Goal: Task Accomplishment & Management: Use online tool/utility

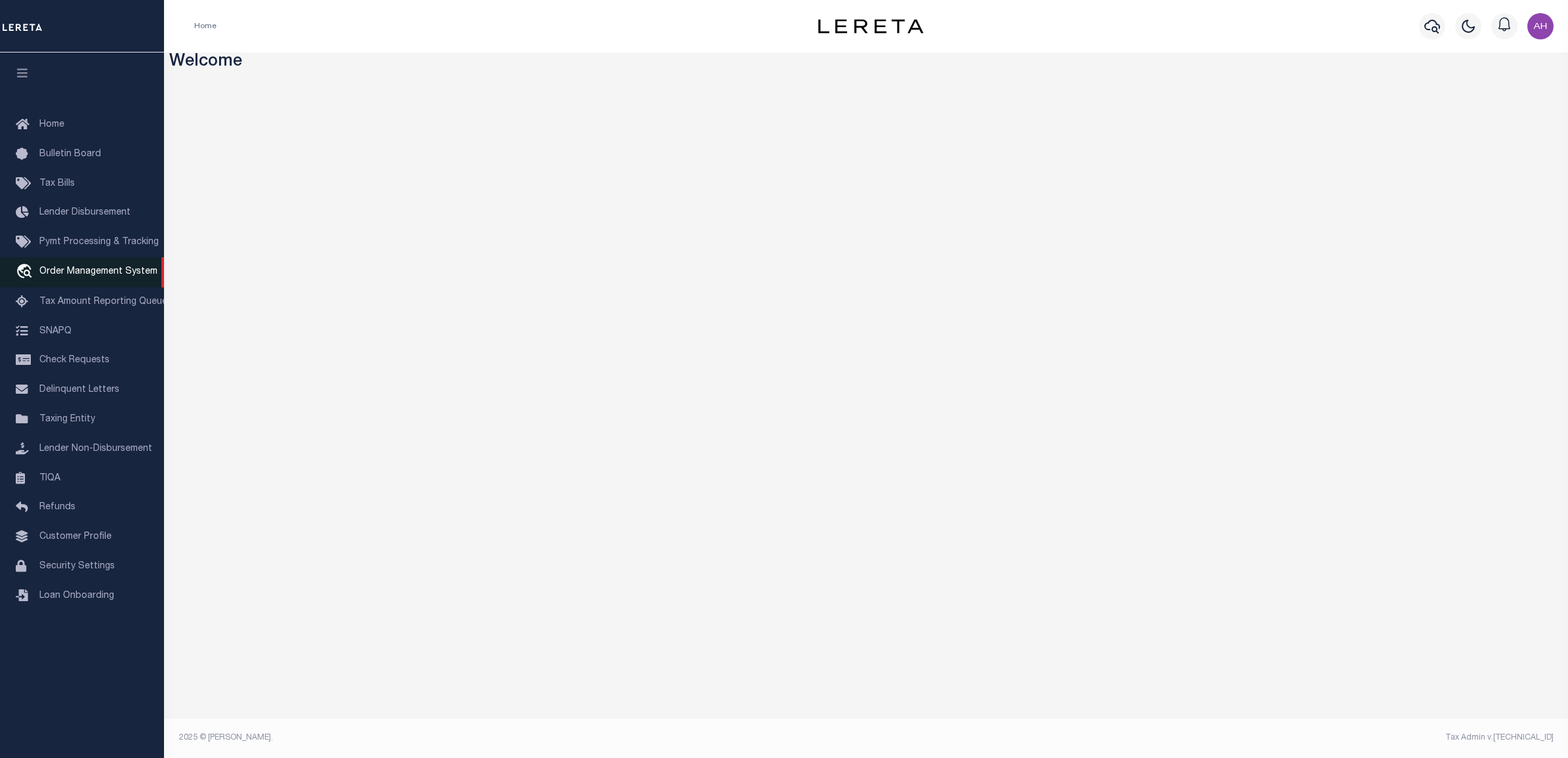
click at [84, 266] on link "travel_explore Order Management System" at bounding box center [82, 273] width 164 height 30
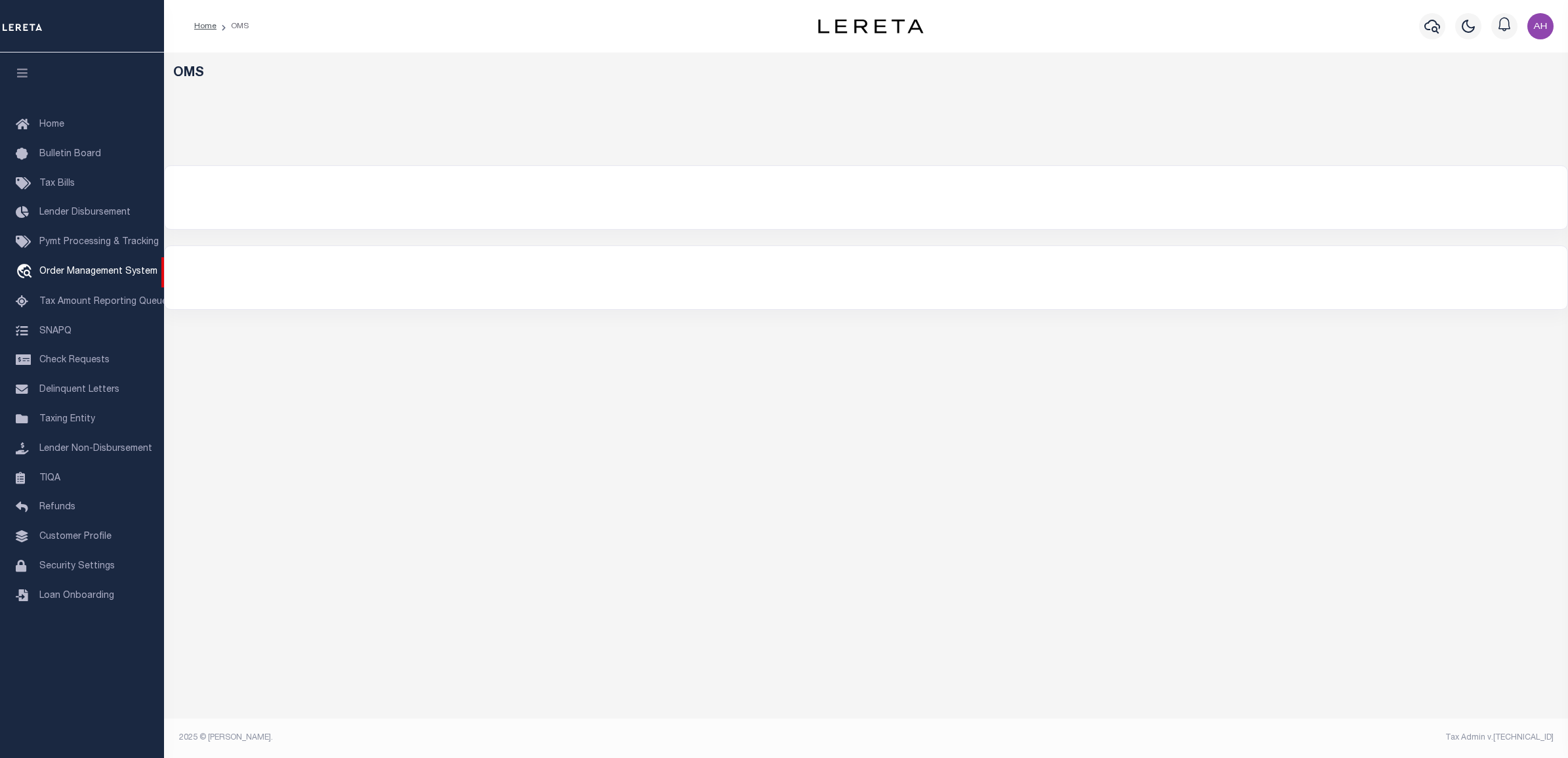
select select "200"
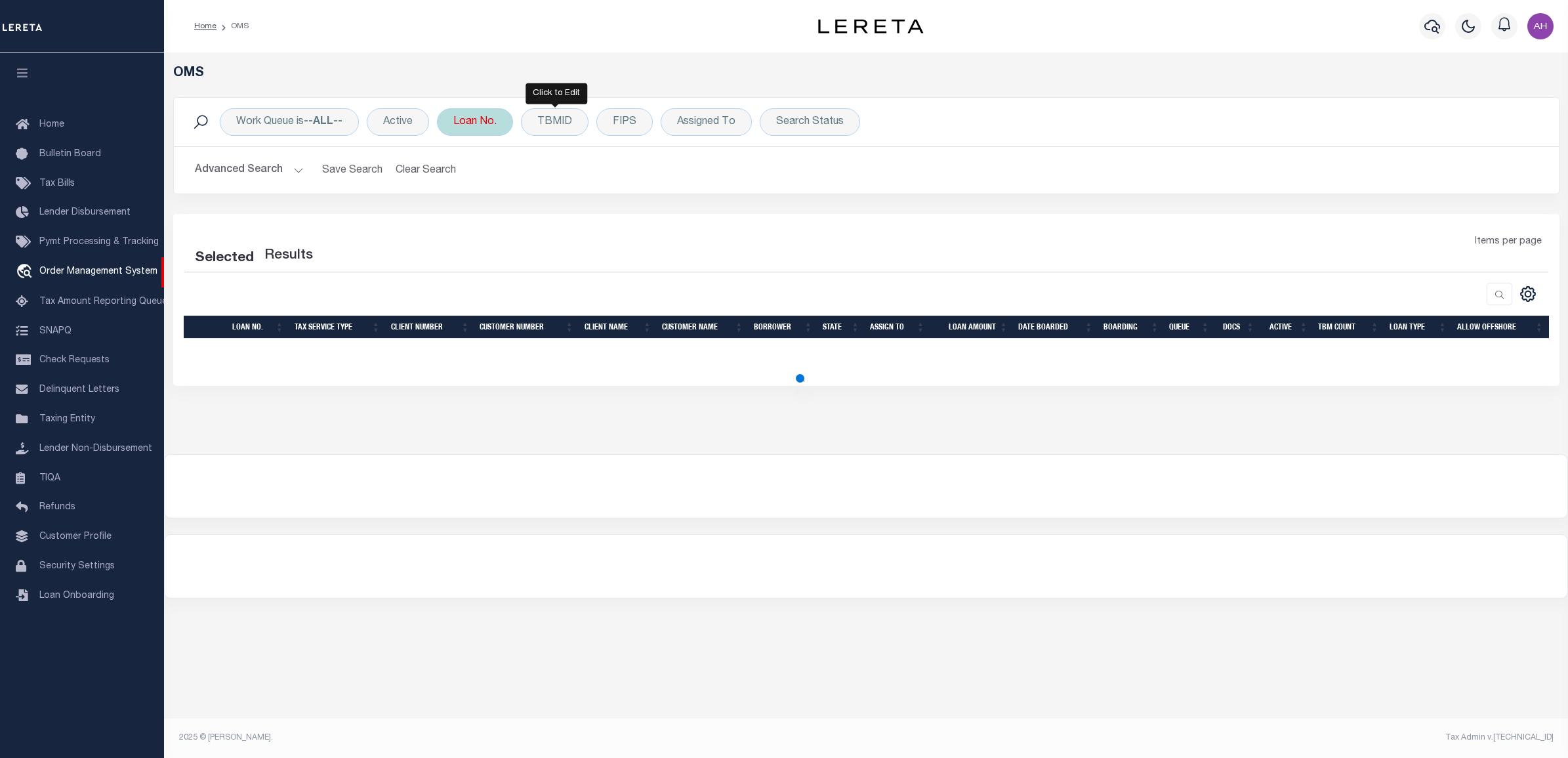
click at [469, 119] on div "Loan No." at bounding box center [474, 122] width 76 height 27
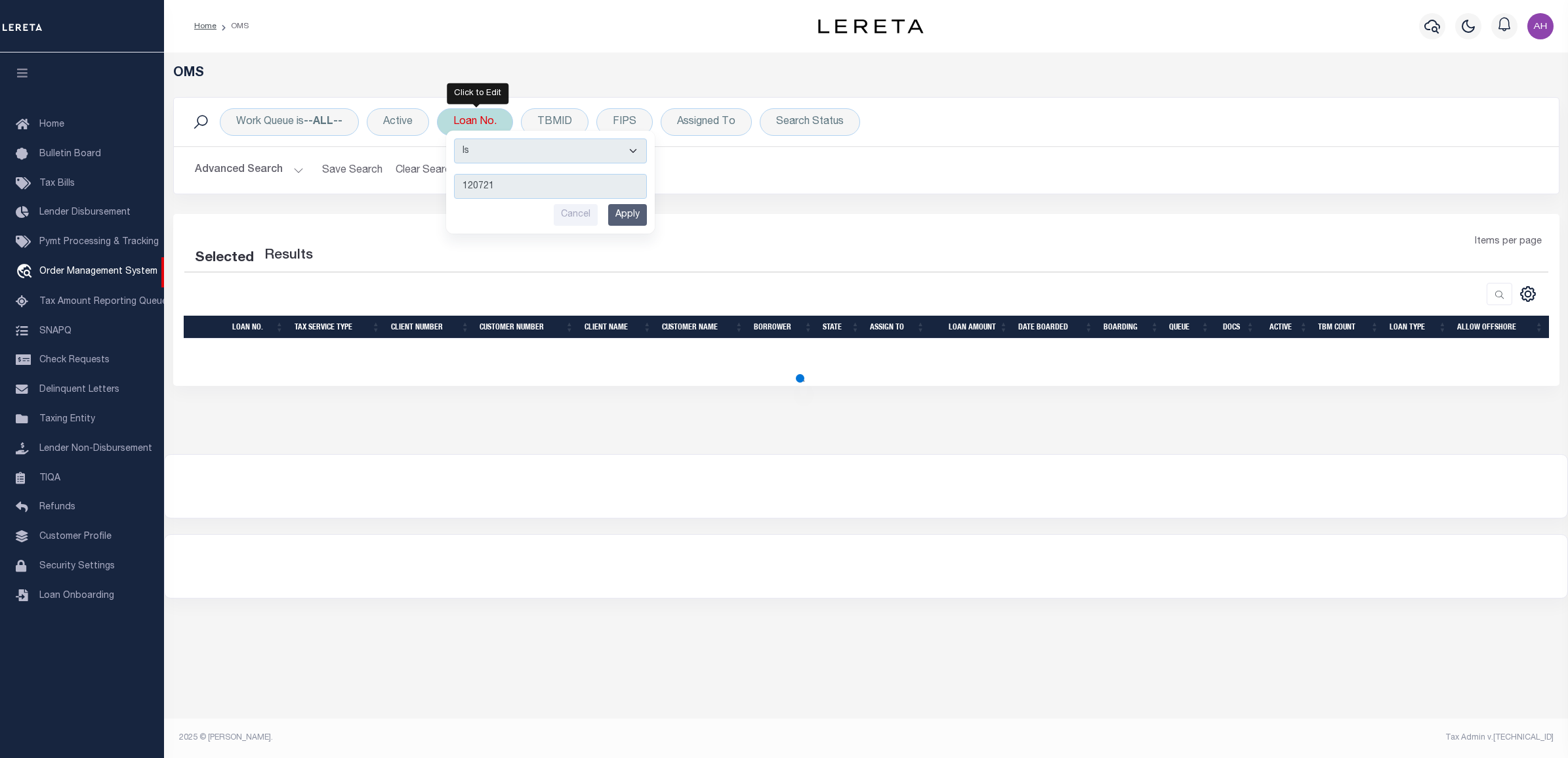
type input "120721"
click at [627, 213] on input "Apply" at bounding box center [627, 215] width 39 height 22
select select "200"
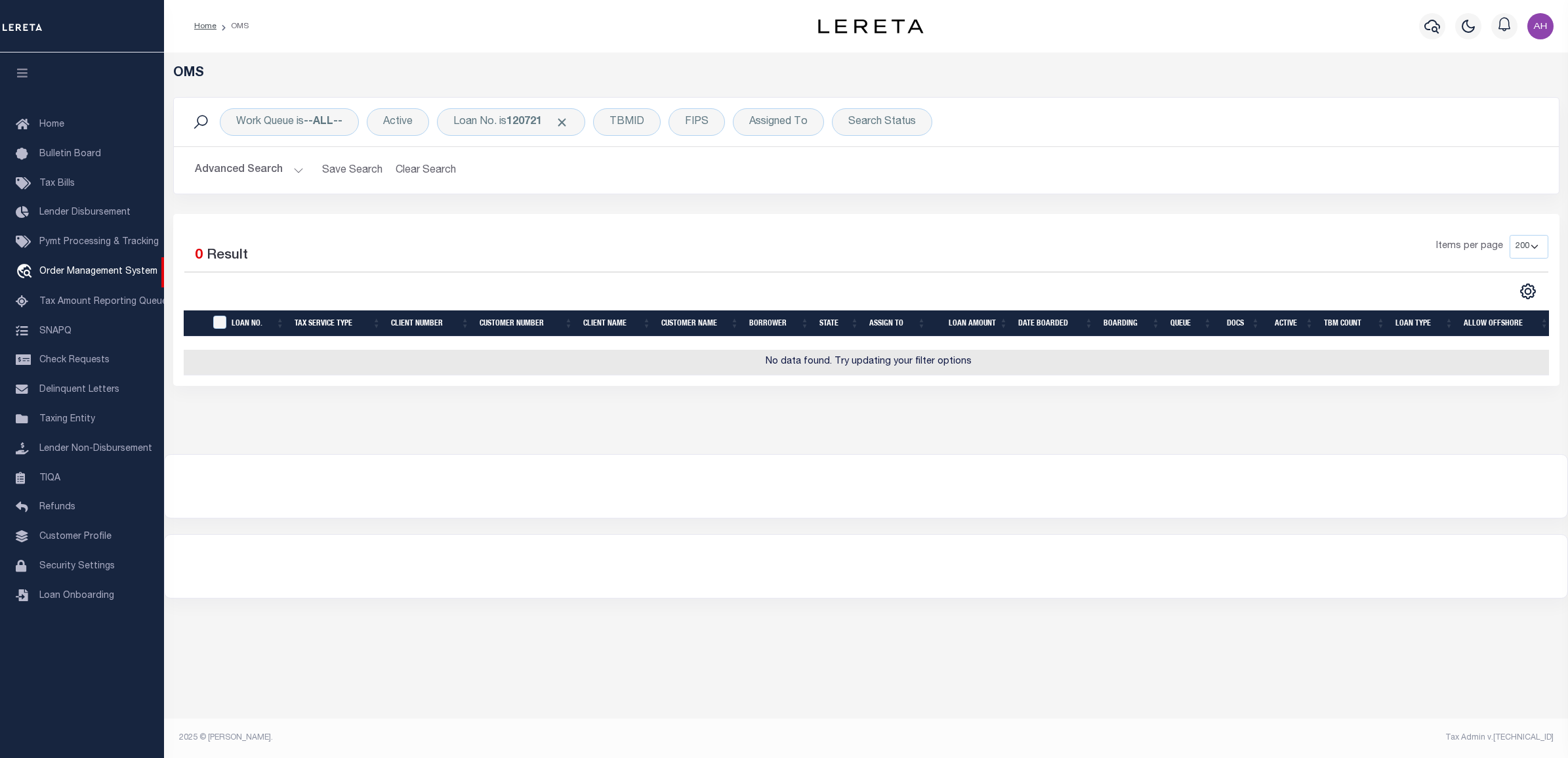
click at [273, 173] on button "Advanced Search" at bounding box center [249, 170] width 109 height 25
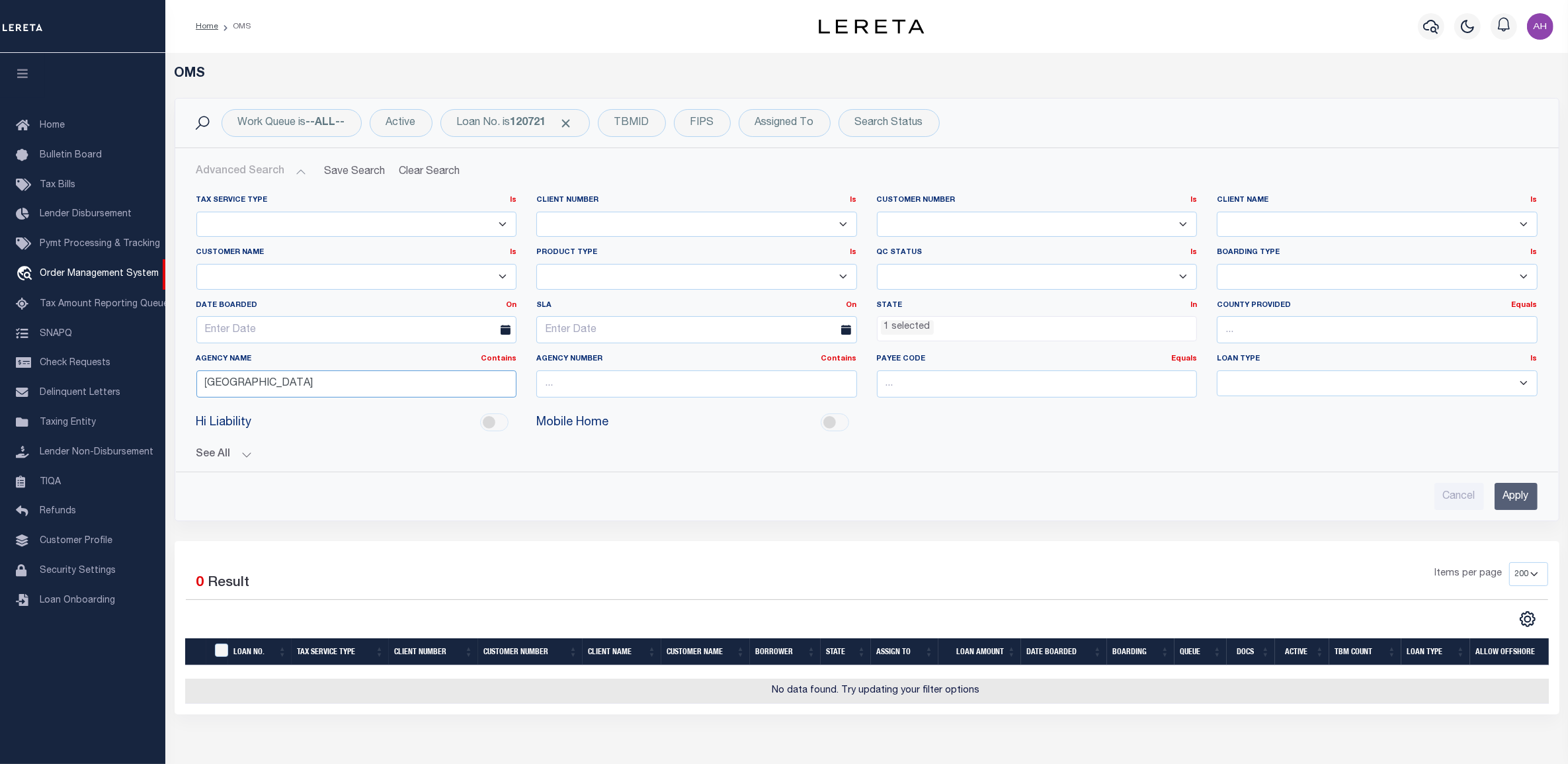
click at [299, 389] on input "Wake County" at bounding box center [357, 383] width 321 height 27
click at [1000, 332] on ul "1 selected" at bounding box center [1037, 326] width 319 height 18
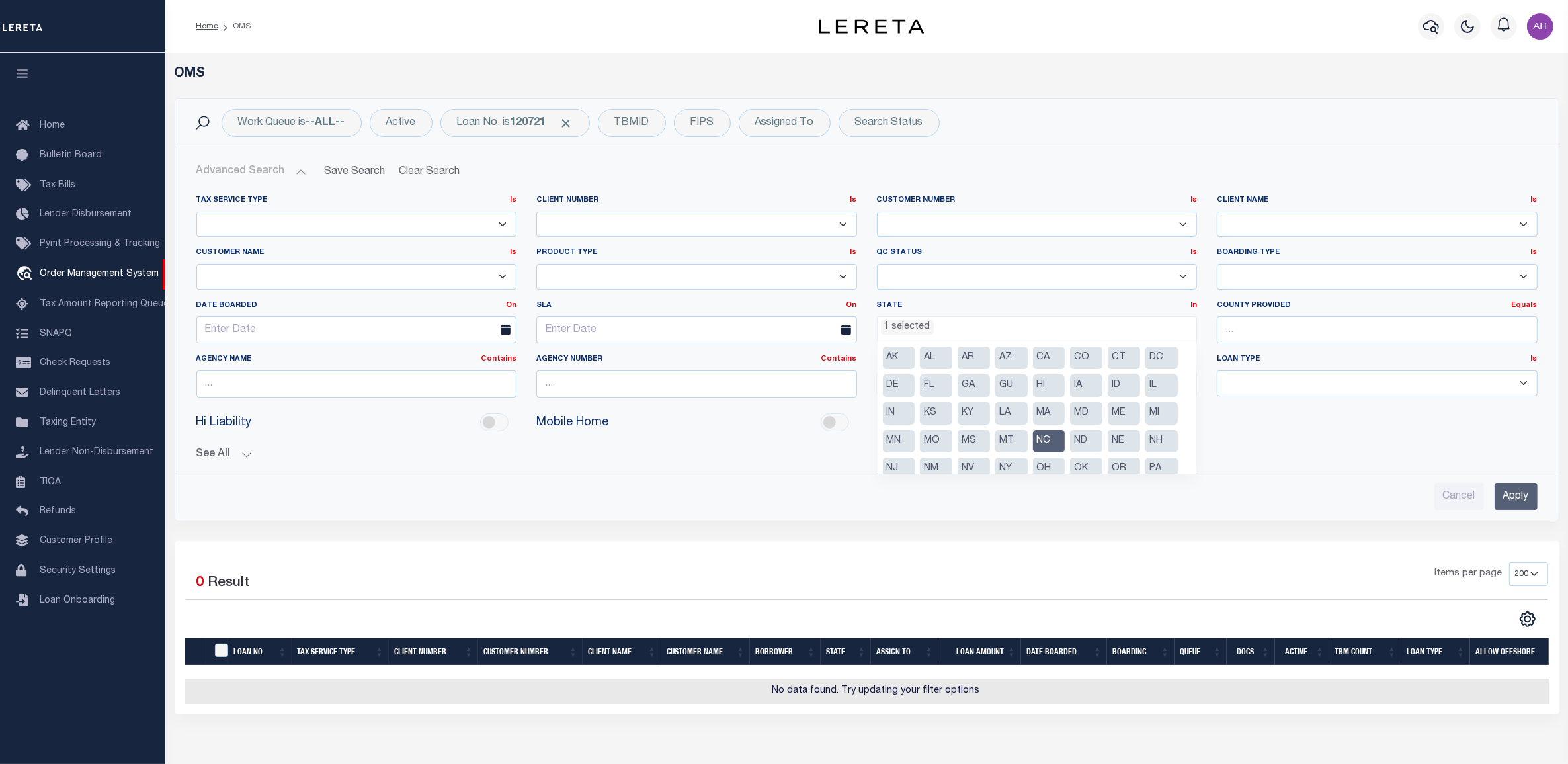
click at [1046, 445] on li "NC" at bounding box center [1048, 441] width 32 height 23
select select
click at [1318, 434] on div "Hi Liability Mobile Home" at bounding box center [866, 423] width 1360 height 30
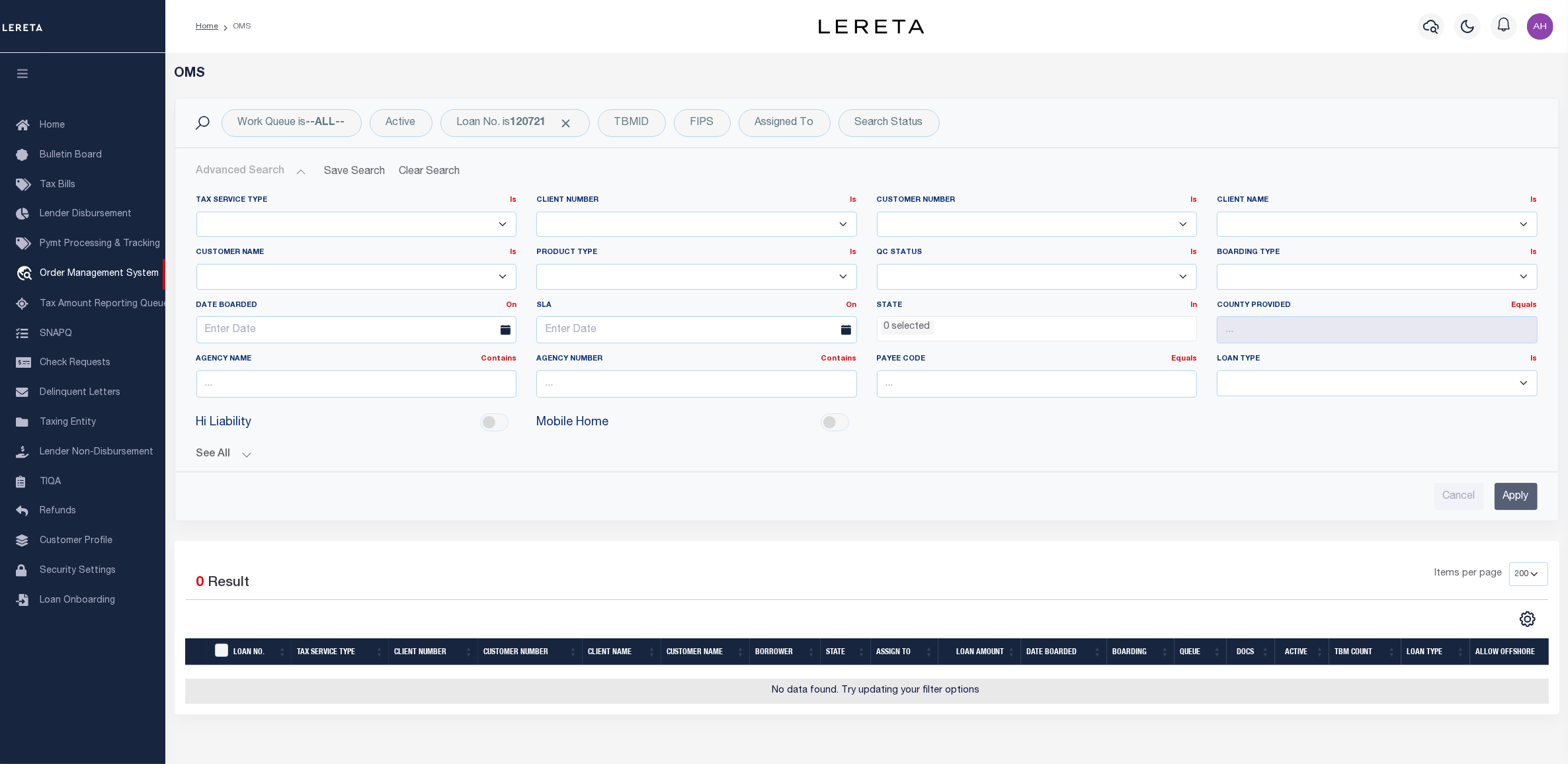
click at [1526, 503] on input "Apply" at bounding box center [1516, 496] width 43 height 27
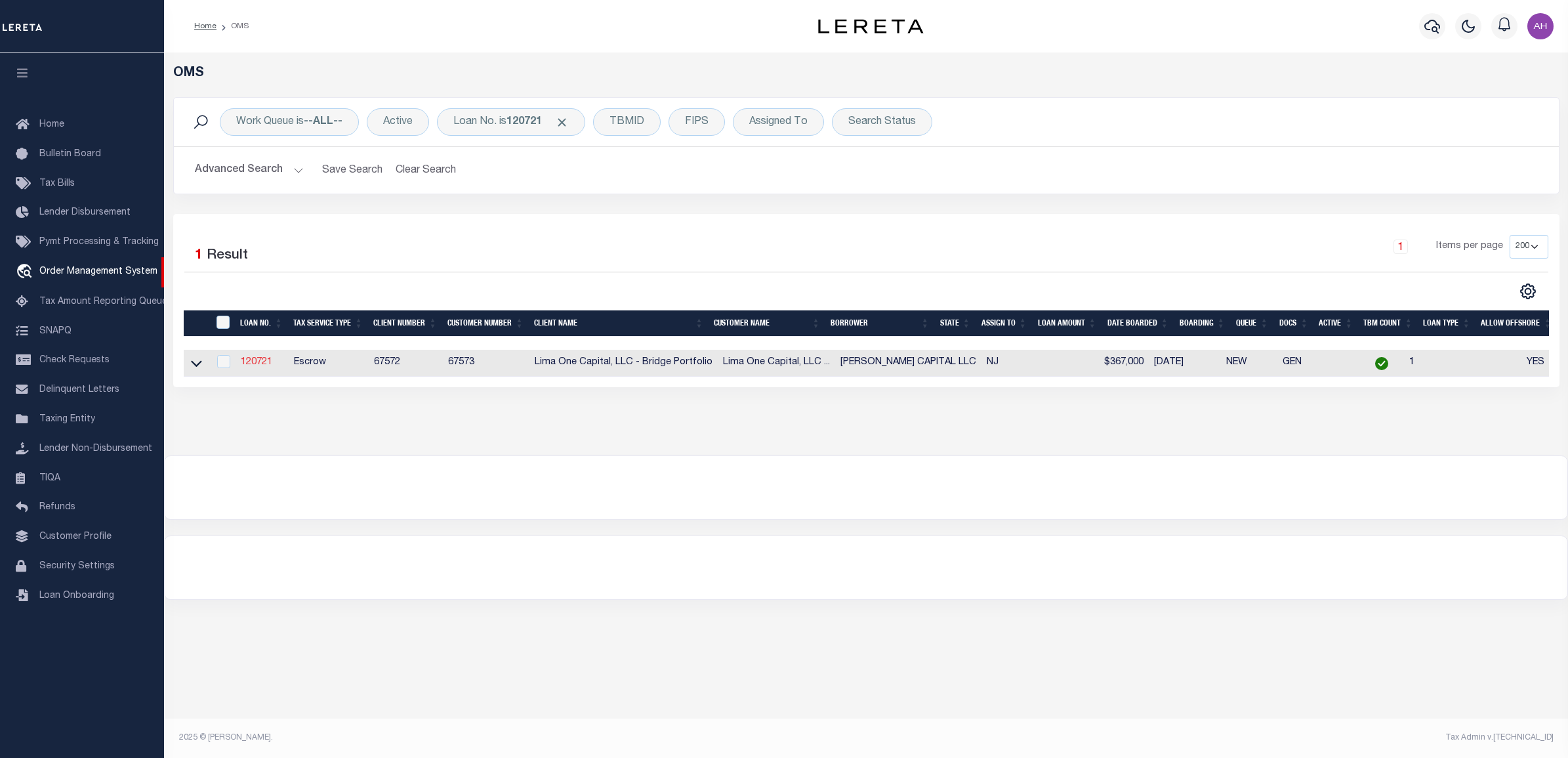
click at [249, 363] on link "120721" at bounding box center [257, 362] width 32 height 9
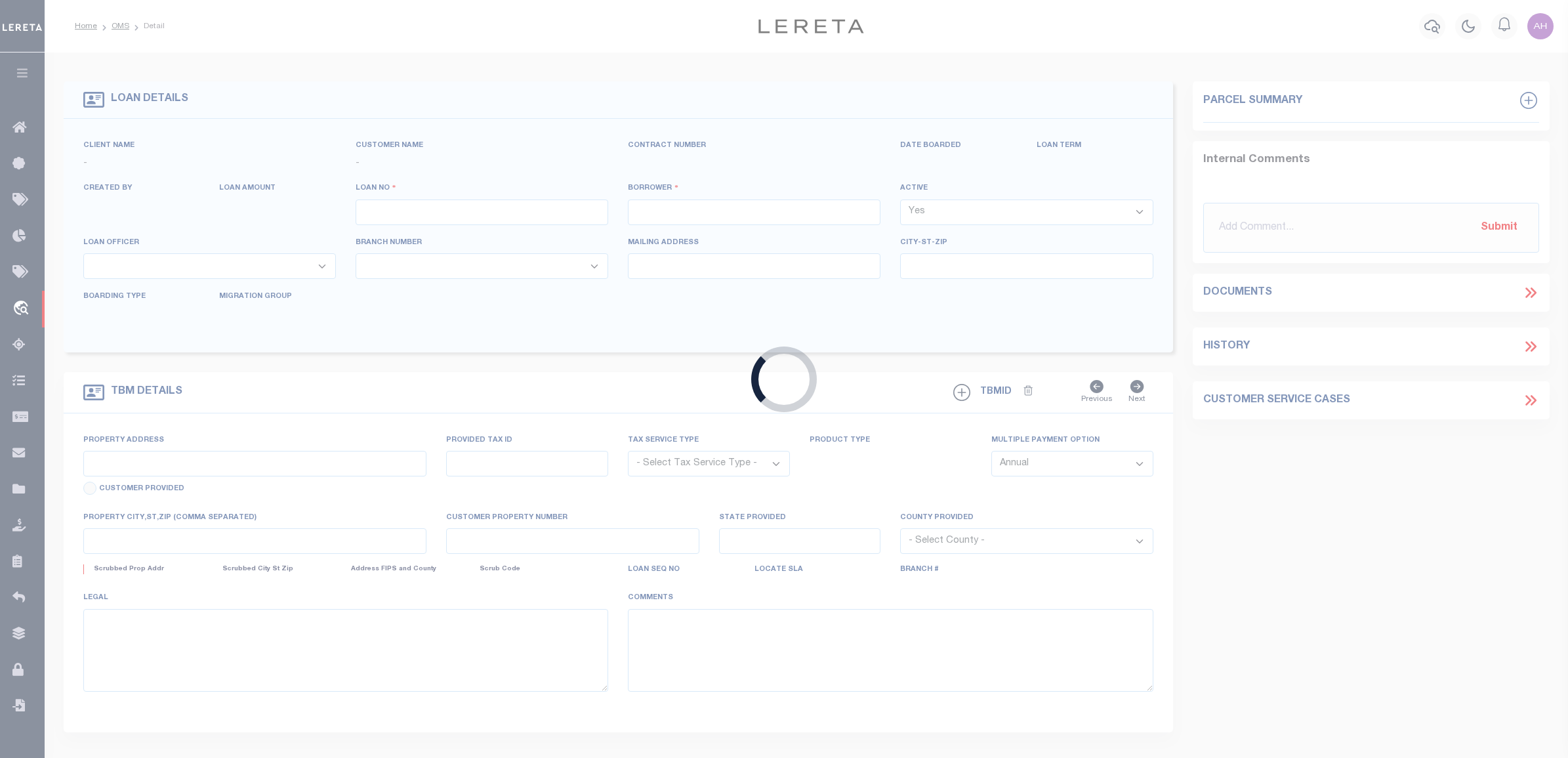
type input "120721"
type input "BOLDEN CAPITAL LLC"
select select
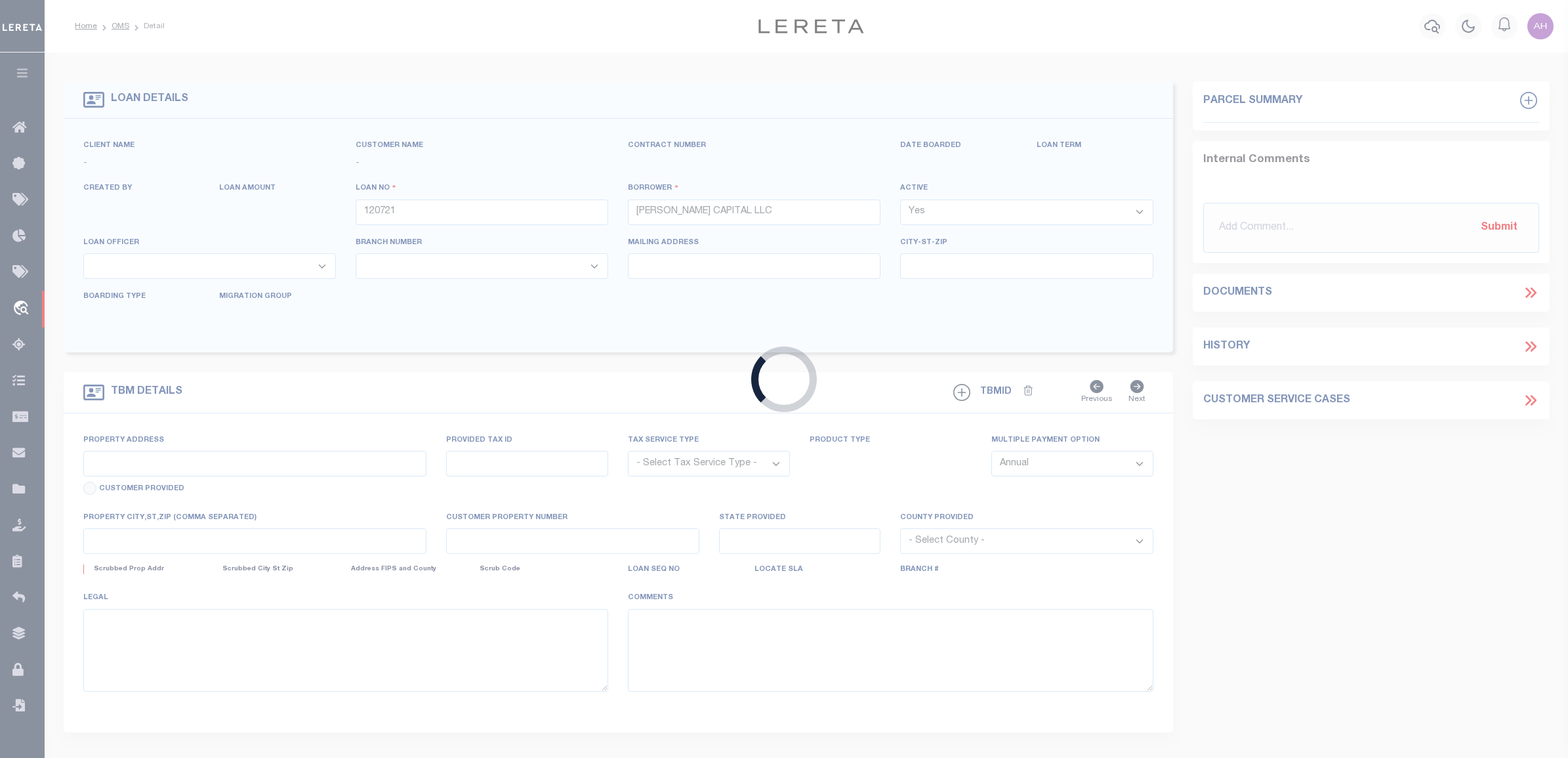
select select
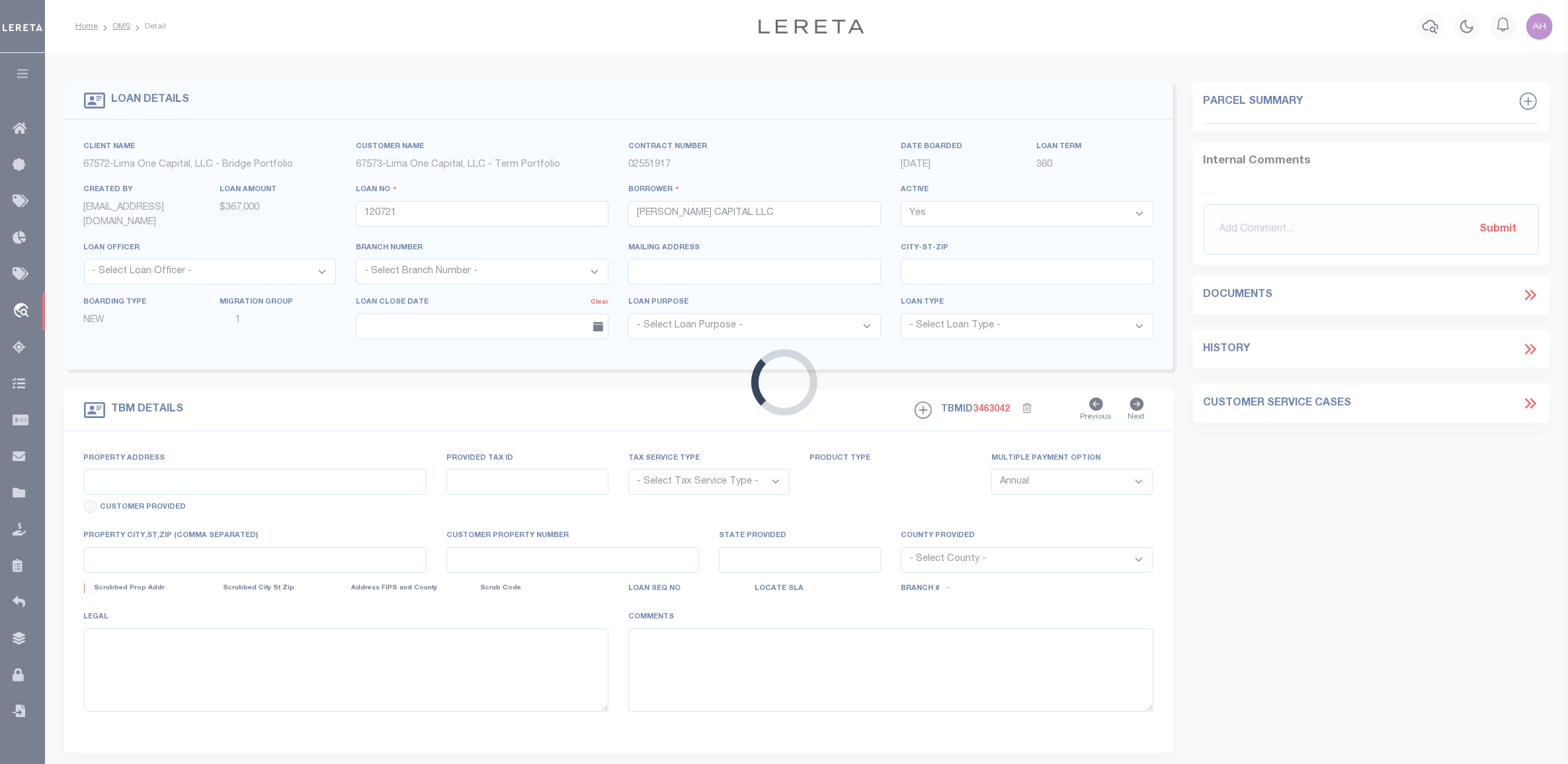
type input "24 RUNNYMEDE CT"
radio input "true"
select select "Escrow"
select select
type input "WHIPPANY NJ 07981"
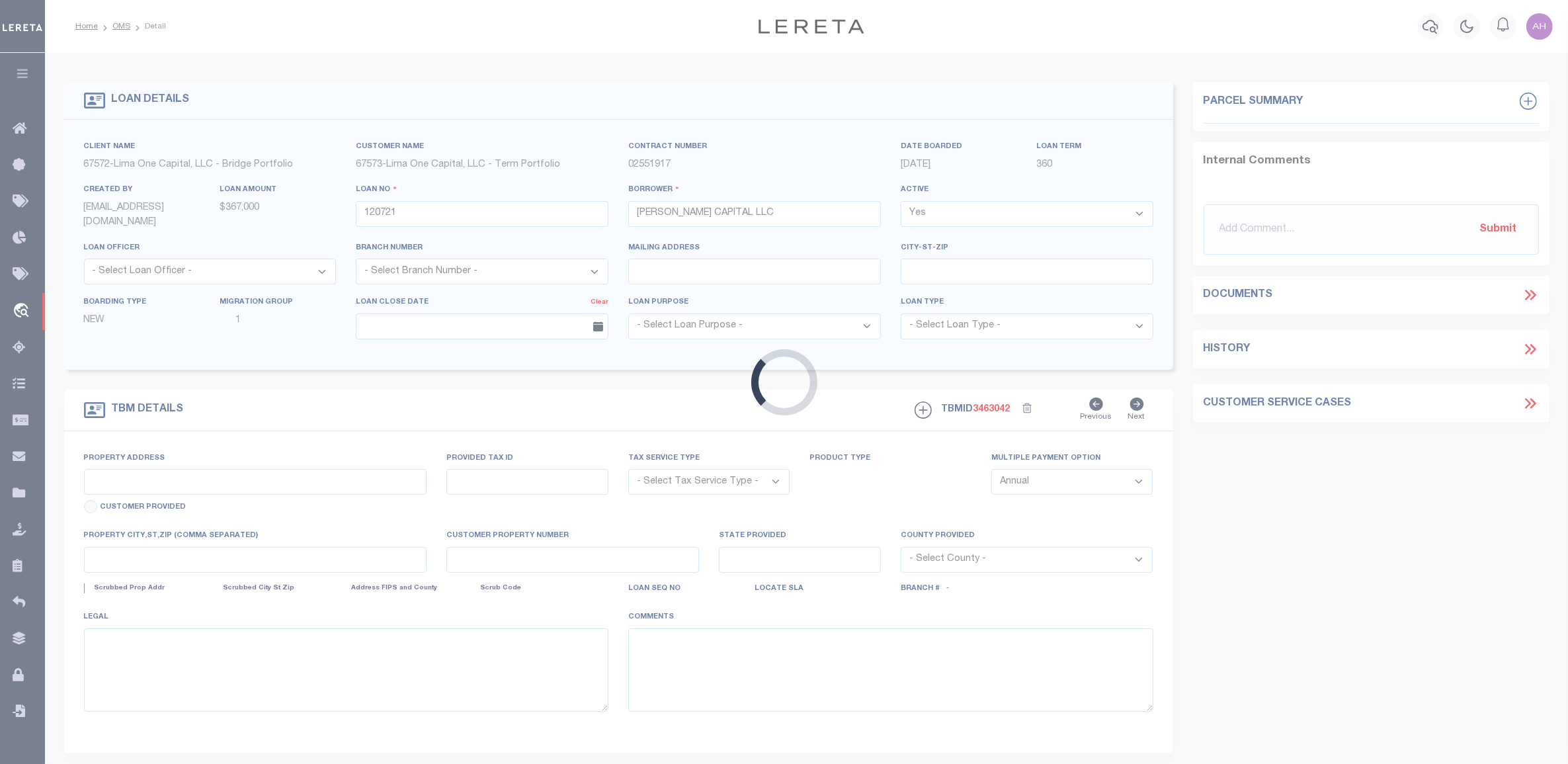
type input "120721-1"
type input "NJ"
type textarea "COLLECTOR: ENTITY: PARCEL: 1"
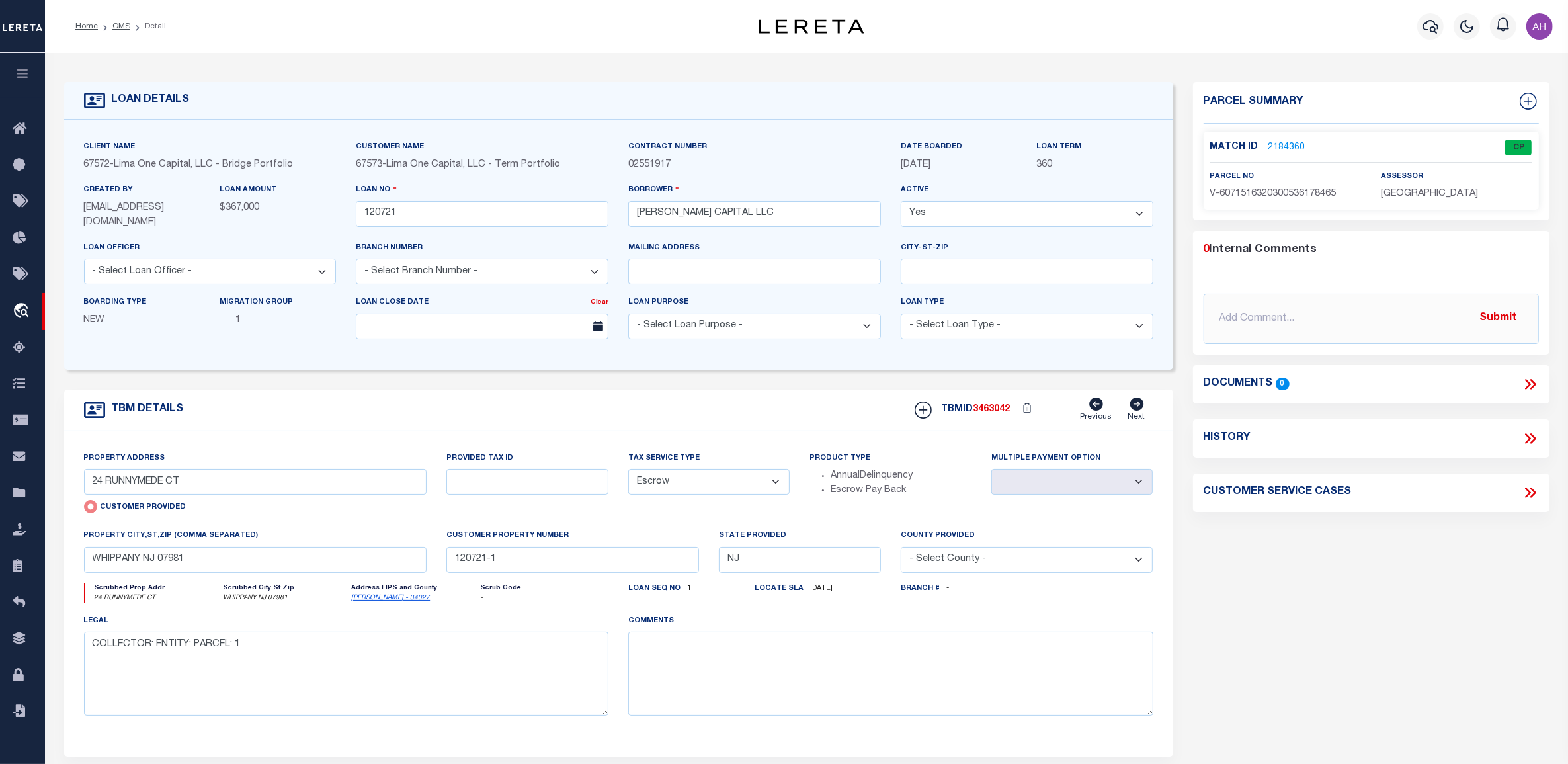
click at [1295, 147] on link "2184360" at bounding box center [1286, 147] width 37 height 14
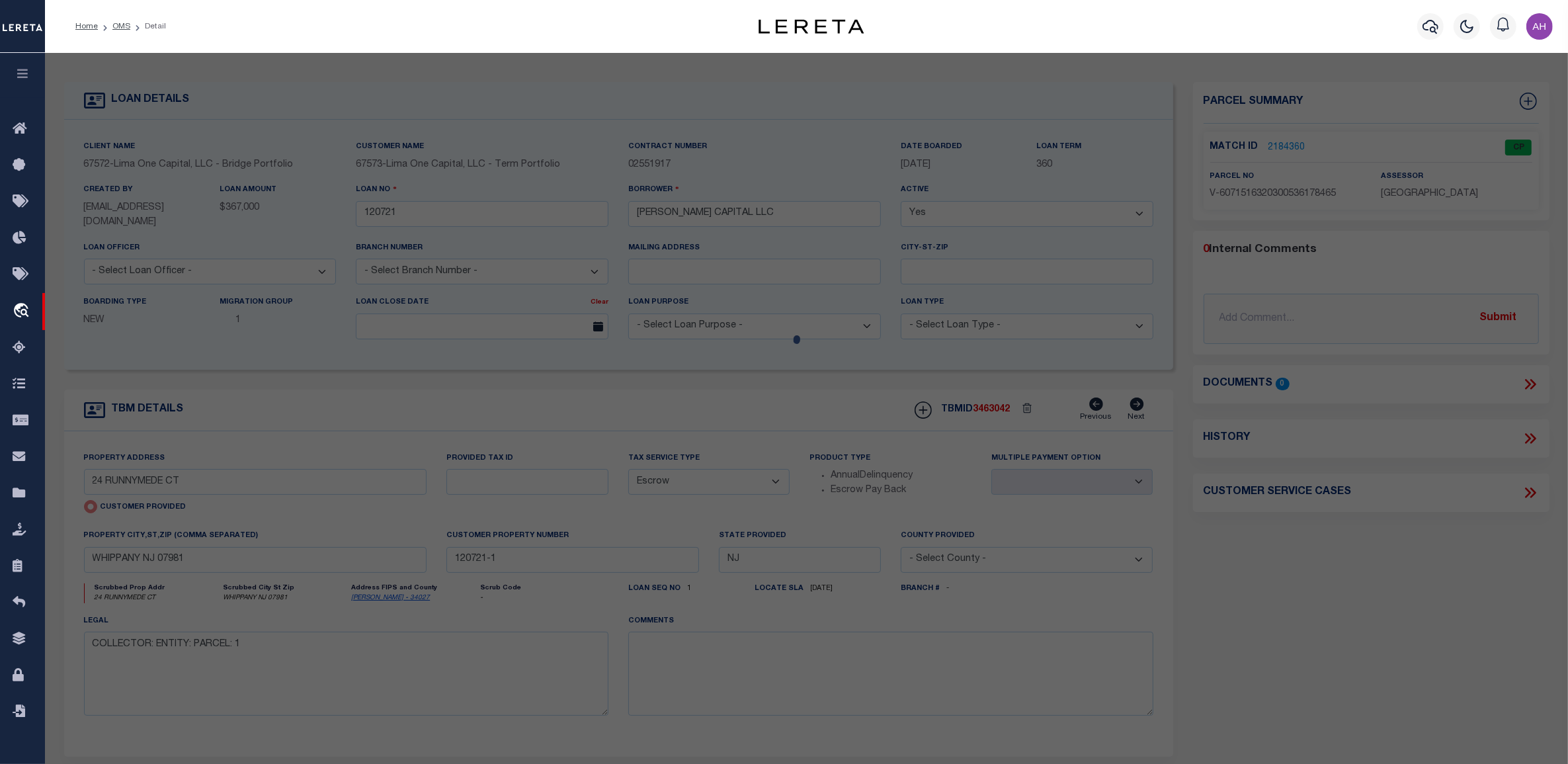
checkbox input "false"
select select "CP"
type input "24 RUNNYMEDE CT"
checkbox input "false"
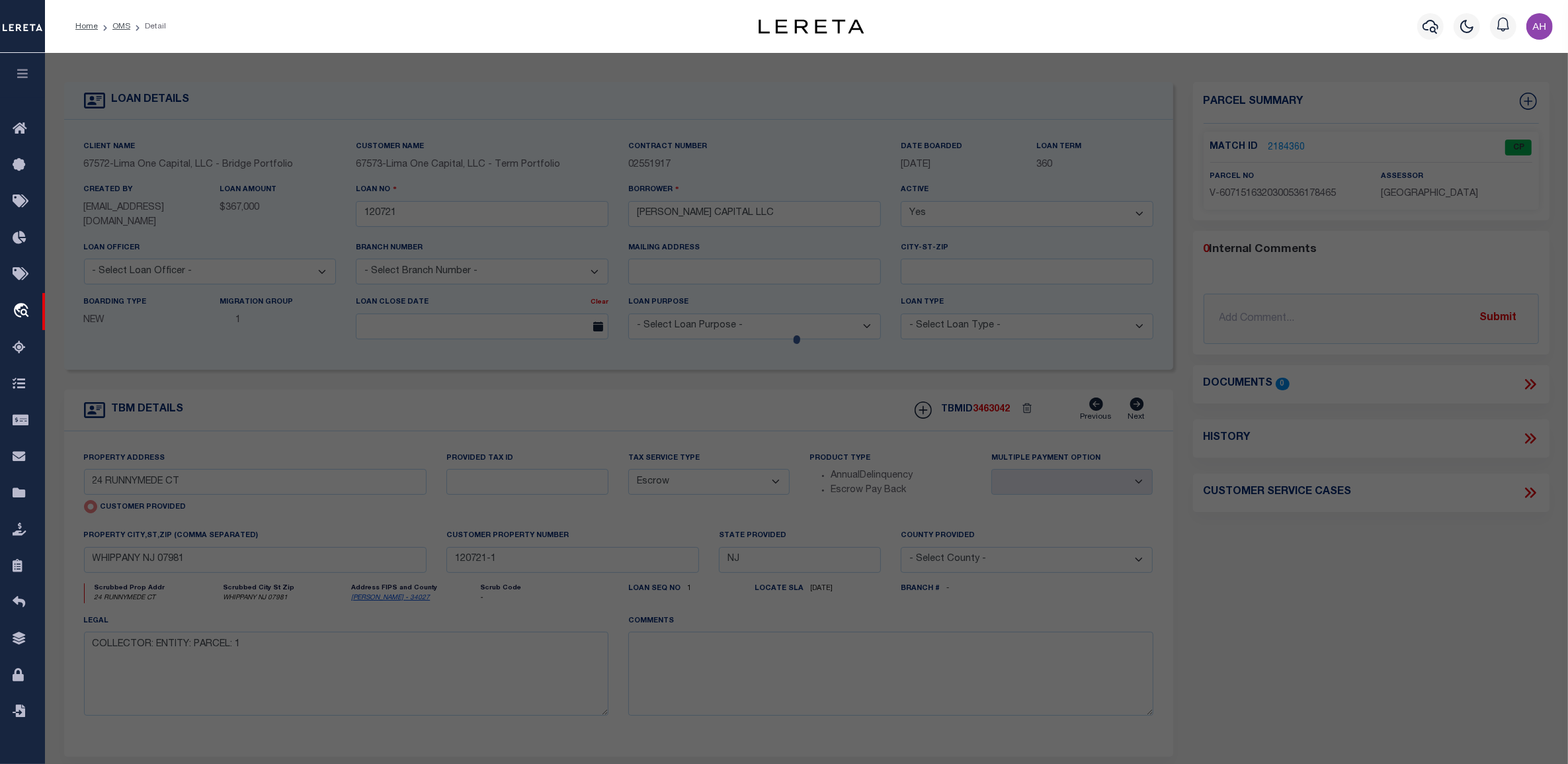
type input "WHIPPANY NJ 07981"
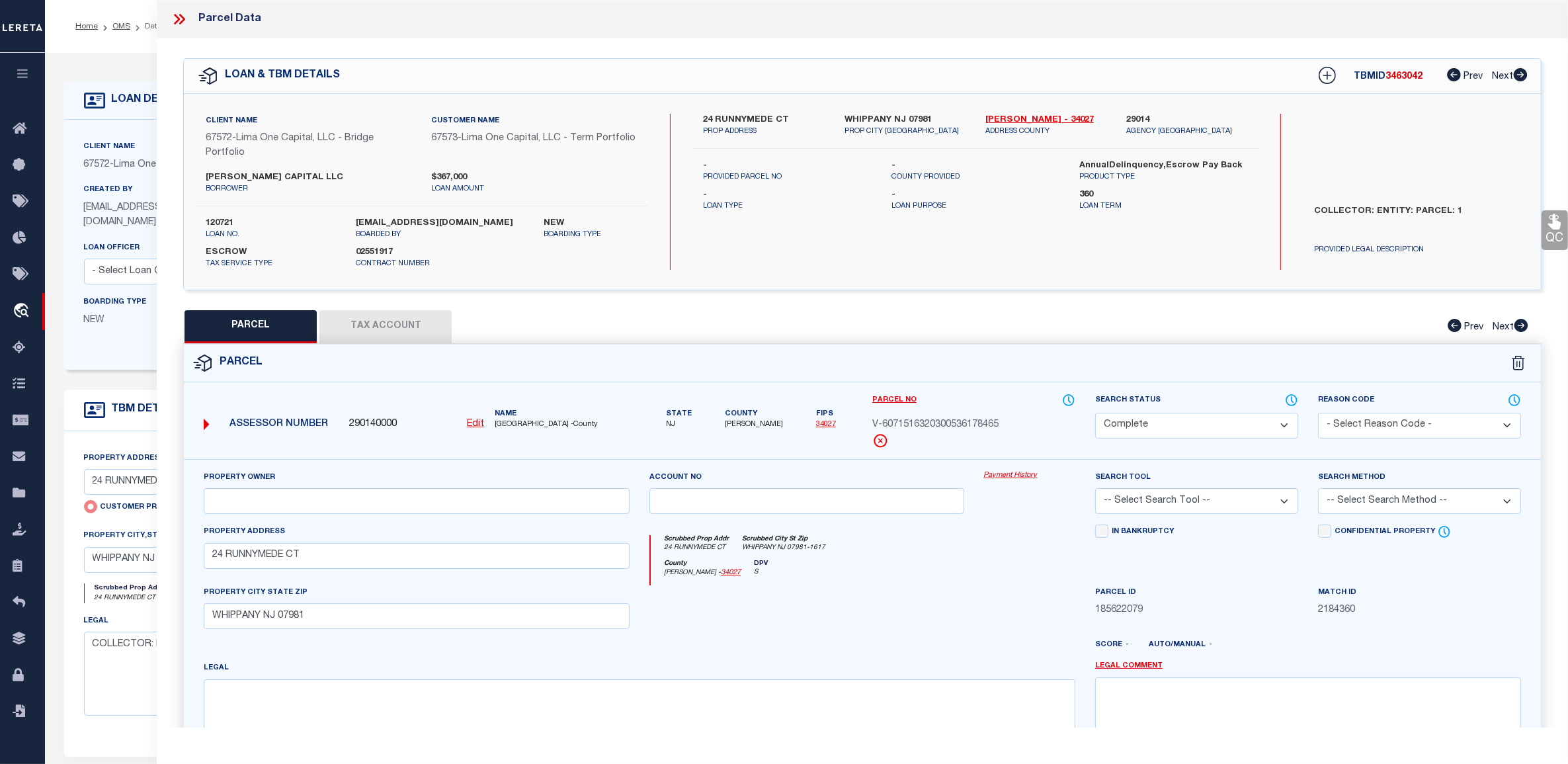
click at [385, 325] on button "Tax Account" at bounding box center [385, 327] width 132 height 33
select select "100"
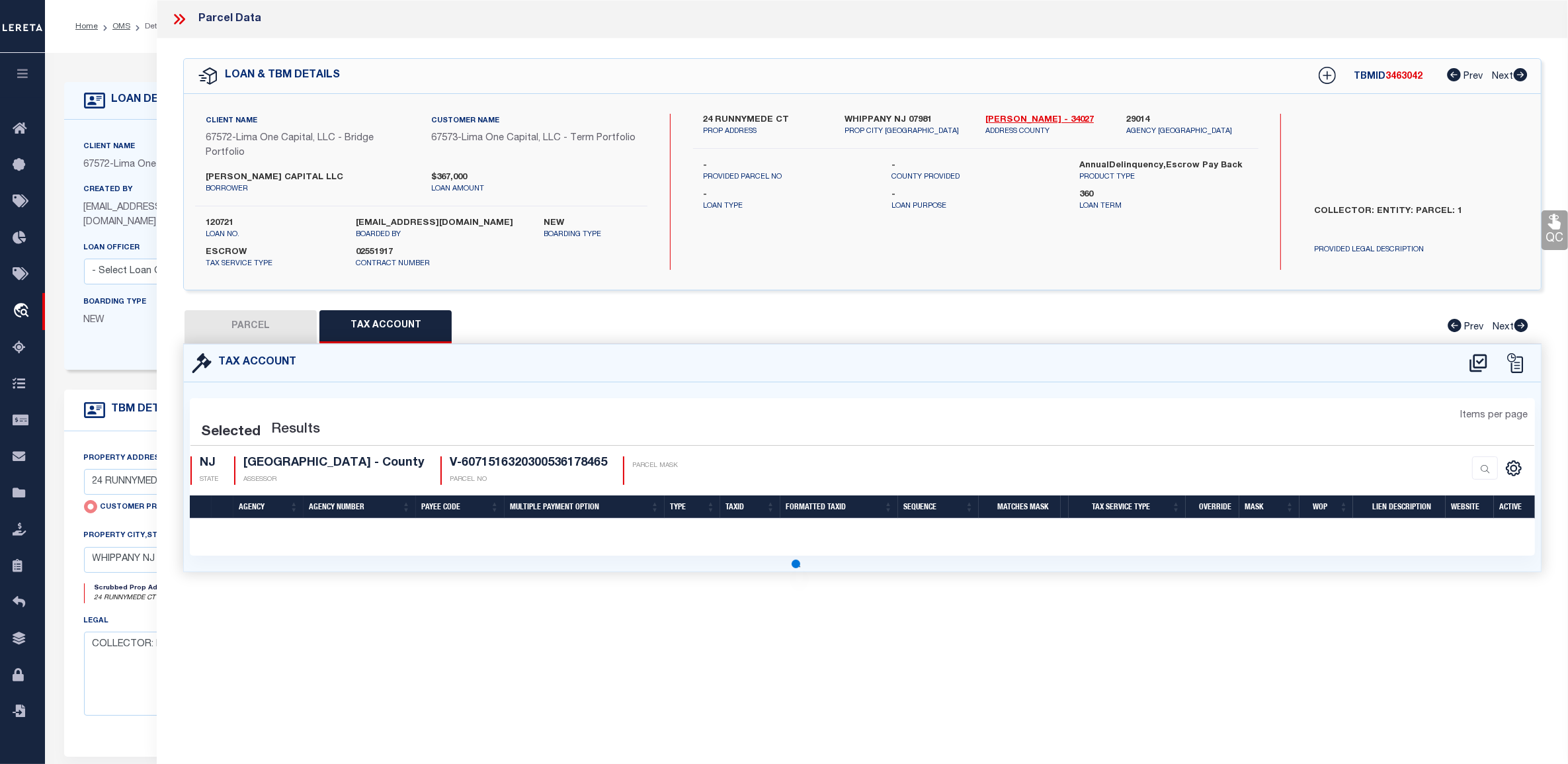
select select "100"
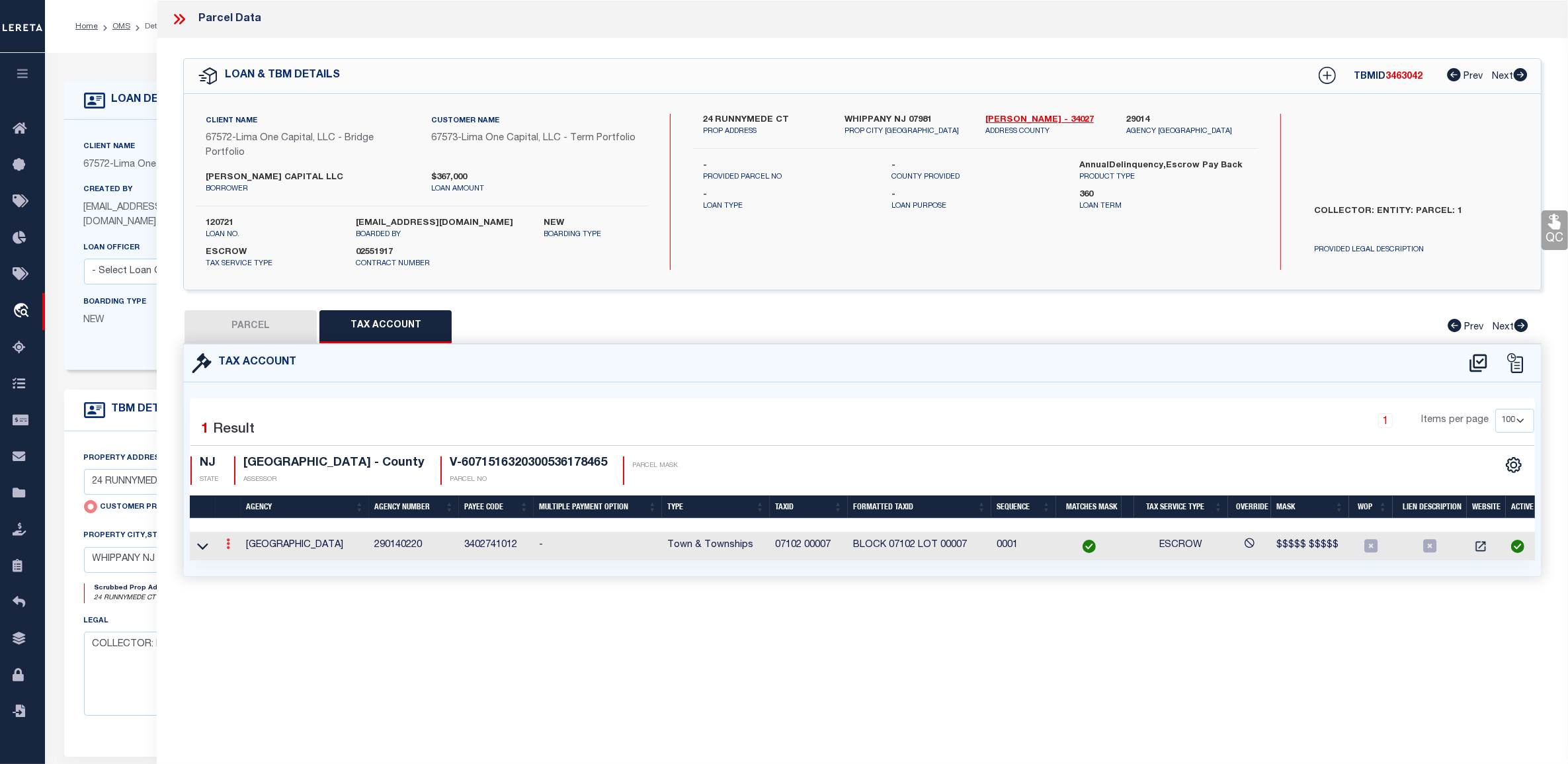
click at [232, 546] on link at bounding box center [228, 545] width 15 height 11
click at [243, 567] on icon "" at bounding box center [243, 564] width 10 height 10
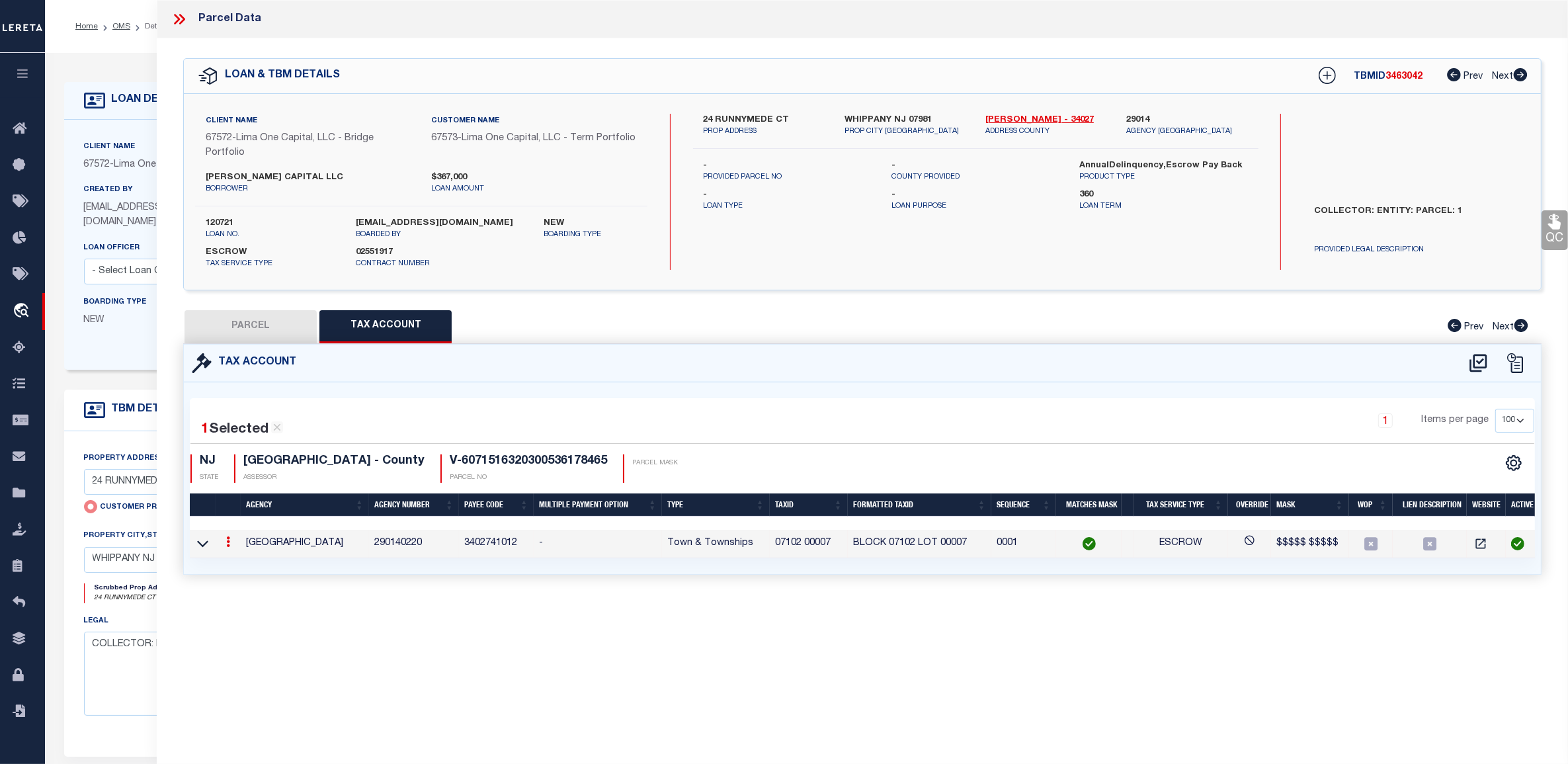
type input "07102 00007"
type textarea "$$$$$ $$$$$"
checkbox input "true"
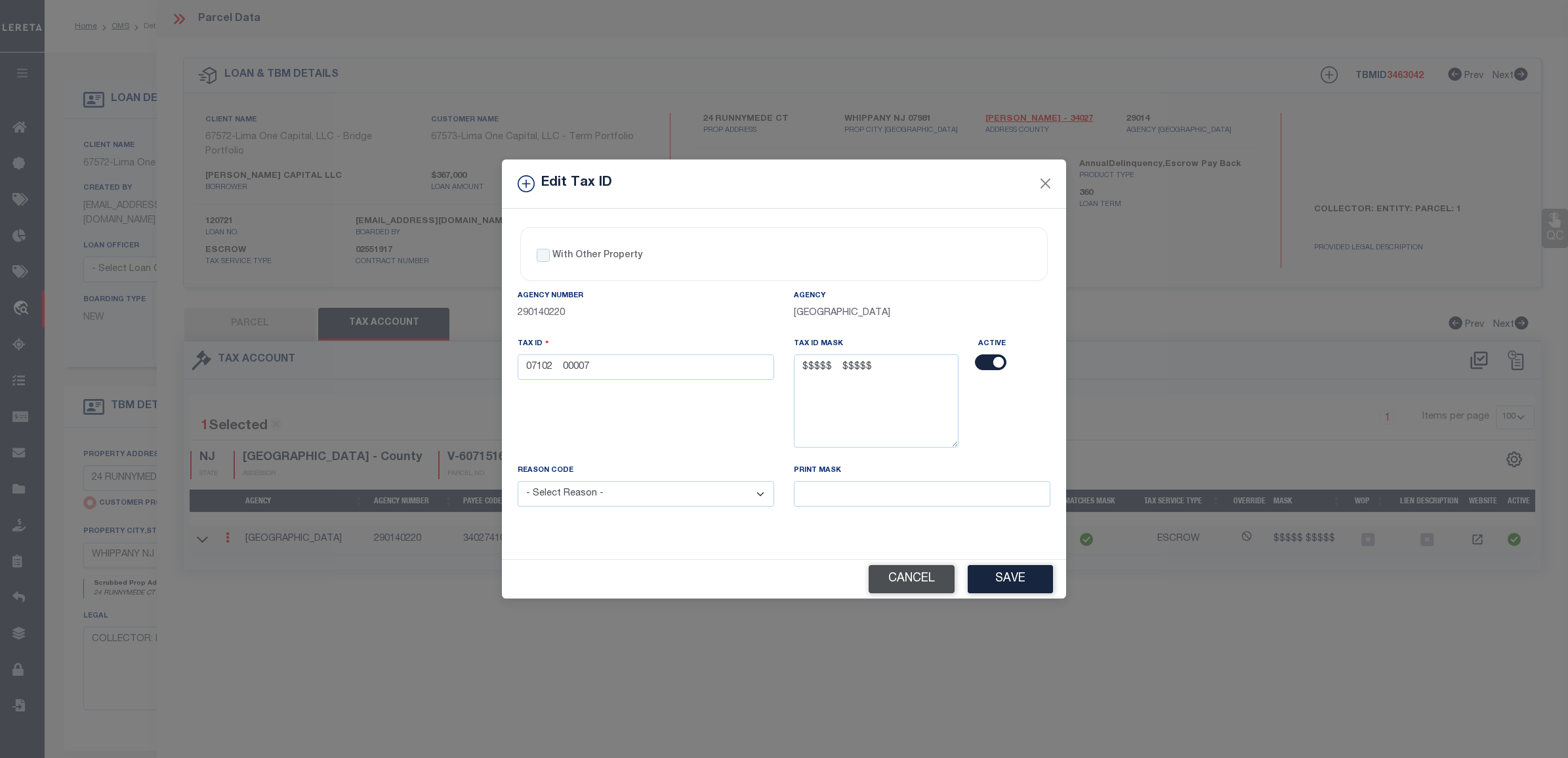
click at [896, 576] on button "Cancel" at bounding box center [911, 579] width 86 height 28
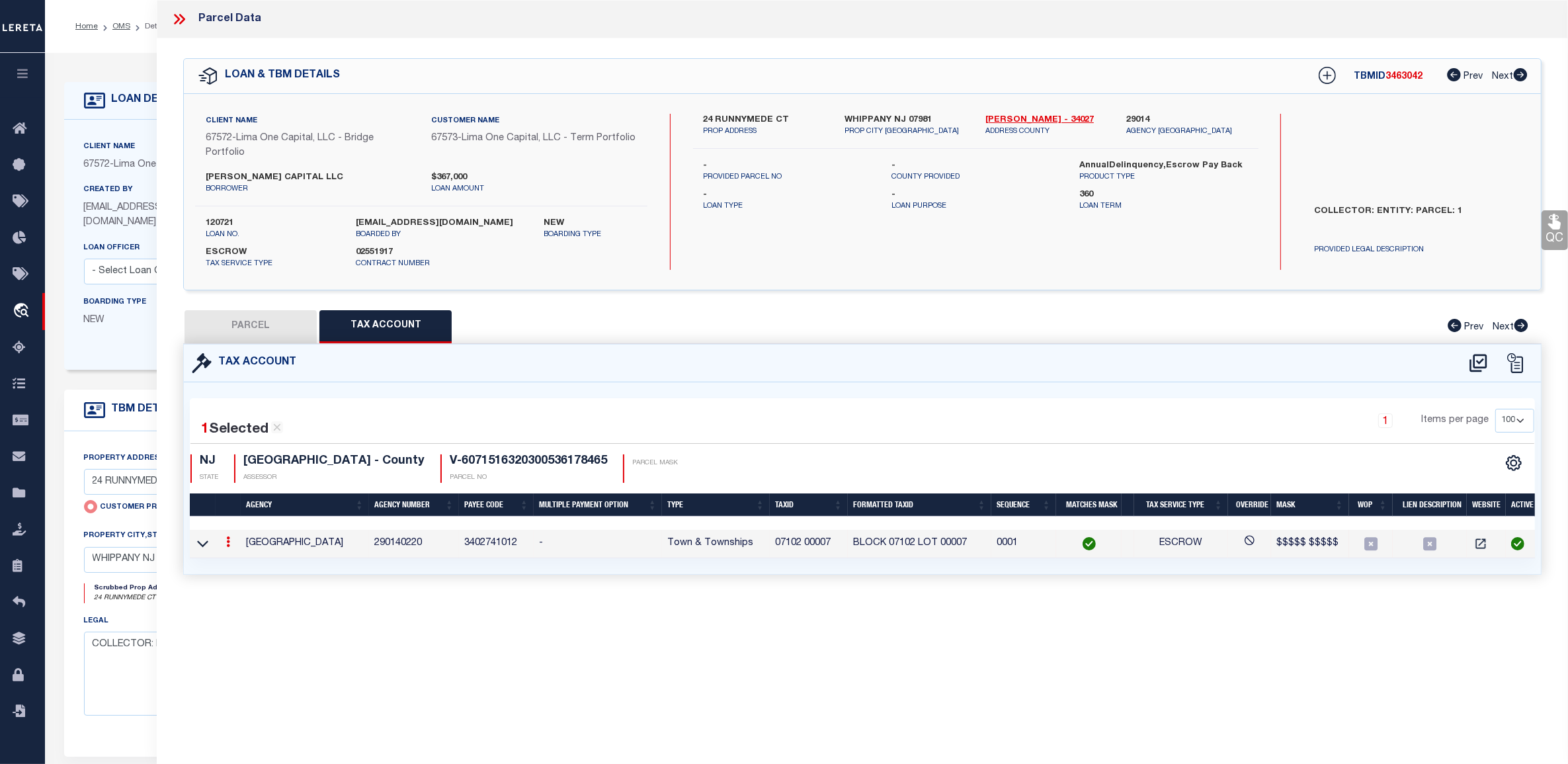
click at [230, 547] on link at bounding box center [228, 544] width 15 height 11
click at [245, 564] on icon "" at bounding box center [243, 562] width 10 height 10
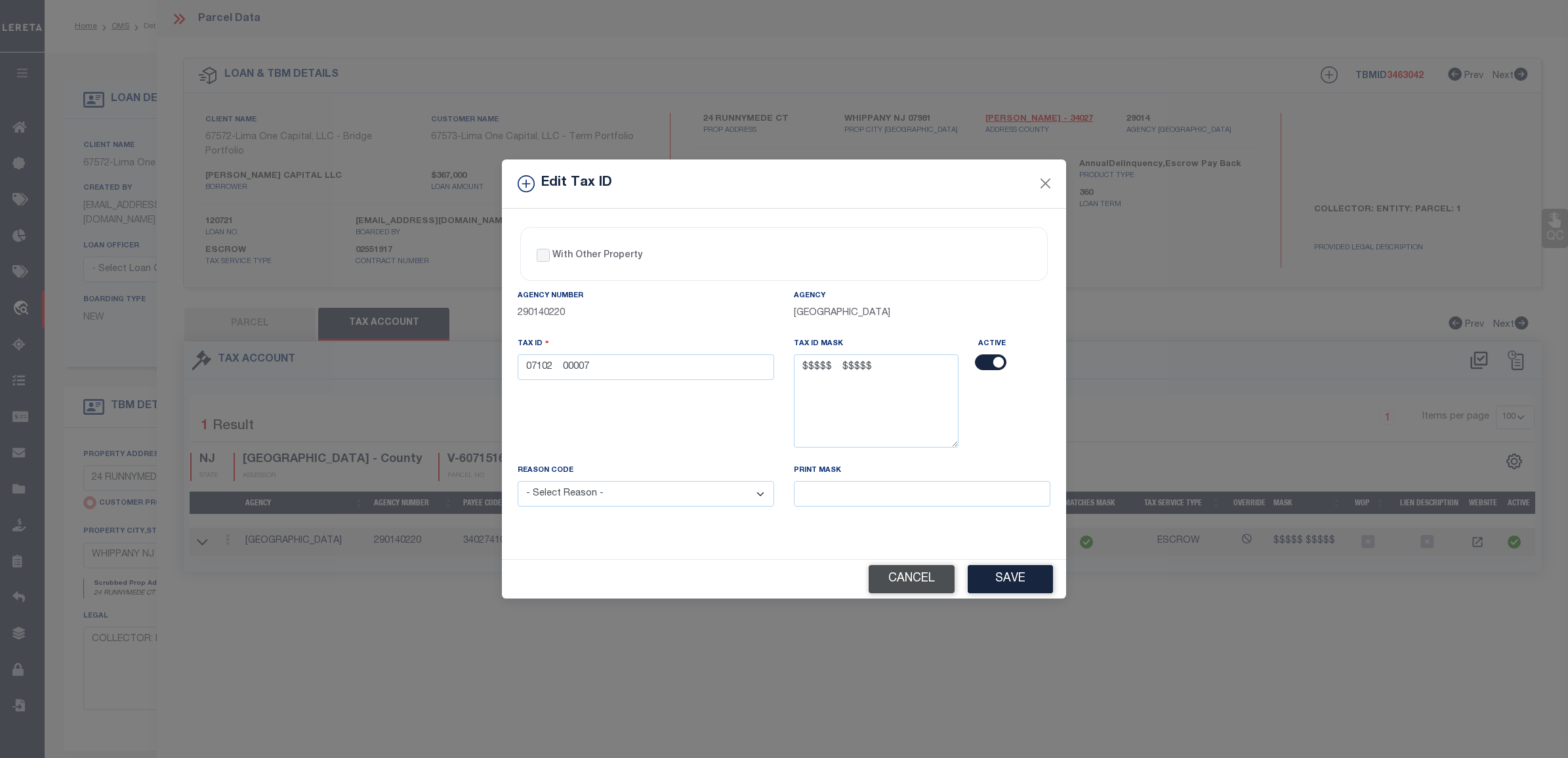
click at [888, 574] on button "Cancel" at bounding box center [911, 579] width 86 height 28
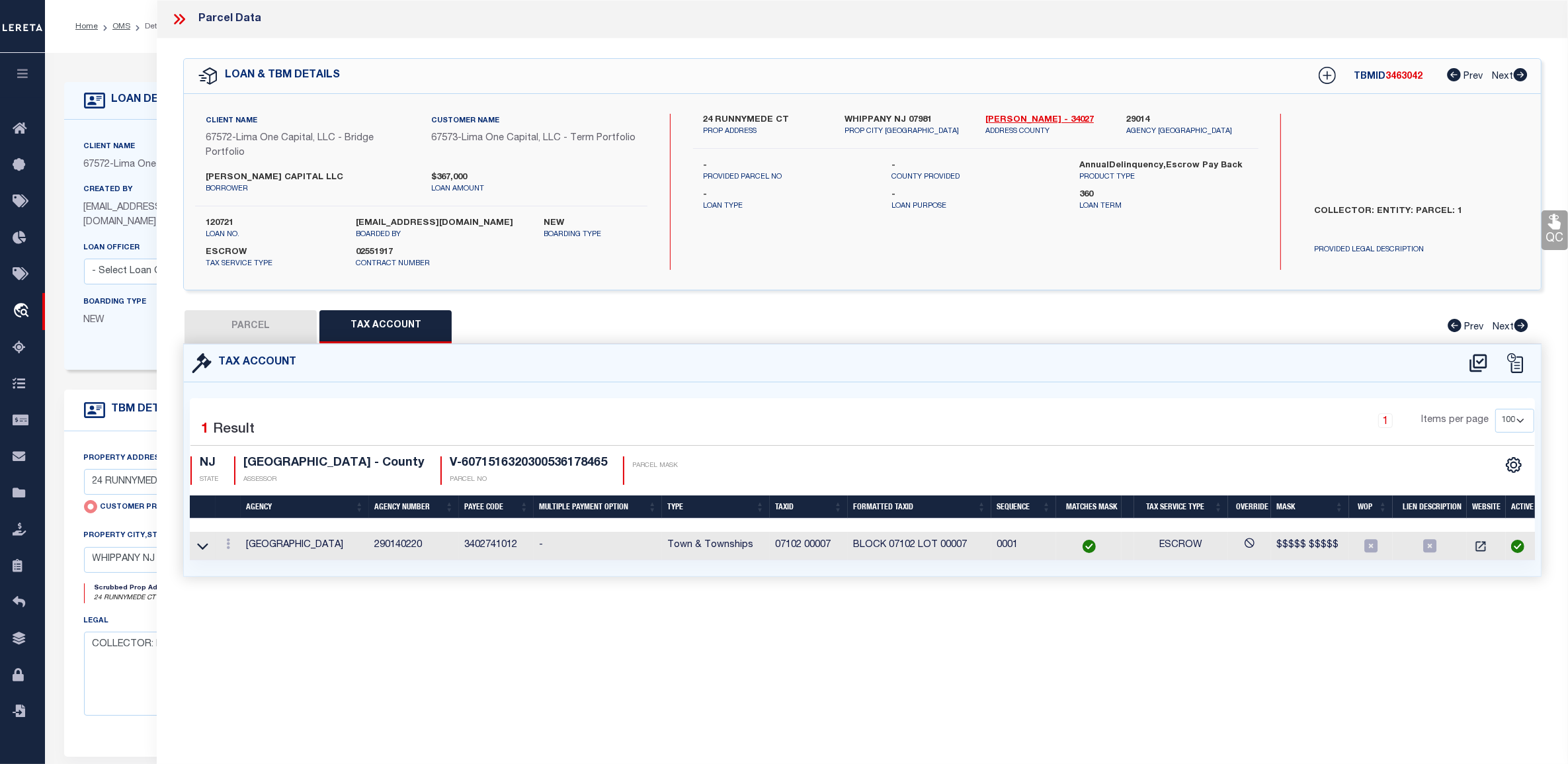
click at [267, 319] on button "PARCEL" at bounding box center [250, 327] width 132 height 33
select select "AS"
checkbox input "false"
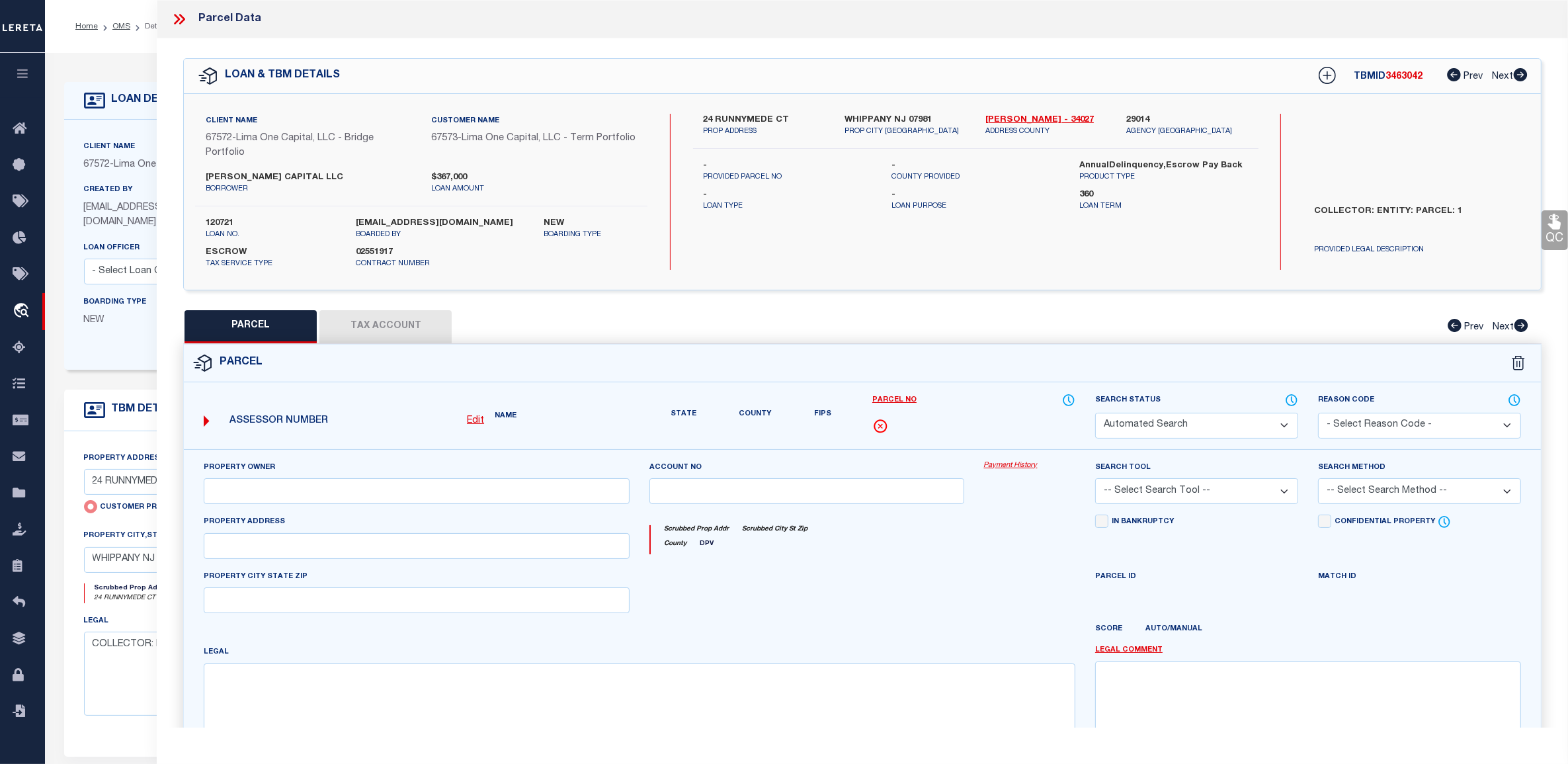
select select "CP"
type input "24 RUNNYMEDE CT"
checkbox input "false"
type input "WHIPPANY NJ 07981"
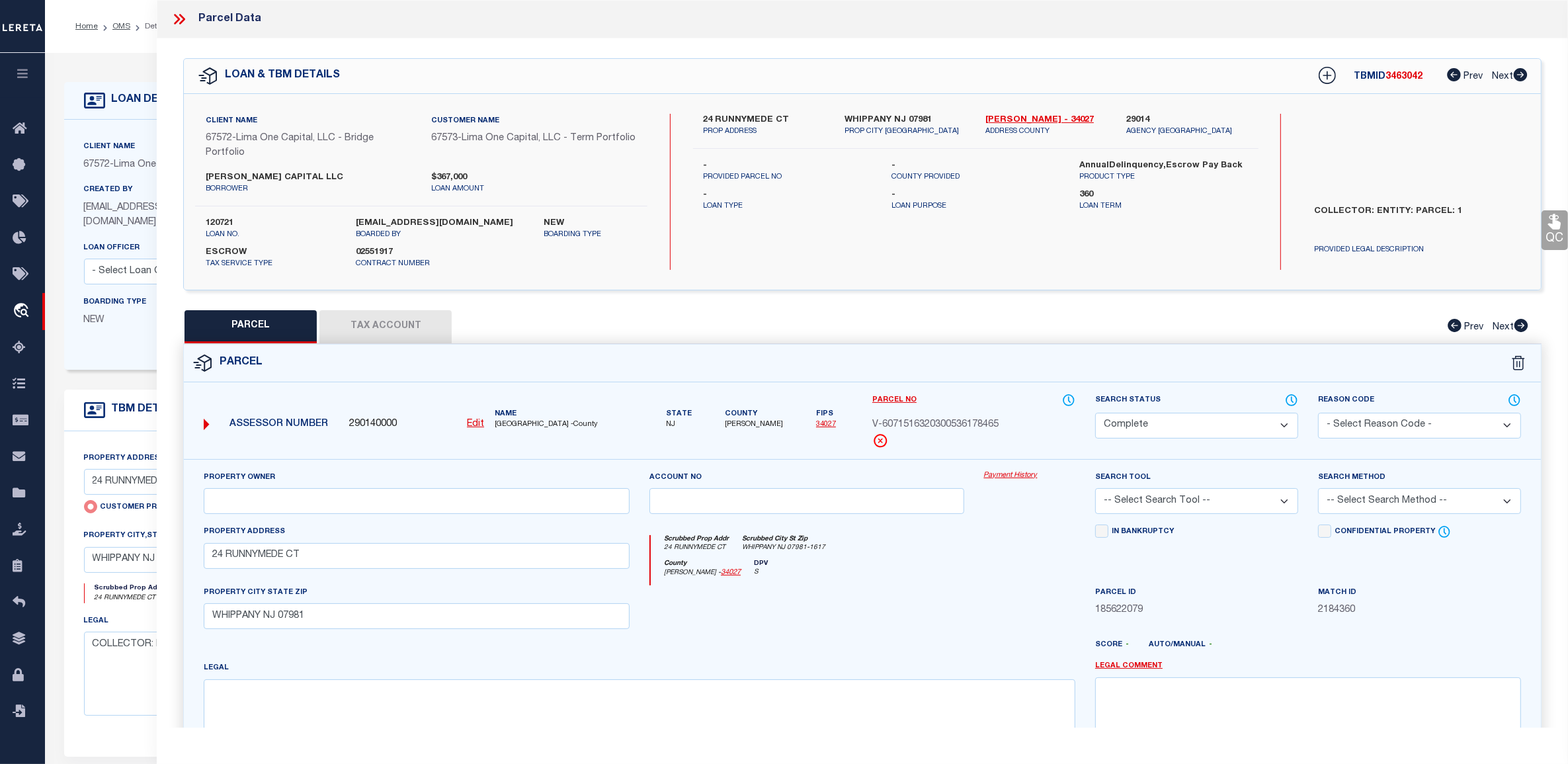
click at [404, 326] on button "Tax Account" at bounding box center [385, 327] width 132 height 33
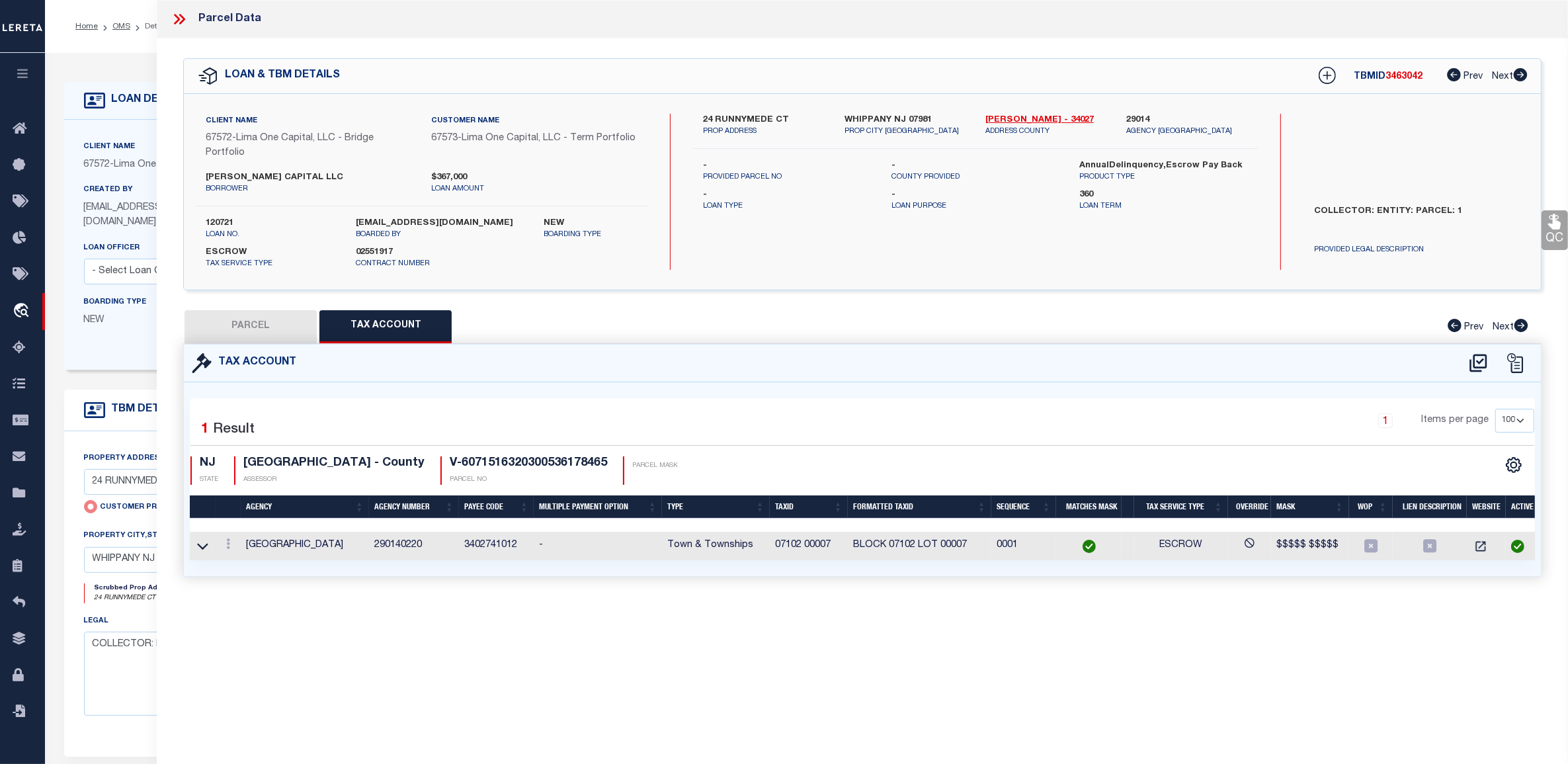
select select "100"
click at [1512, 361] on icon at bounding box center [1515, 363] width 16 height 20
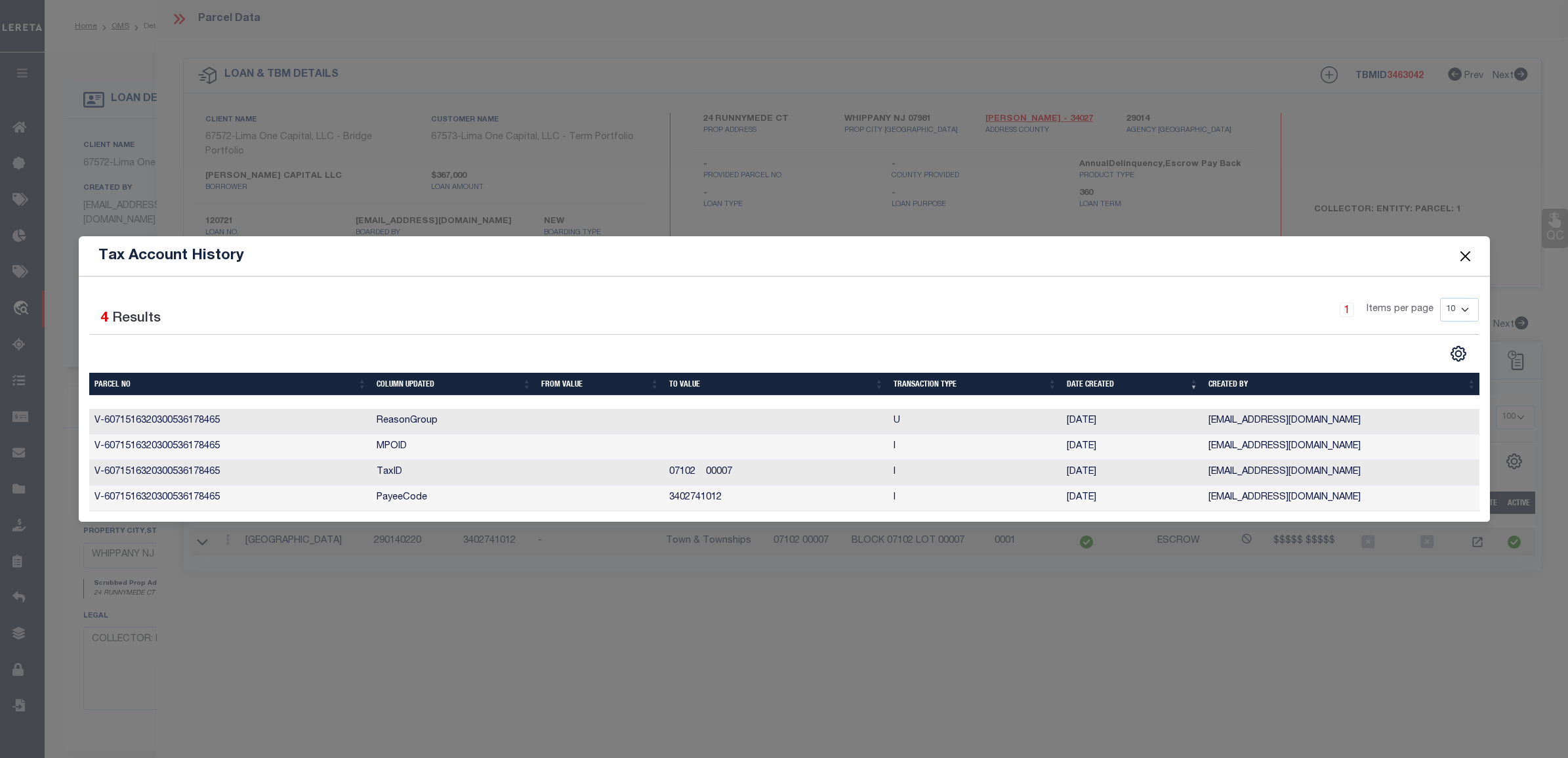
click at [1456, 247] on button "Close" at bounding box center [1465, 256] width 17 height 17
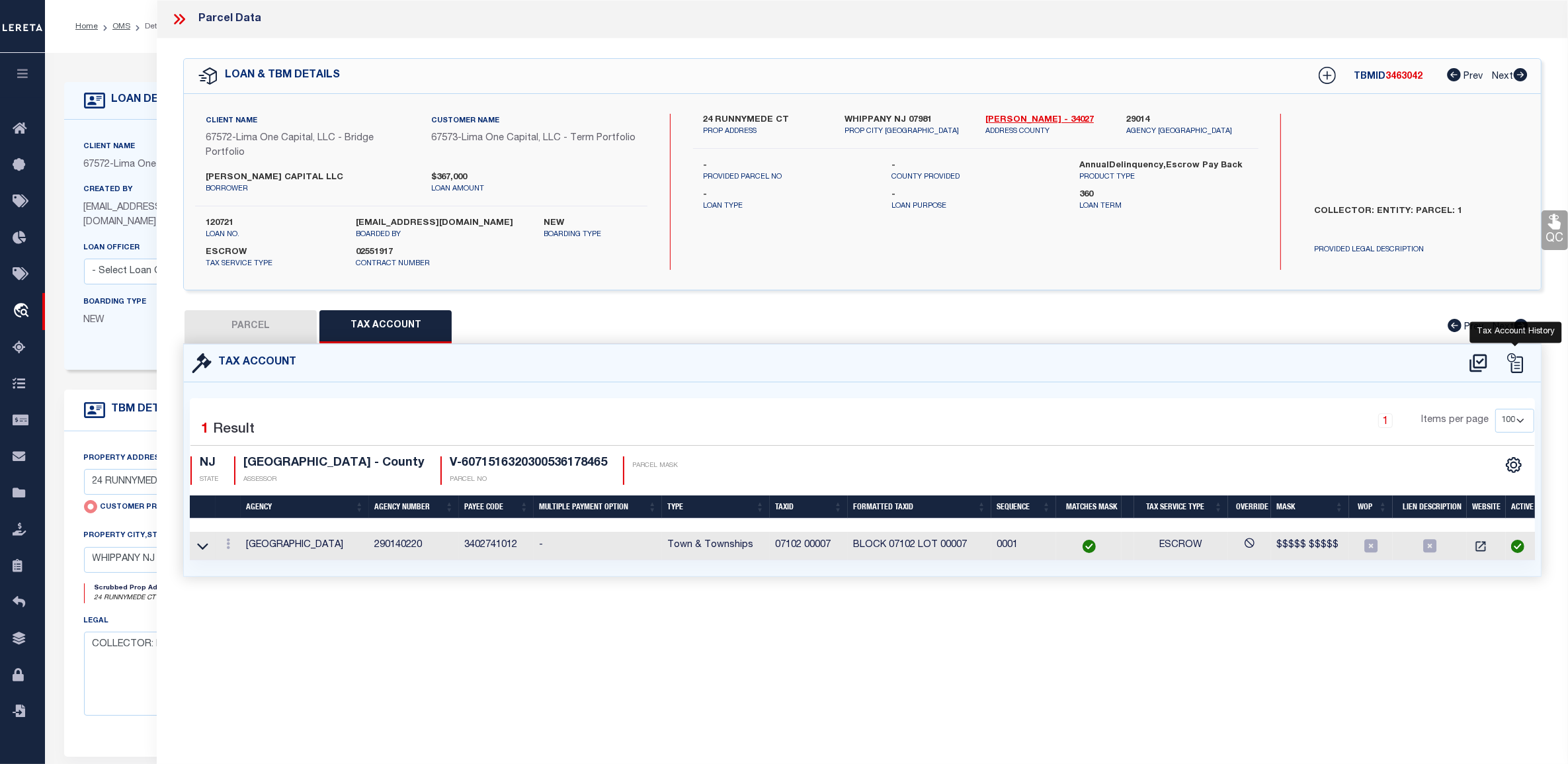
click at [1518, 359] on icon at bounding box center [1514, 363] width 20 height 20
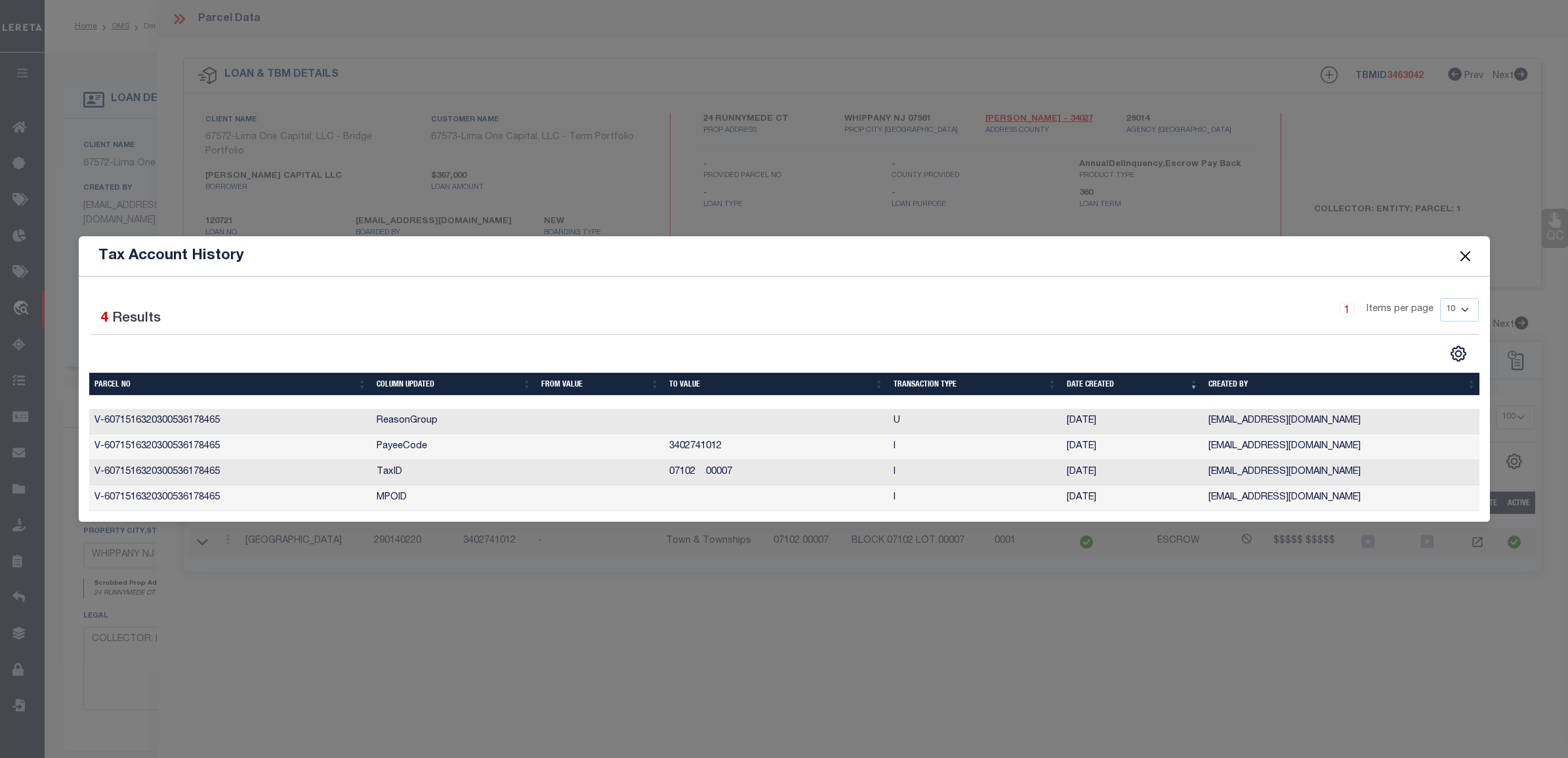
click at [1463, 248] on button "Close" at bounding box center [1465, 256] width 17 height 17
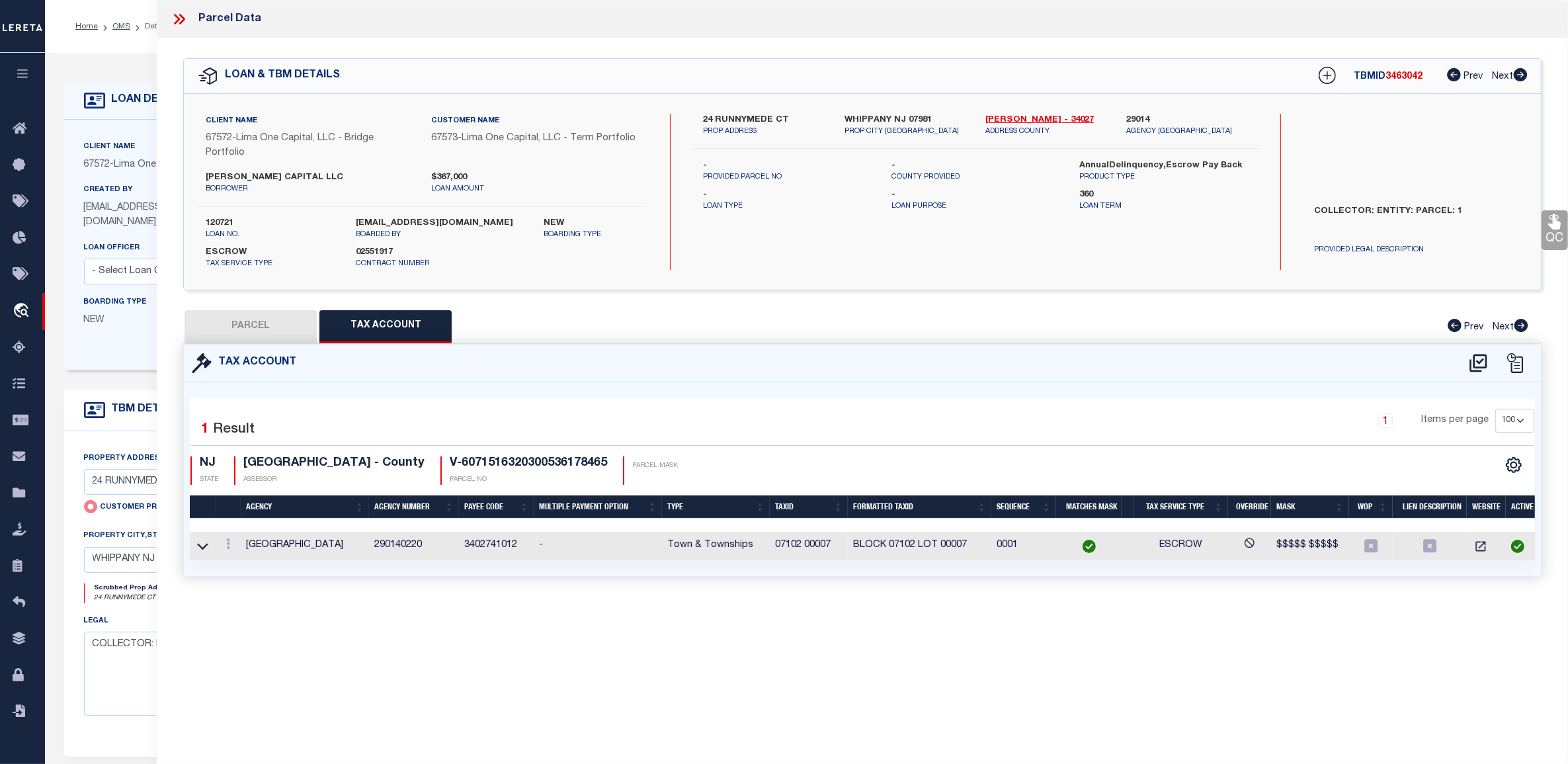
click at [1088, 547] on img at bounding box center [1089, 546] width 13 height 13
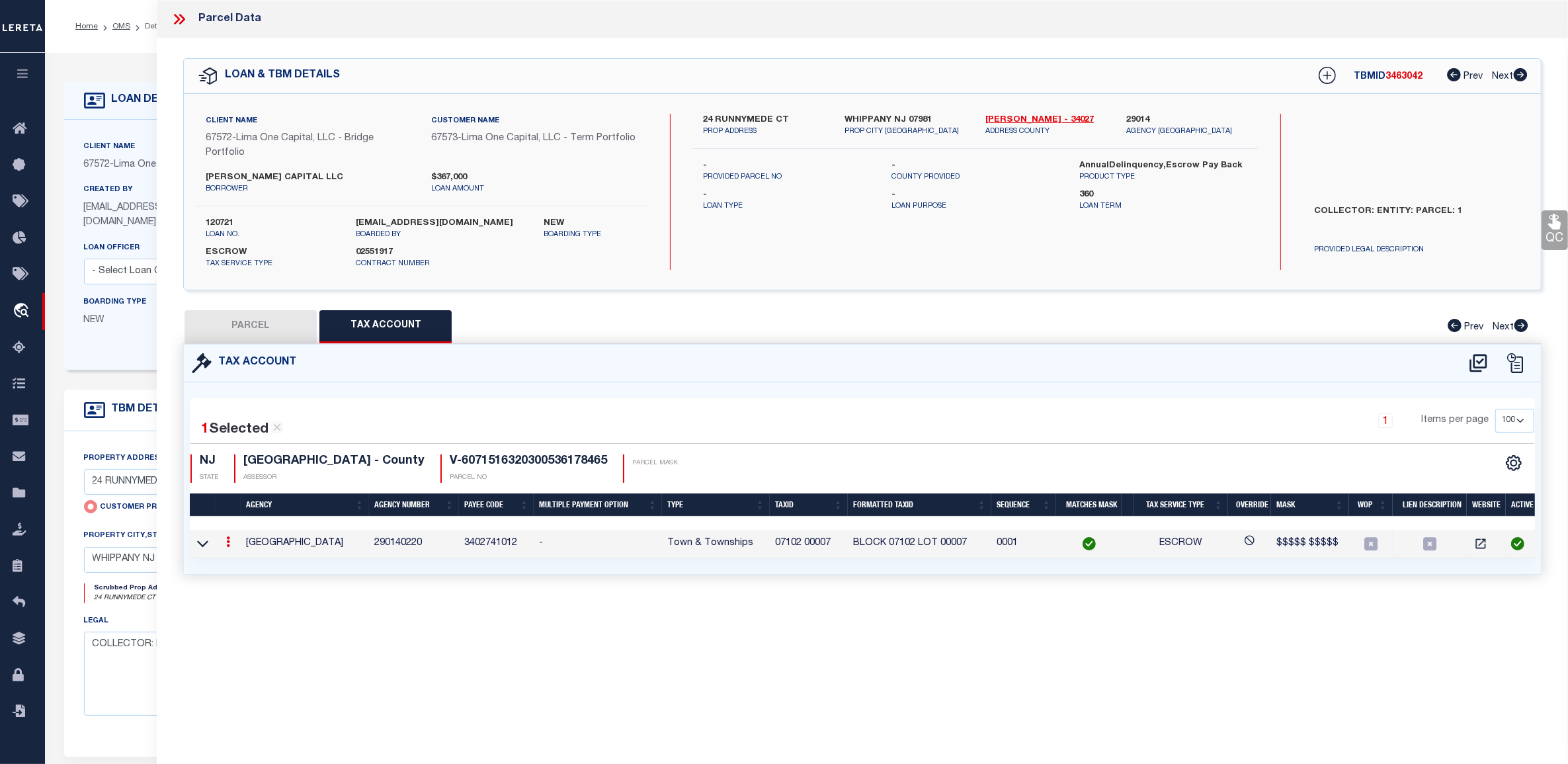
click at [273, 316] on button "PARCEL" at bounding box center [250, 327] width 132 height 33
select select "AS"
checkbox input "false"
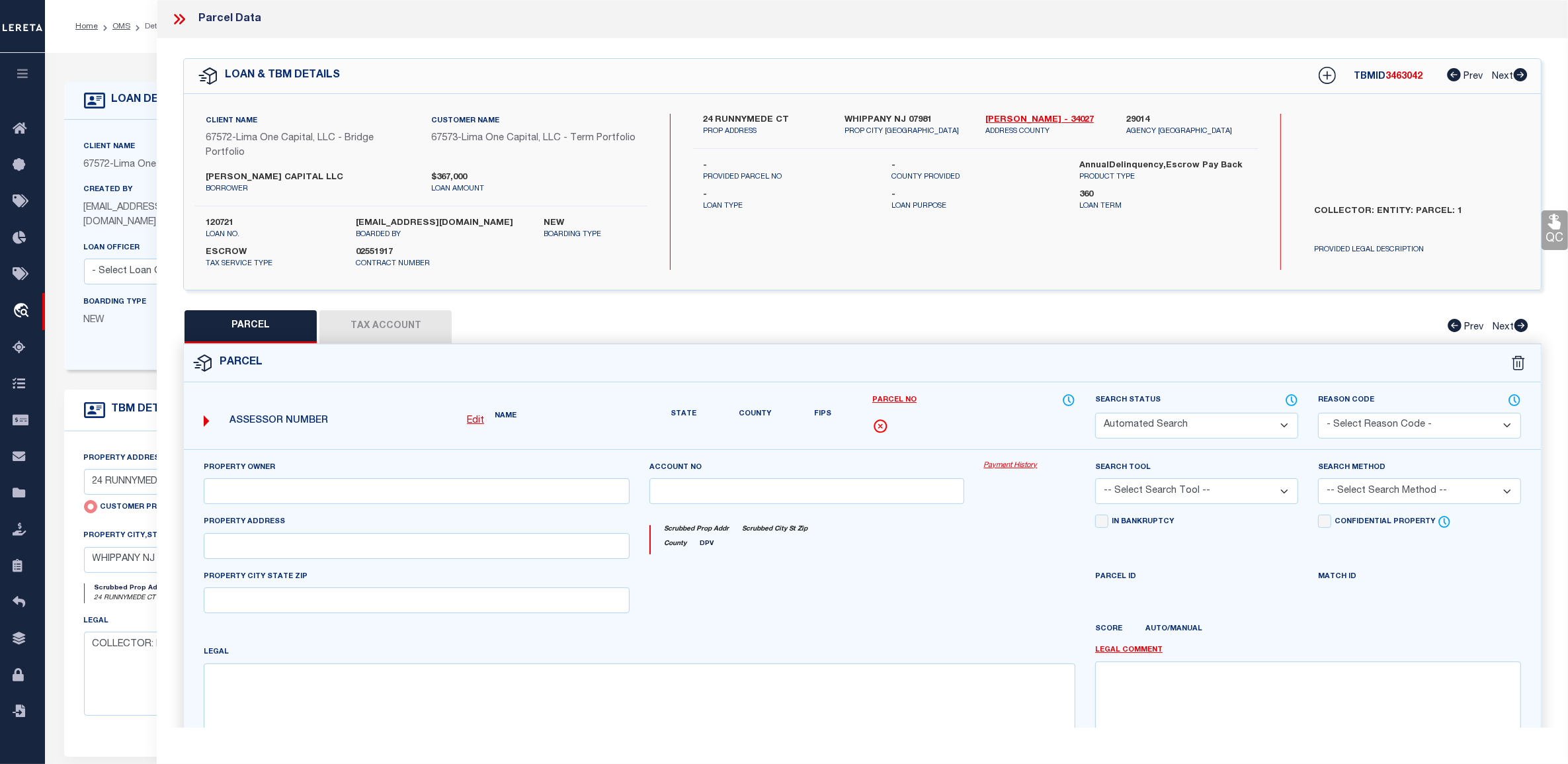
select select "CP"
type input "24 RUNNYMEDE CT"
checkbox input "false"
type input "WHIPPANY NJ 07981"
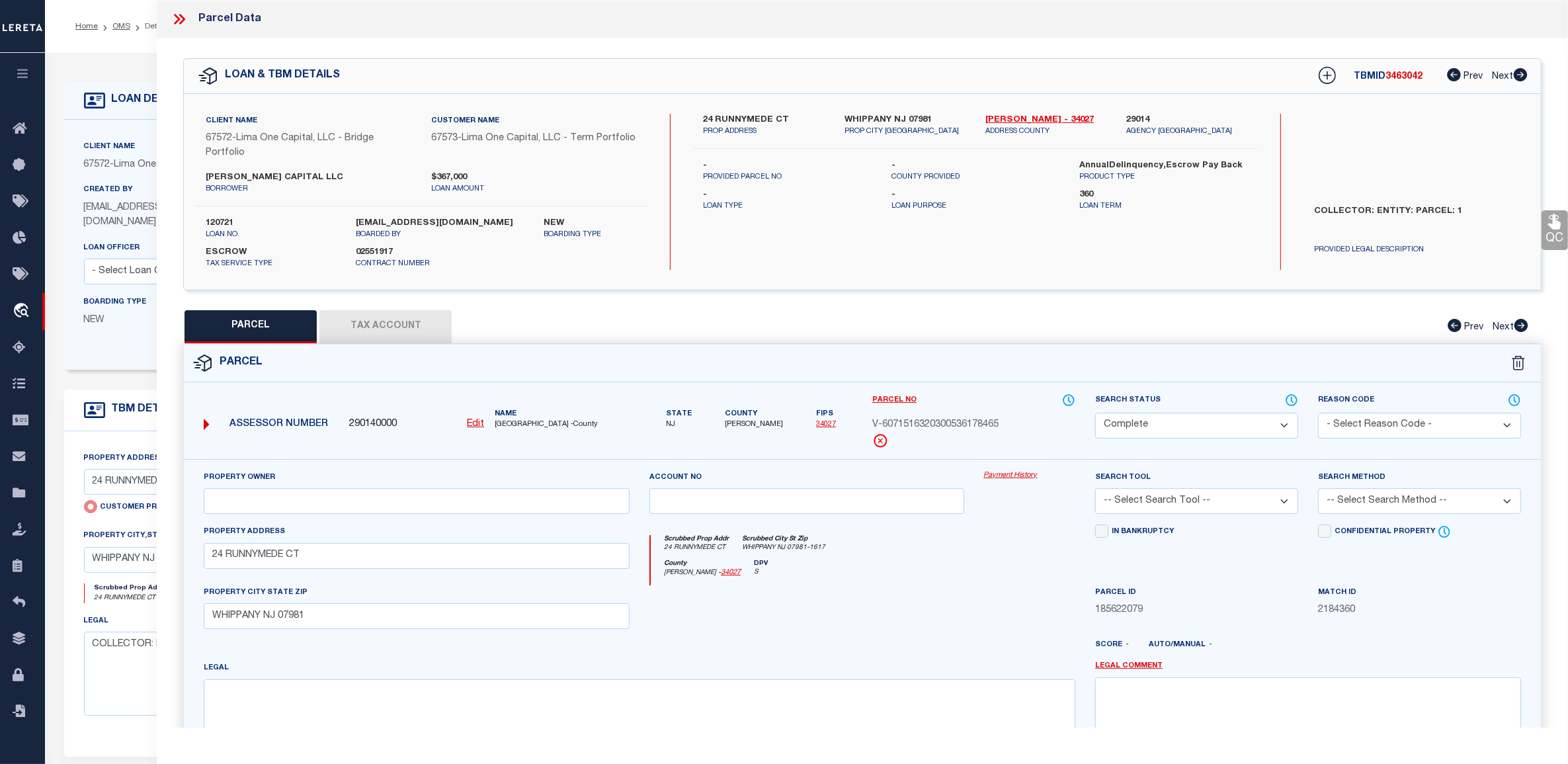
click at [1014, 469] on div "Property Owner Account no Payment History Search Tool -- Select Search Tool -- …" at bounding box center [862, 632] width 1357 height 346
click at [1015, 475] on link "Payment History" at bounding box center [1029, 475] width 91 height 11
click at [385, 324] on button "Tax Account" at bounding box center [385, 327] width 132 height 33
select select "100"
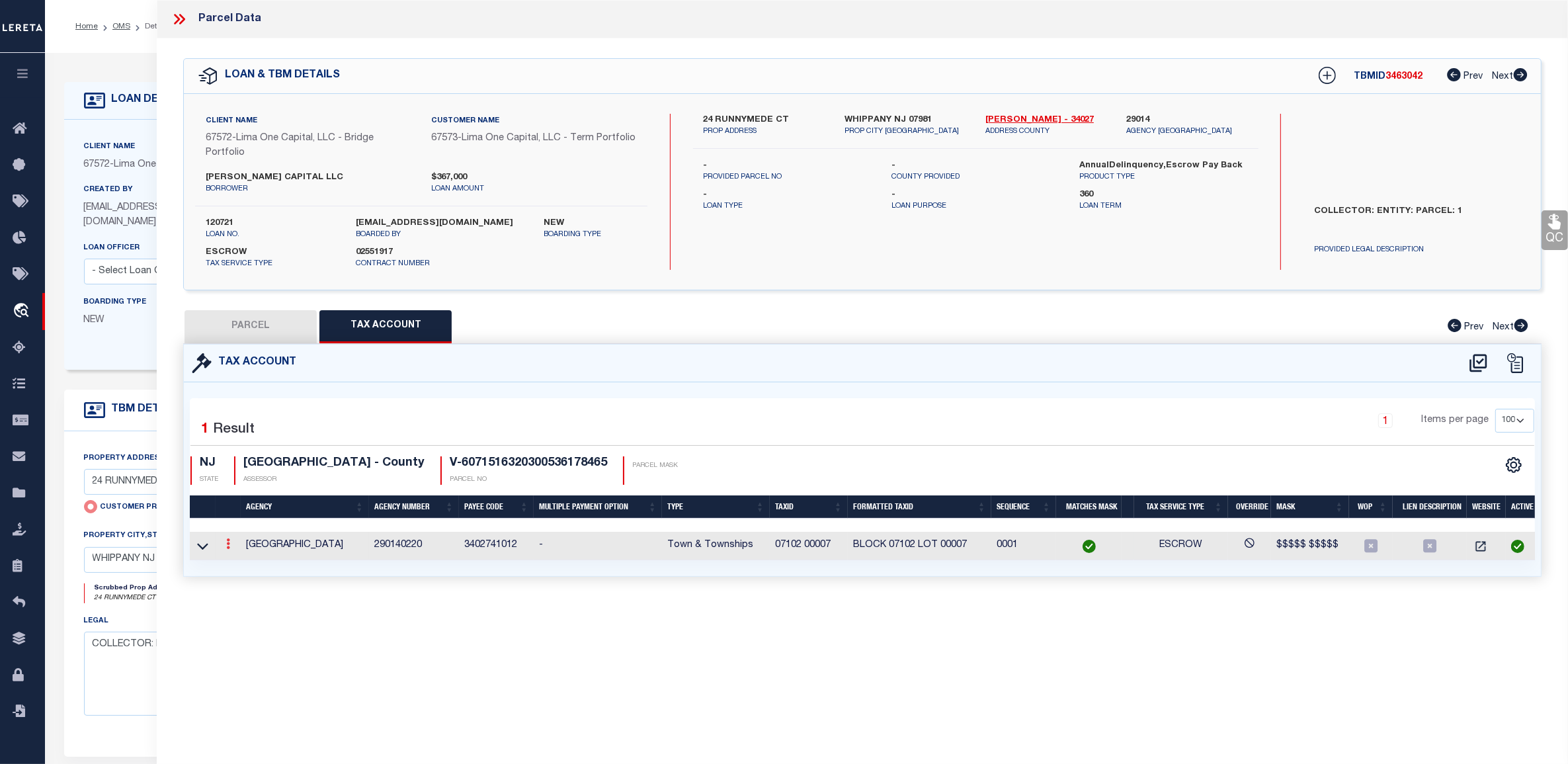
click at [230, 547] on link at bounding box center [228, 545] width 15 height 11
click at [732, 611] on div "Parcel Data QC QC QC - Select Status - Ready to QC" at bounding box center [862, 364] width 1411 height 728
click at [248, 319] on button "PARCEL" at bounding box center [250, 327] width 132 height 33
select select "AS"
checkbox input "false"
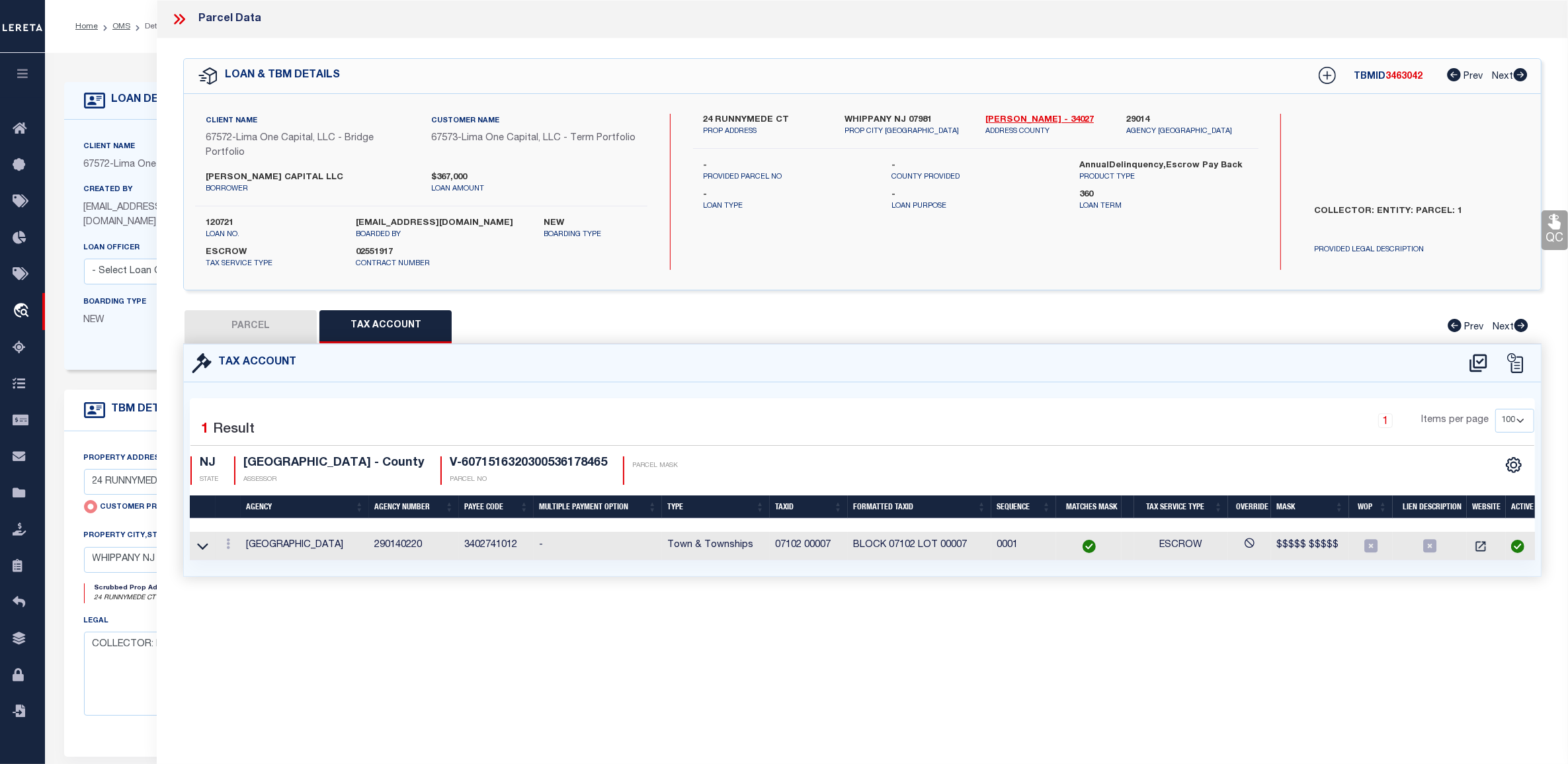
checkbox input "false"
select select "CP"
type input "24 RUNNYMEDE CT"
checkbox input "false"
type input "WHIPPANY NJ 07981"
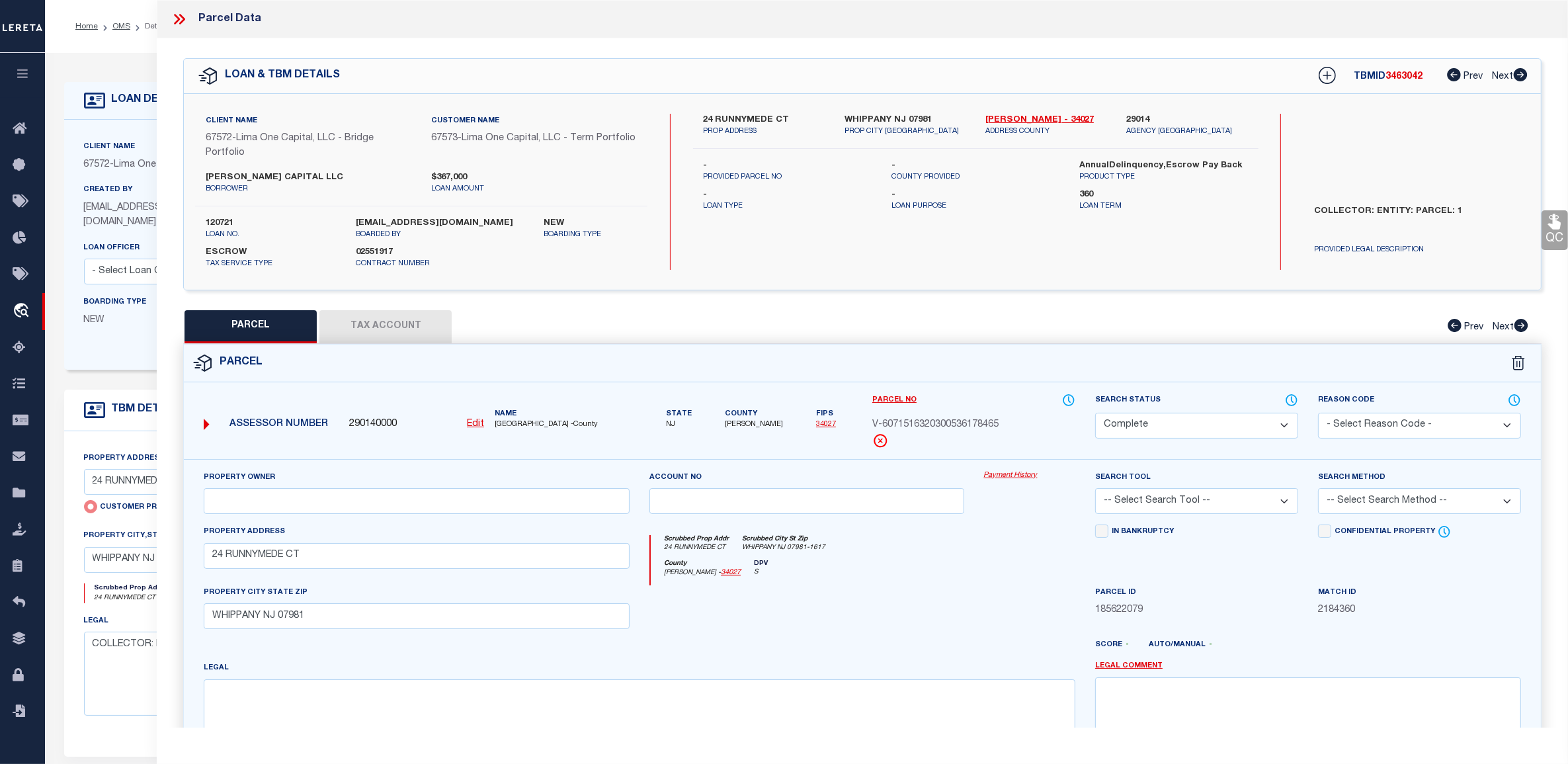
click at [1003, 475] on link "Payment History" at bounding box center [1029, 475] width 91 height 11
click at [361, 318] on button "Tax Account" at bounding box center [385, 327] width 132 height 33
select select "100"
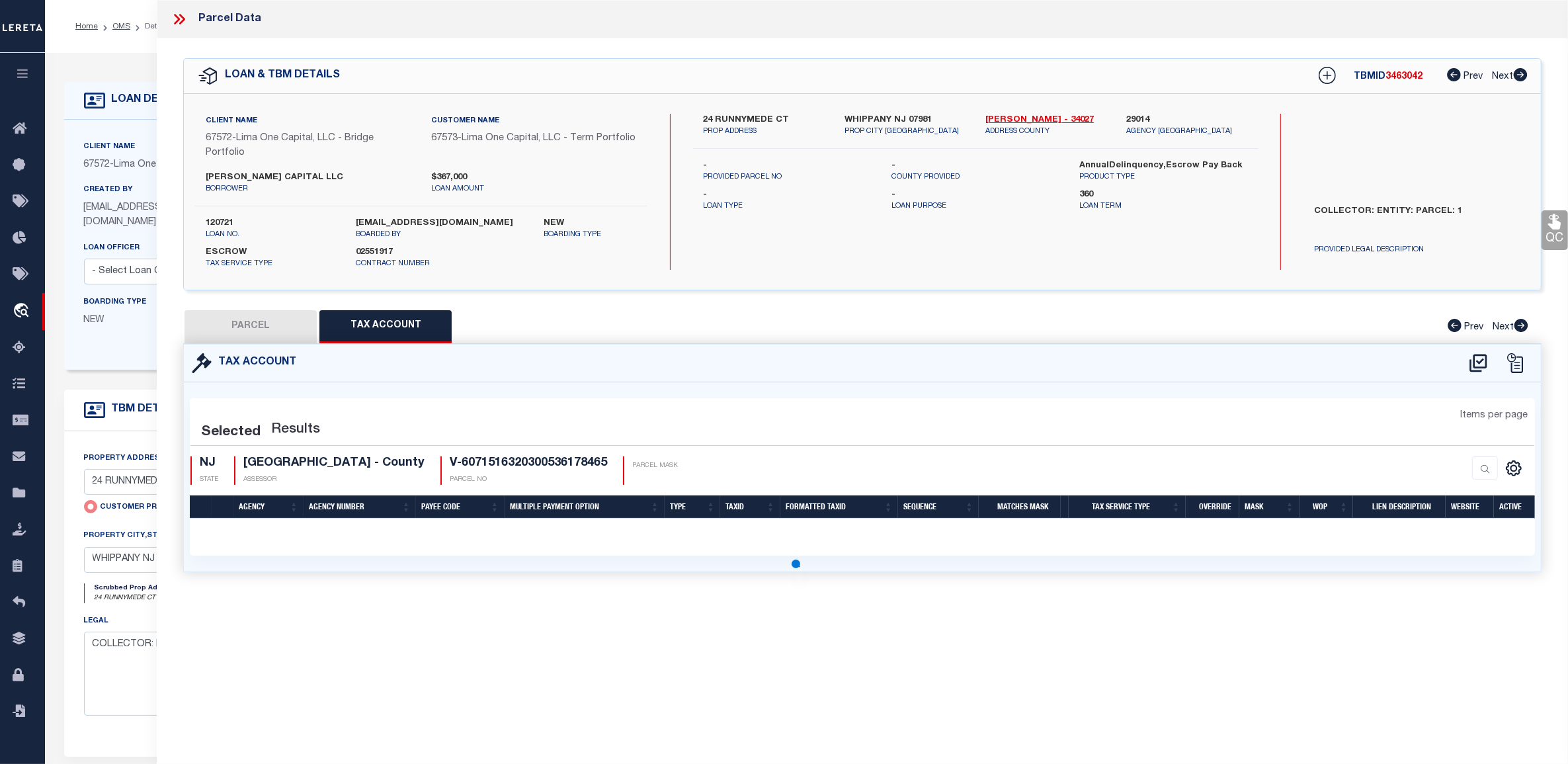
select select "100"
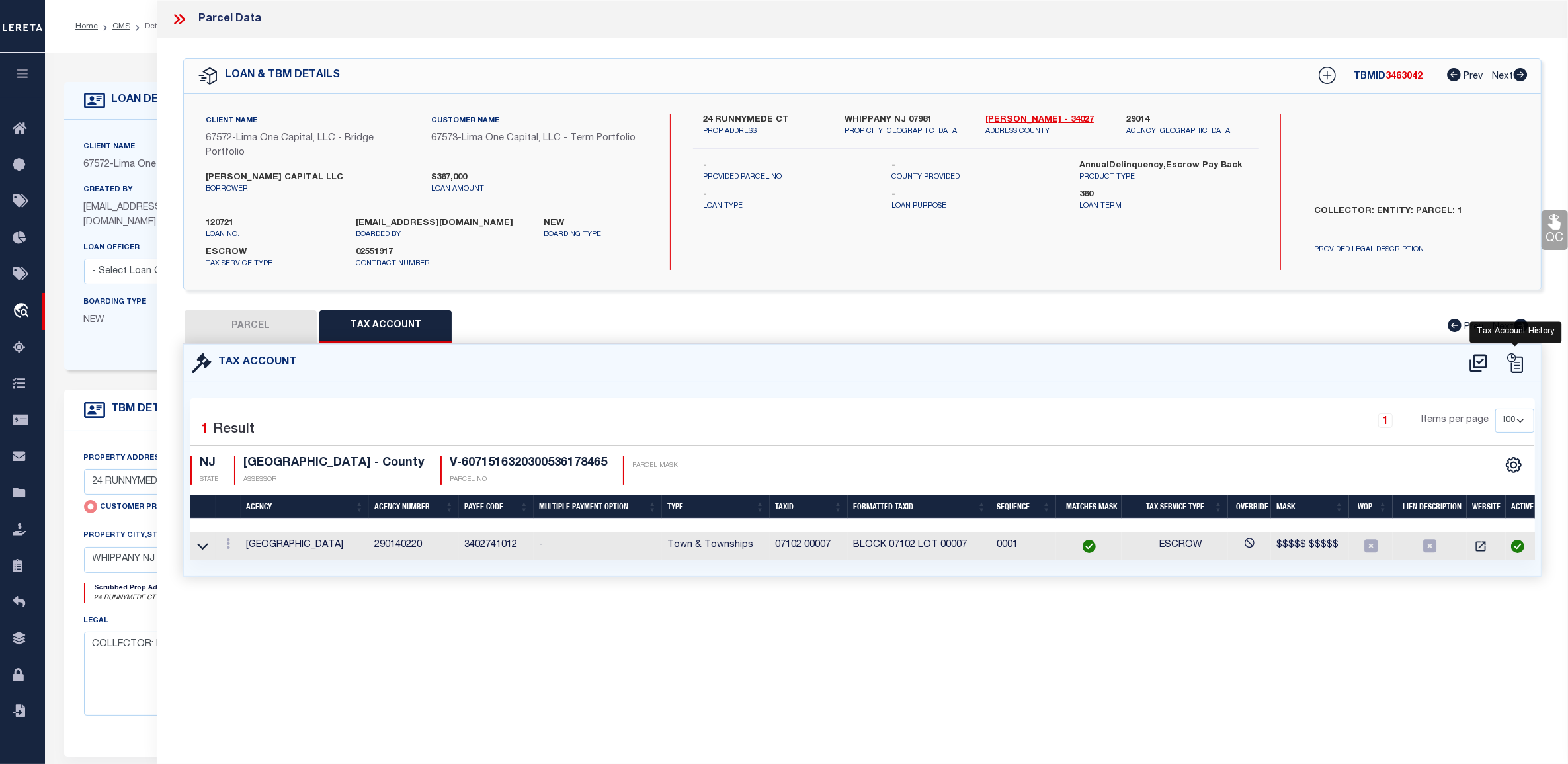
click at [1512, 359] on icon at bounding box center [1514, 363] width 20 height 20
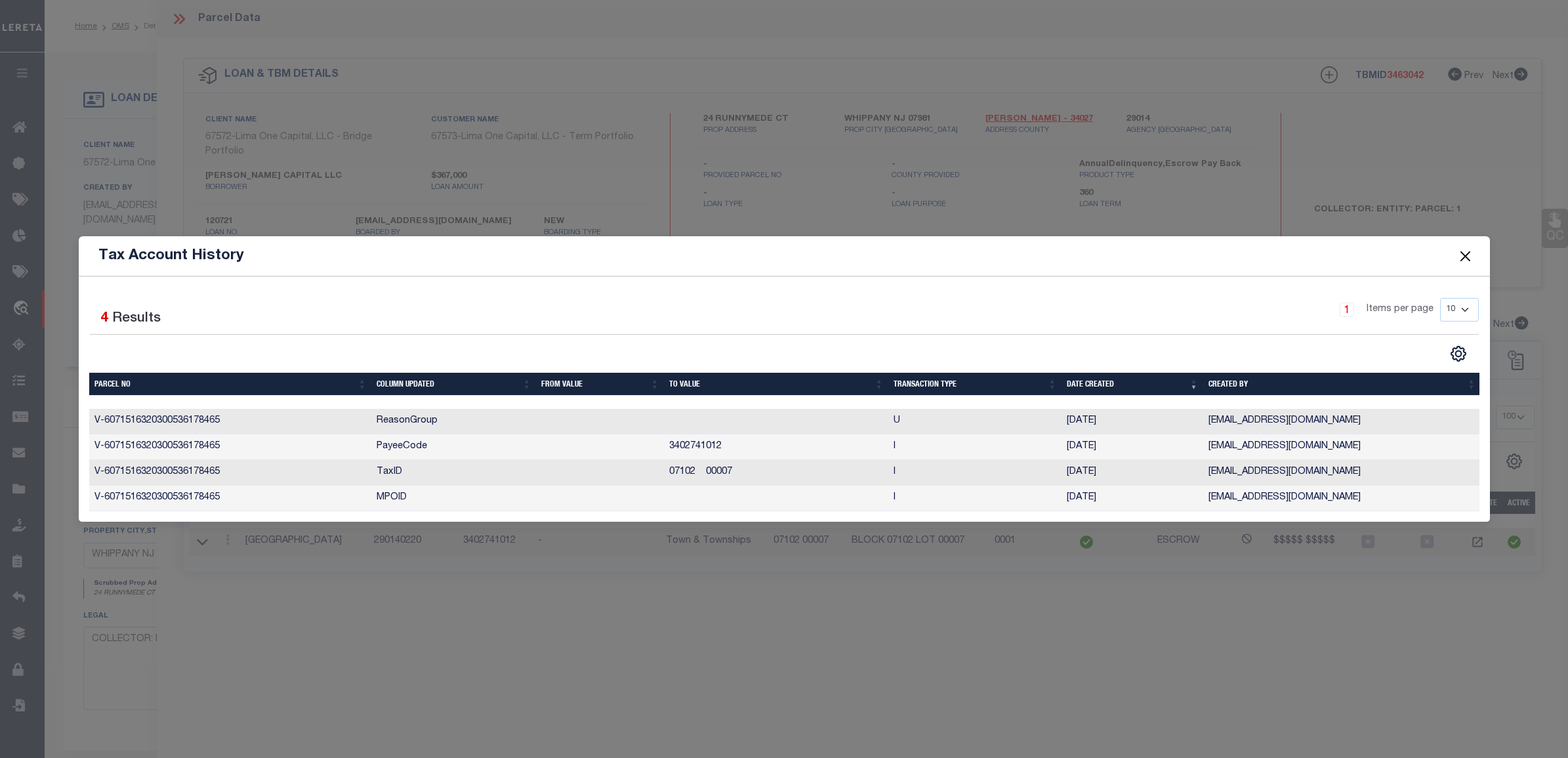
click at [1465, 252] on button "Close" at bounding box center [1465, 256] width 17 height 17
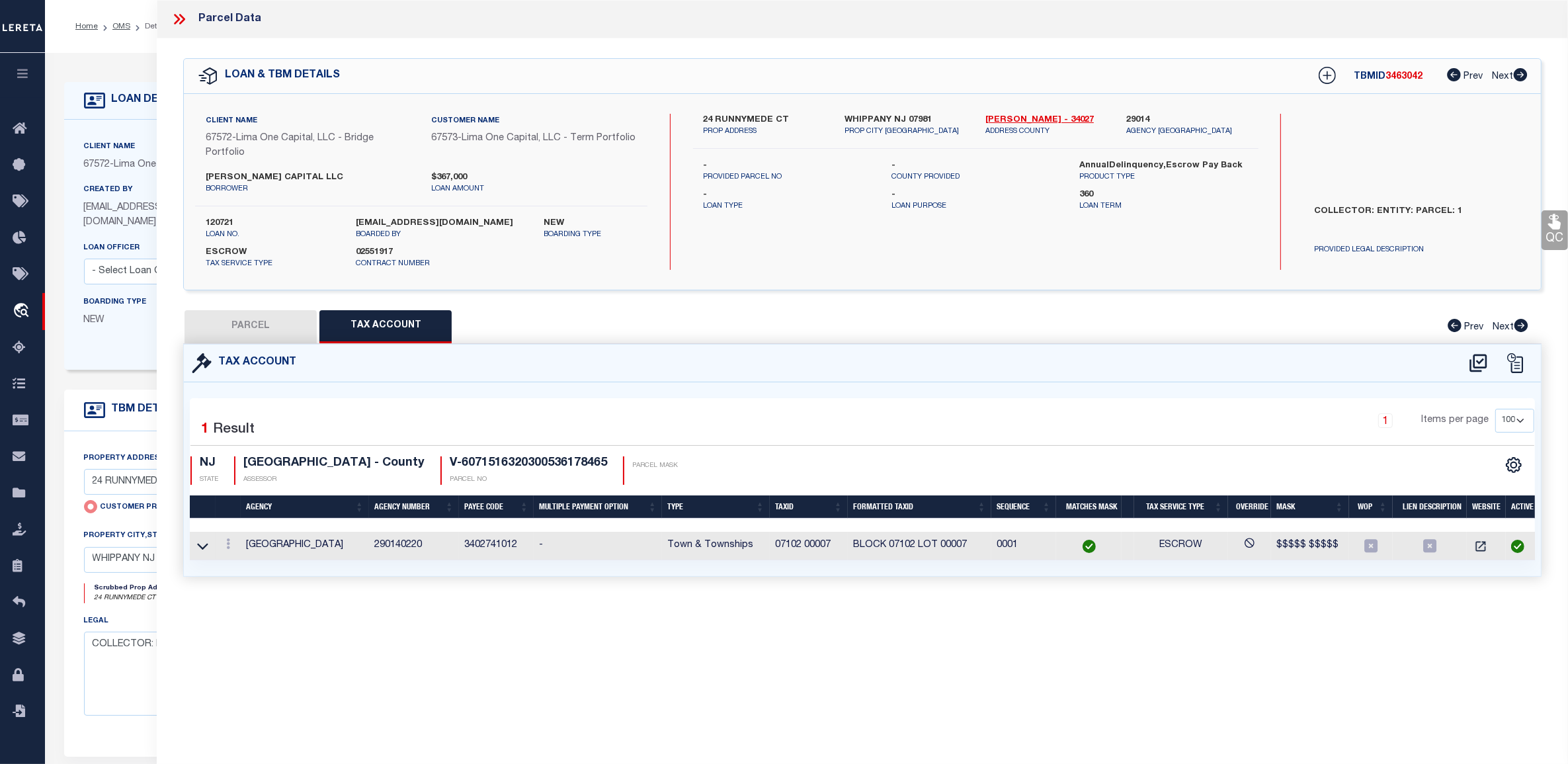
click at [187, 18] on icon at bounding box center [179, 20] width 17 height 17
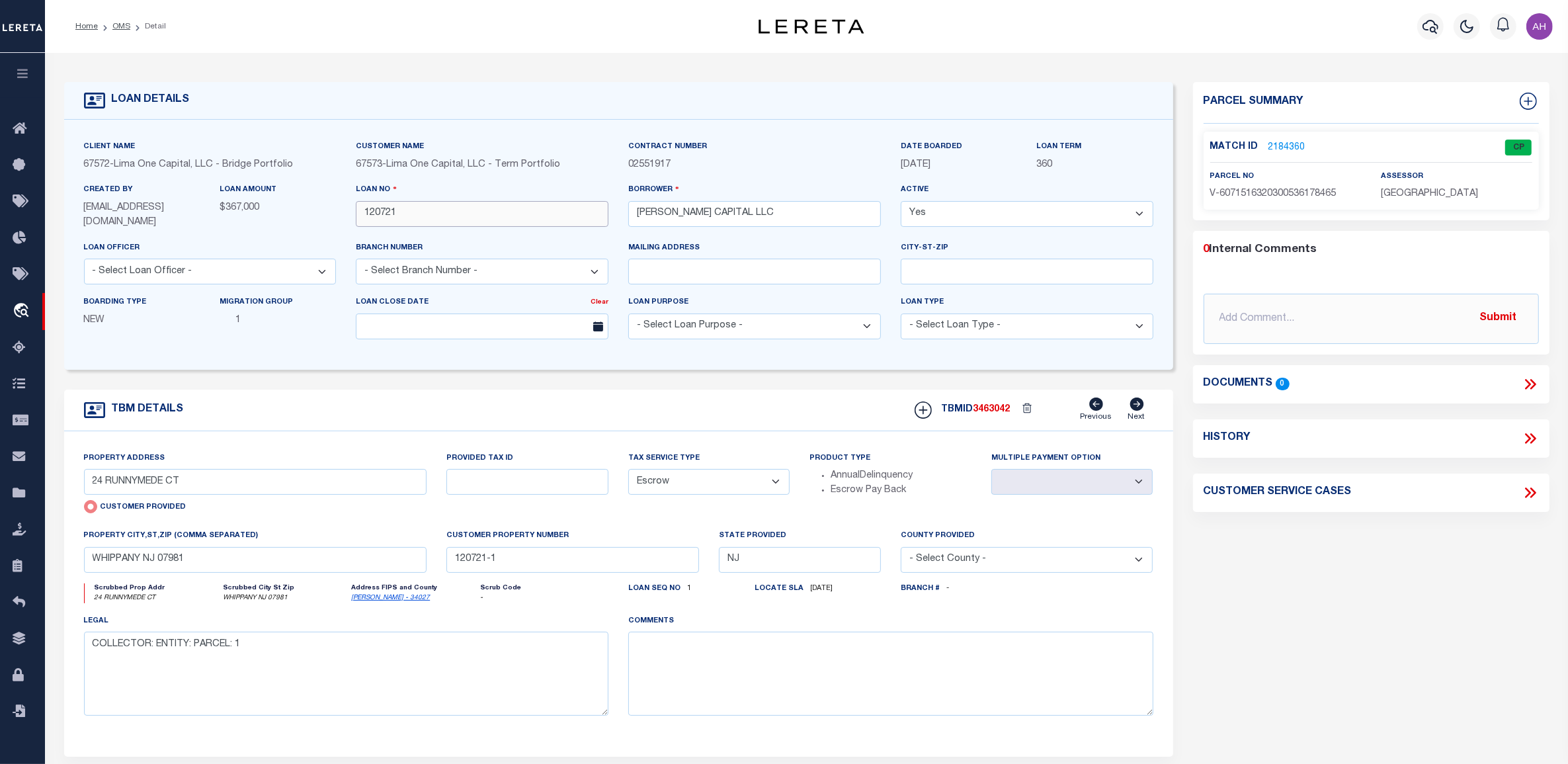
click at [383, 214] on input "120721" at bounding box center [482, 214] width 253 height 26
click at [130, 28] on li "Detail" at bounding box center [148, 26] width 36 height 12
click at [125, 25] on link "OMS" at bounding box center [121, 26] width 18 height 8
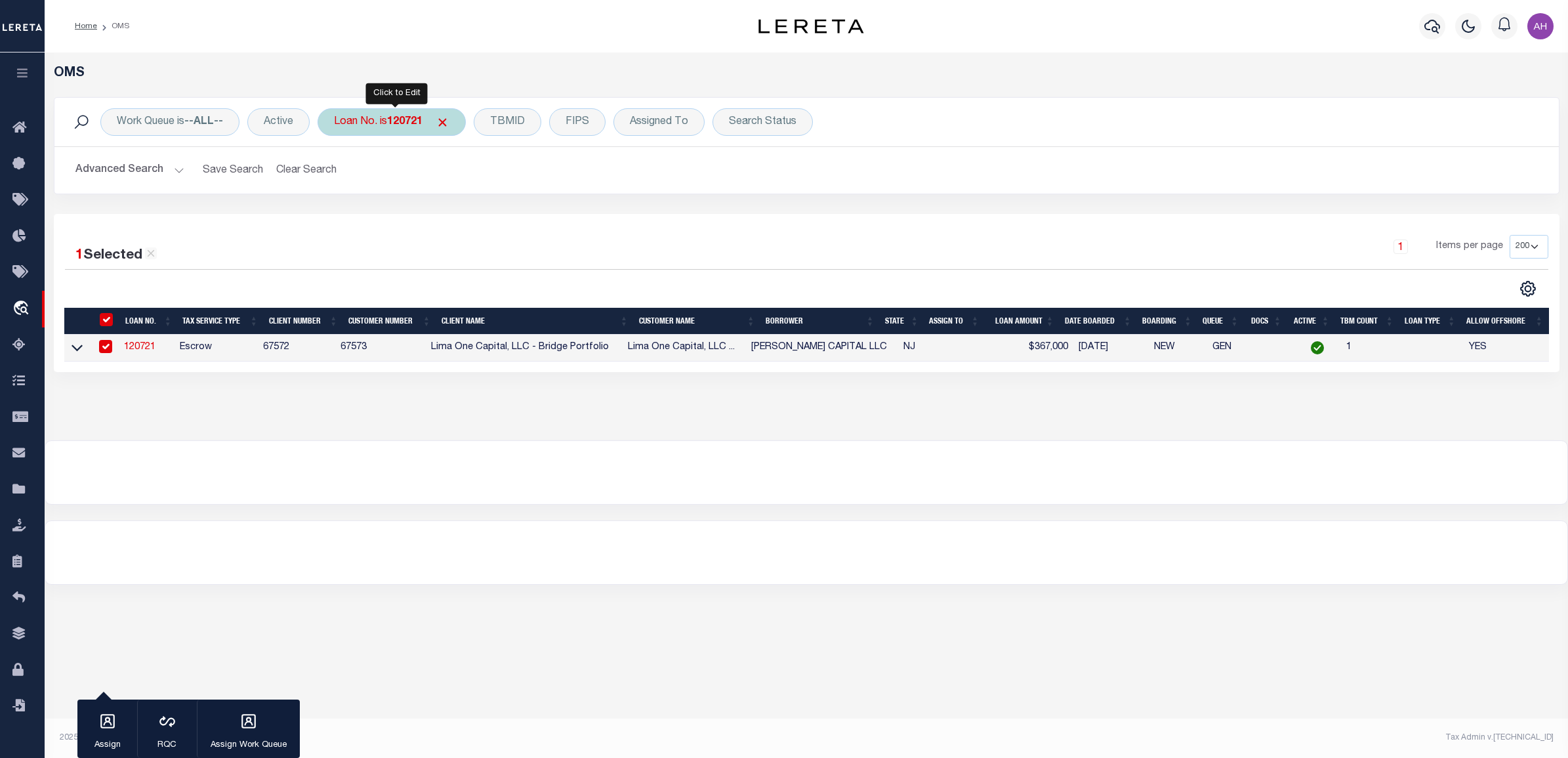
click at [393, 113] on div "Loan No. is 120721" at bounding box center [391, 122] width 148 height 27
type input "1207"
click at [438, 148] on select "Is Contains" at bounding box center [431, 150] width 193 height 25
select select "c"
click at [337, 138] on select "Is Contains" at bounding box center [431, 150] width 193 height 25
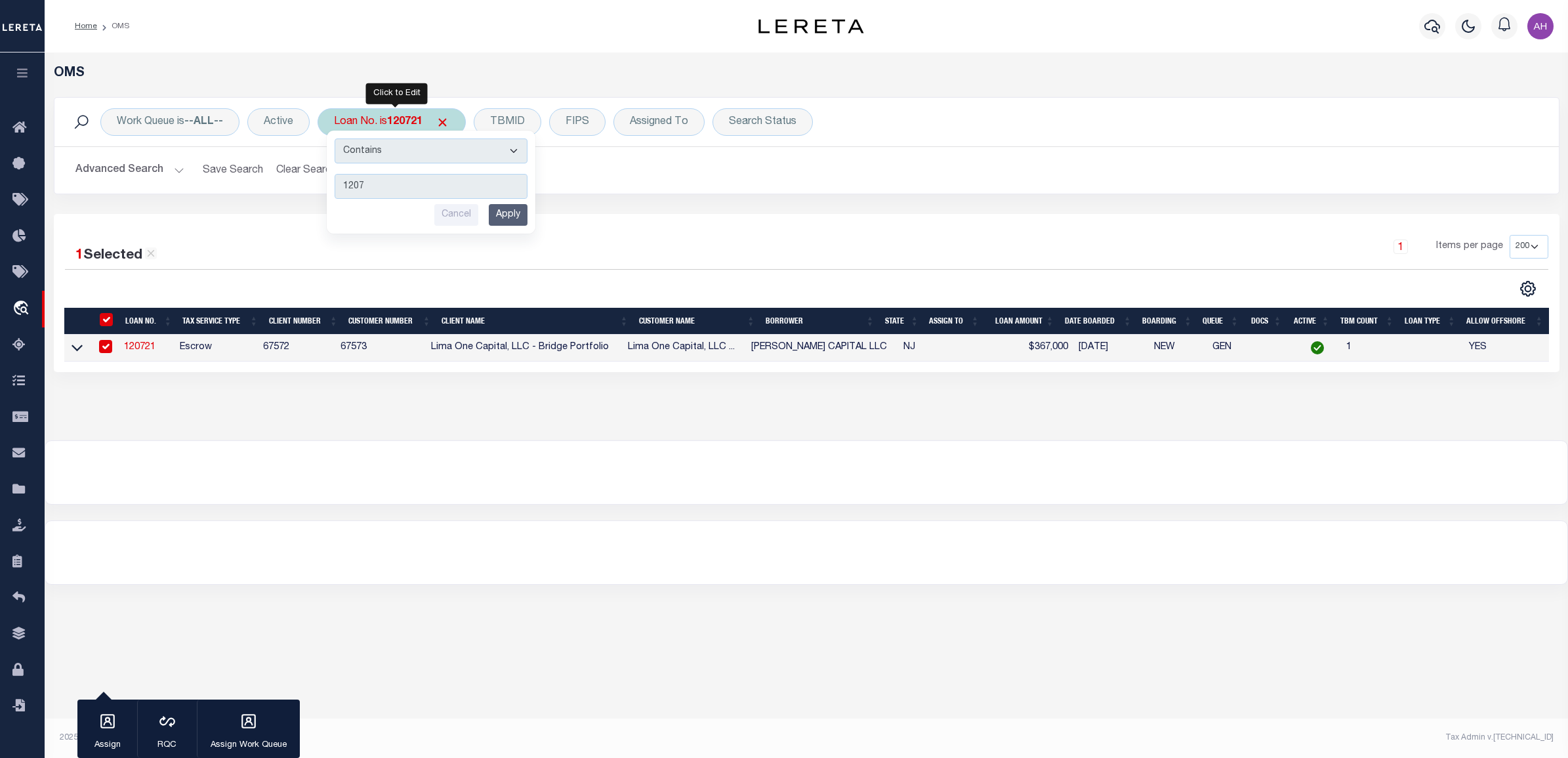
click at [508, 213] on input "Apply" at bounding box center [508, 215] width 39 height 22
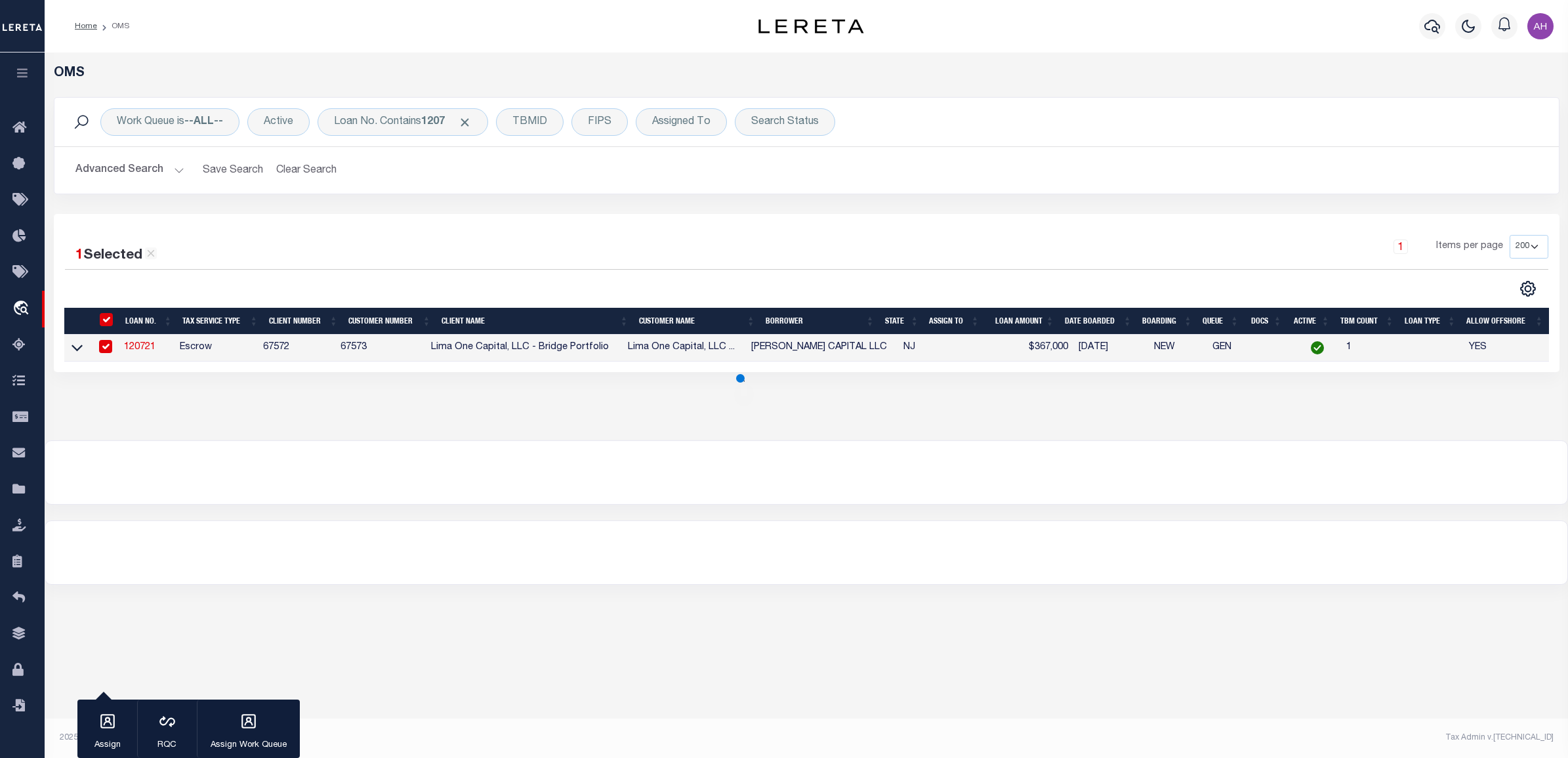
click at [508, 213] on div "Work Queue is --ALL-- Active Loan No. Contains 1207 TBMID FIPS Assigned To Sear…" at bounding box center [807, 156] width 1525 height 117
click at [153, 169] on button "Advanced Search" at bounding box center [129, 170] width 109 height 25
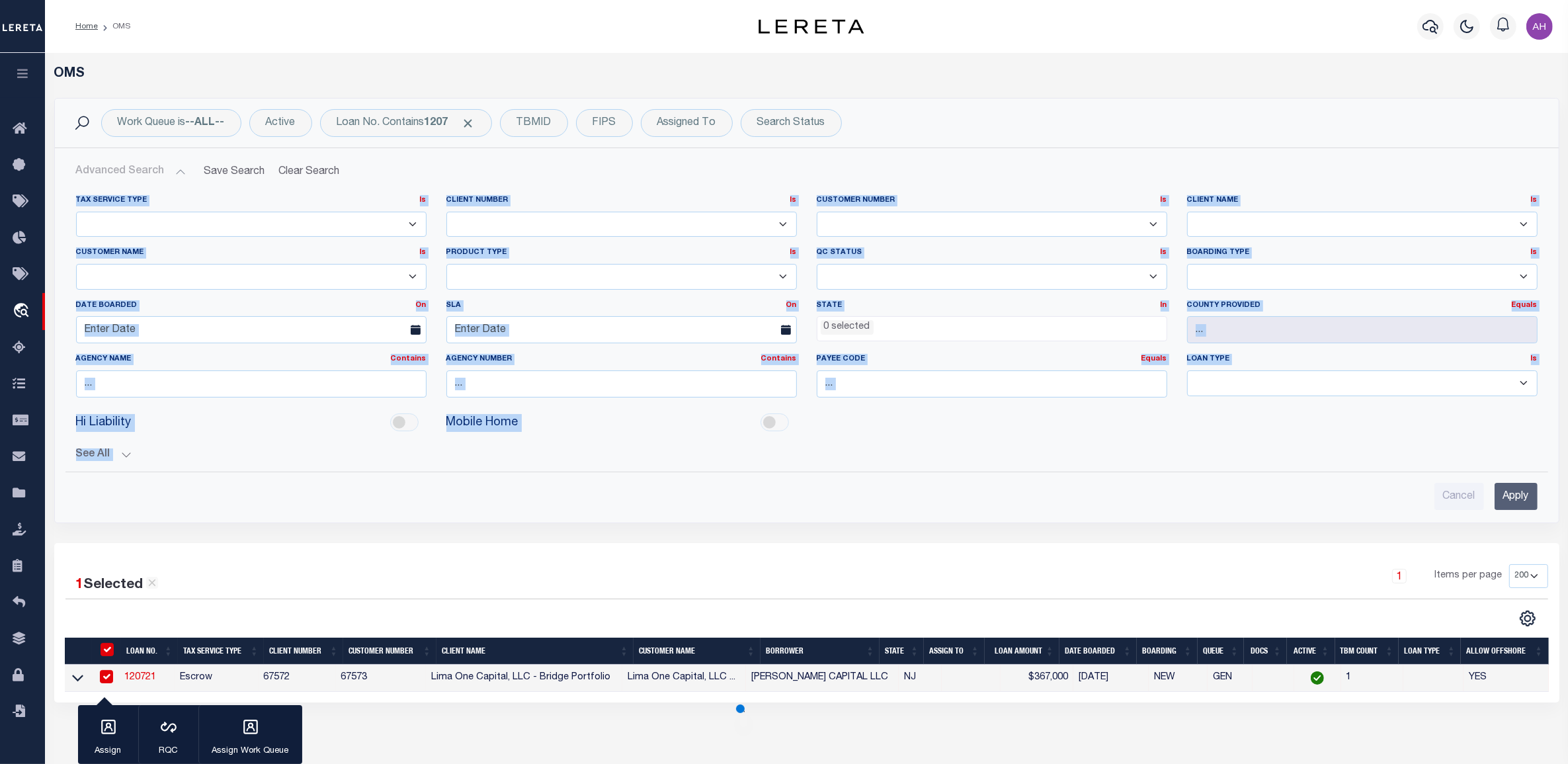
click at [517, 222] on select "1011 1012 1013 1014 1019 1042 1049 1052 1053 1055 1058 1061 1063 1064 1065 1069…" at bounding box center [622, 224] width 350 height 26
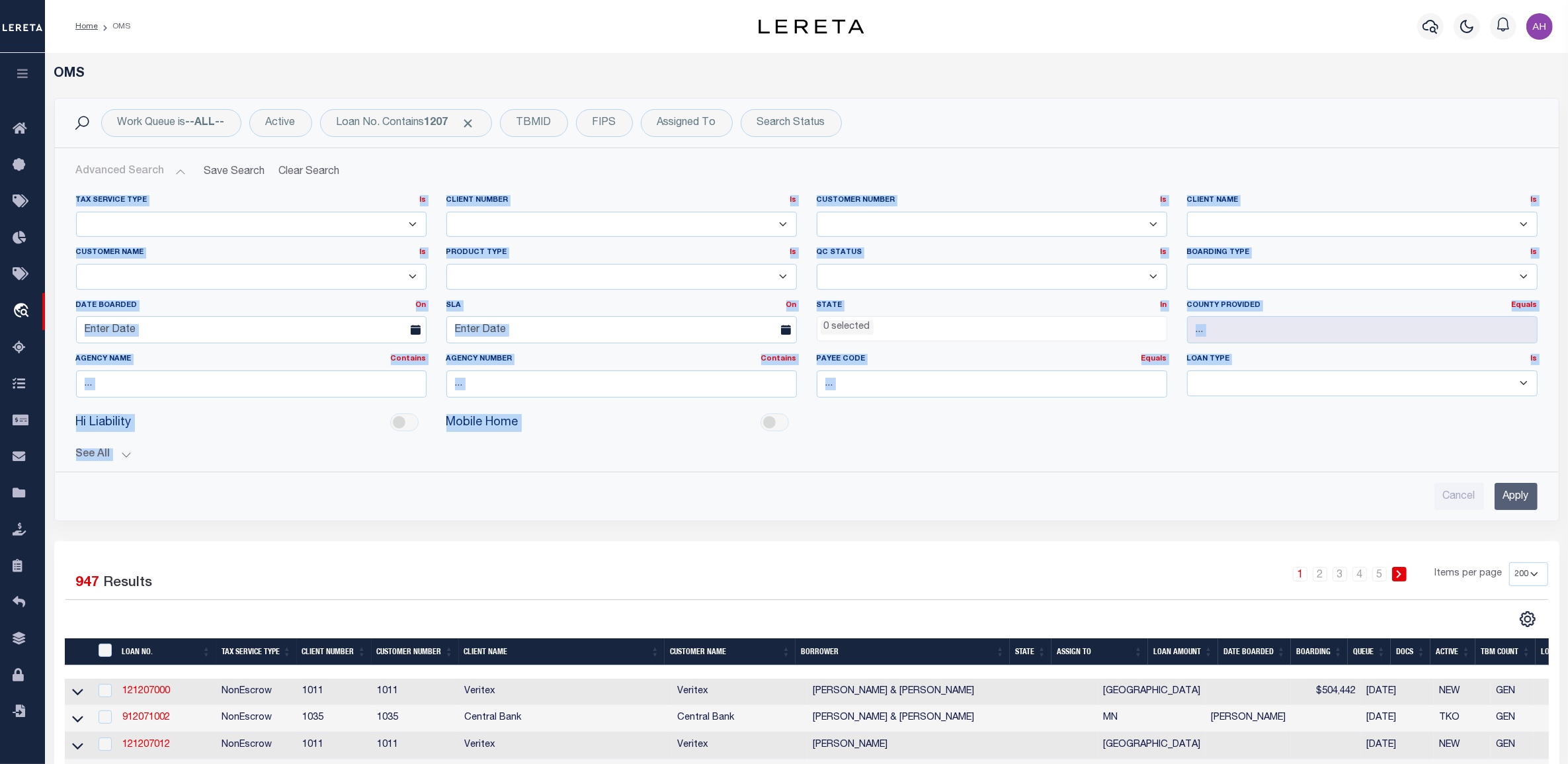
select select "67572"
click at [447, 211] on select "1011 1012 1013 1014 1019 1042 1049 1052 1053 1055 1058 1061 1063 1064 1065 1069…" at bounding box center [622, 224] width 350 height 26
click at [589, 187] on div "Tax Service Type Is Is Contains Escrow NonEscrow Client Number Is Is Contains 1…" at bounding box center [807, 322] width 1502 height 276
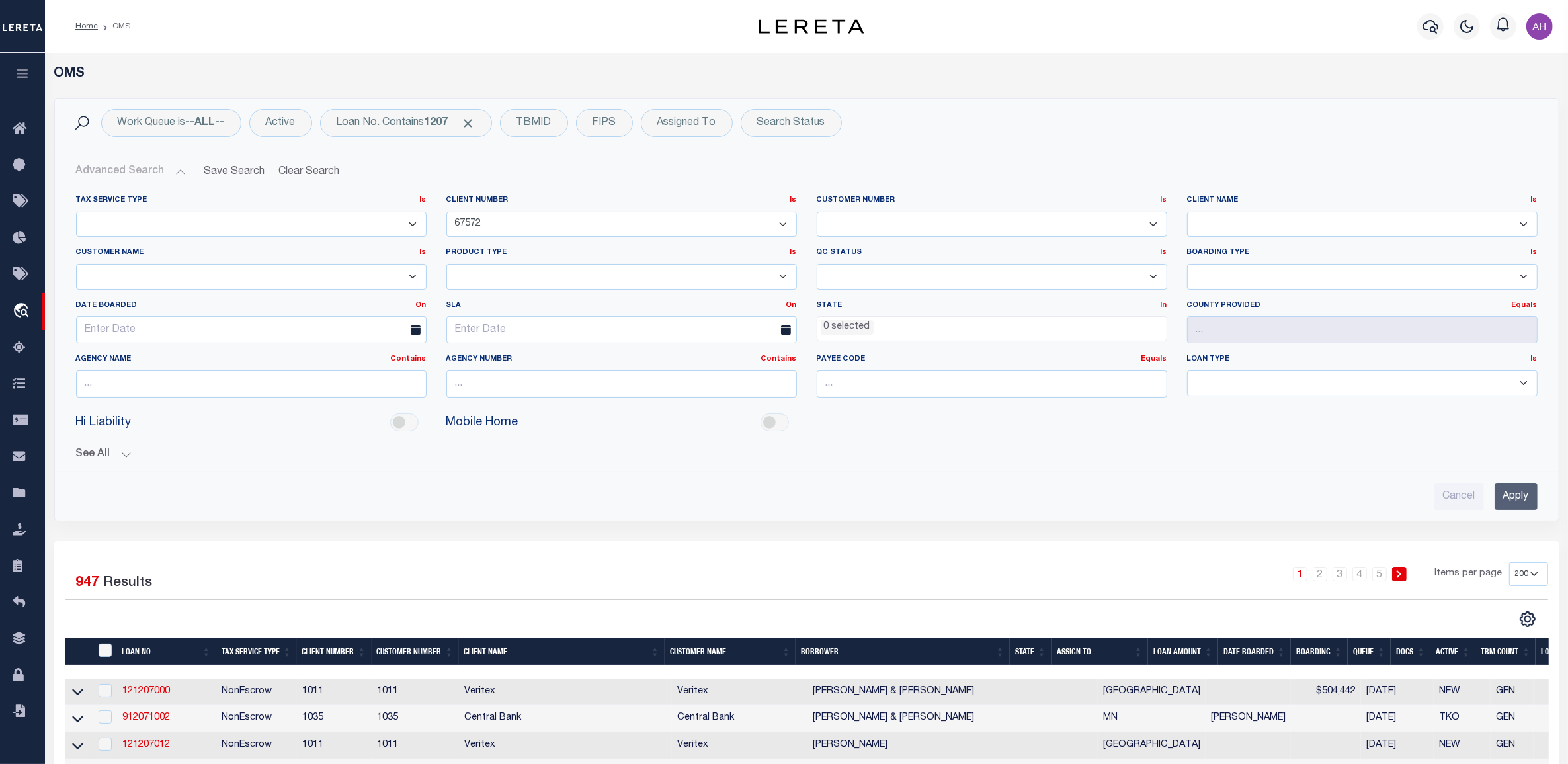
click at [1532, 495] on input "Apply" at bounding box center [1516, 496] width 43 height 27
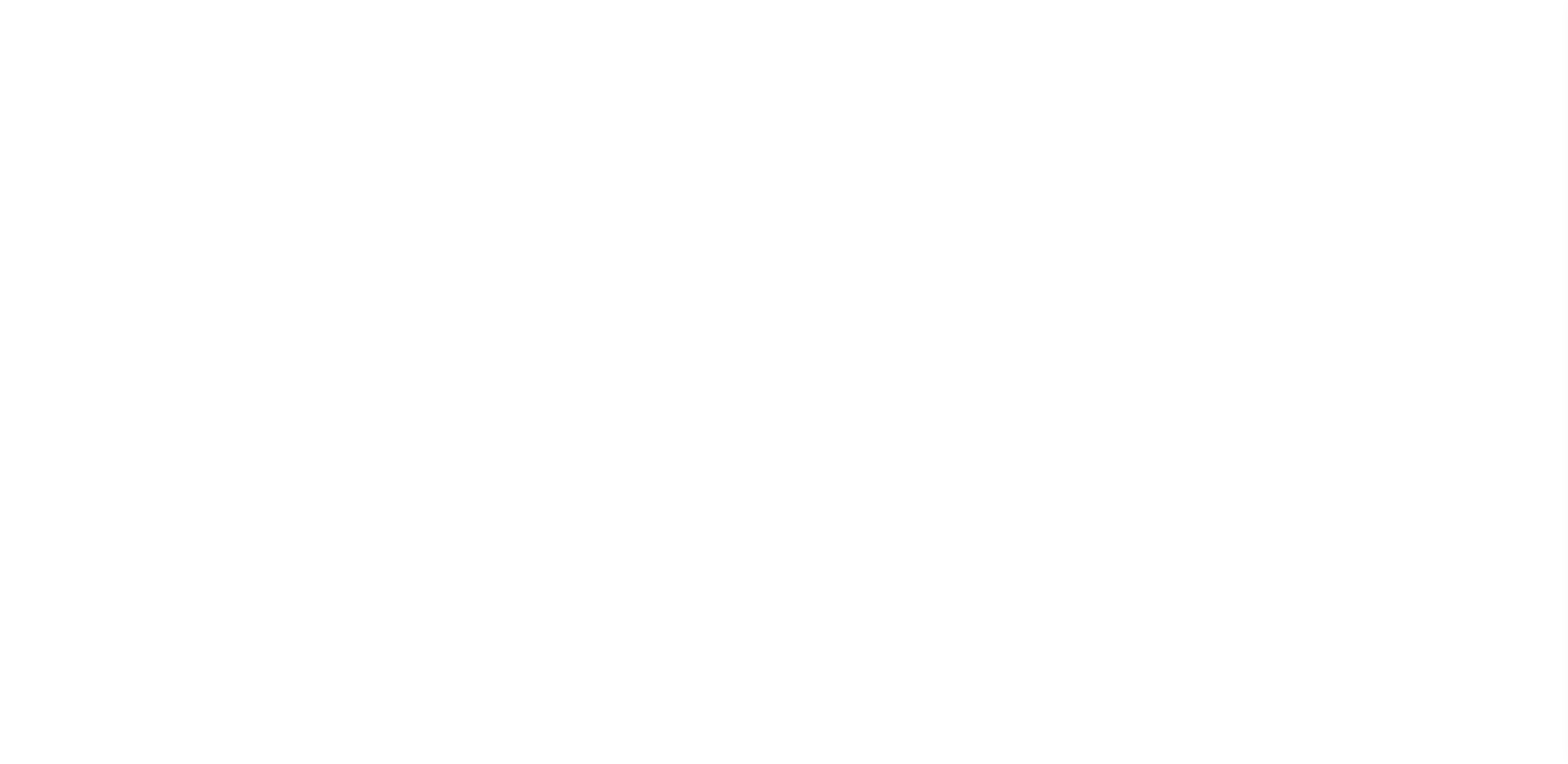
select select "NonEscrow"
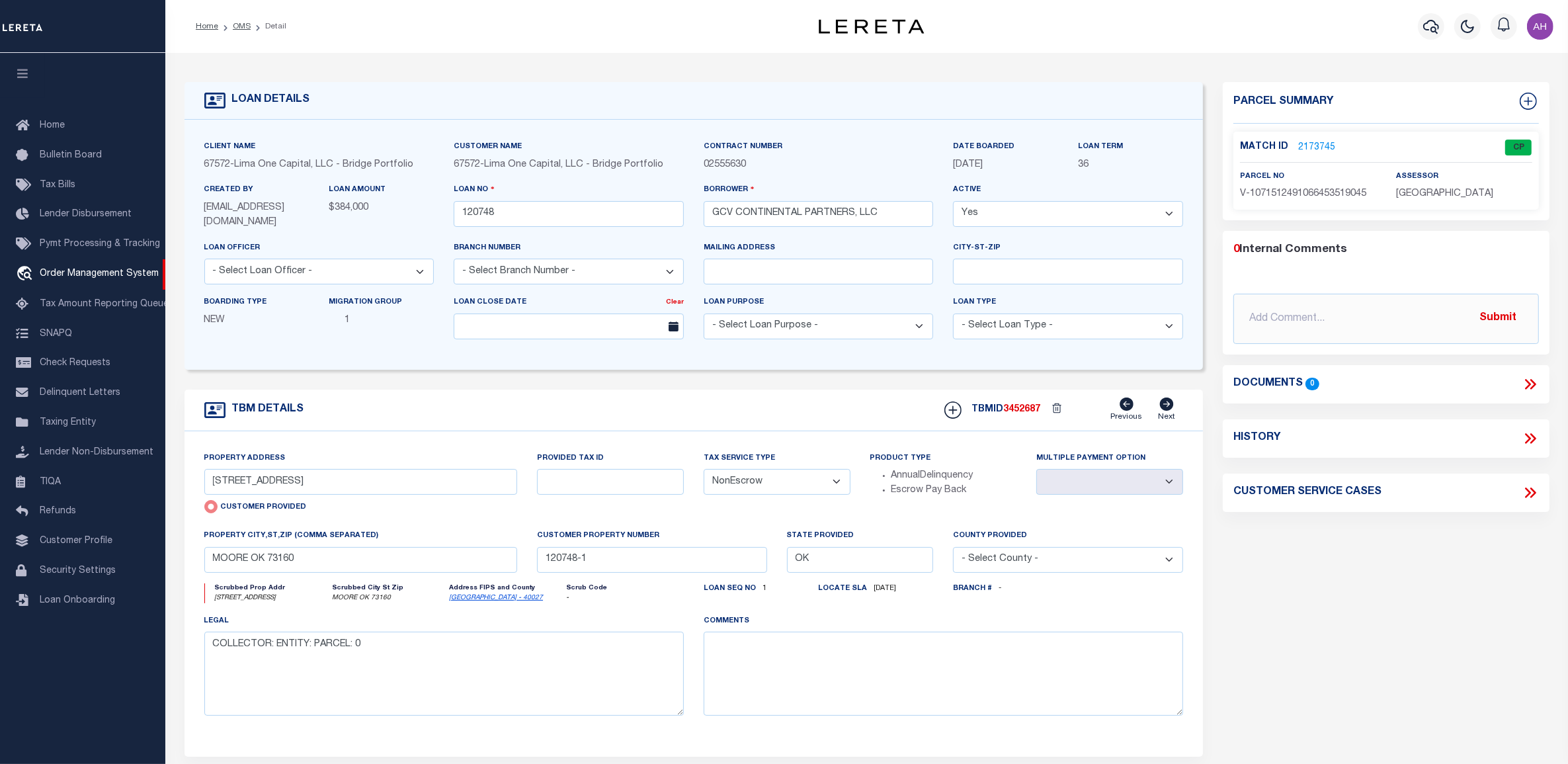
click at [1312, 143] on link "2173745" at bounding box center [1316, 147] width 37 height 14
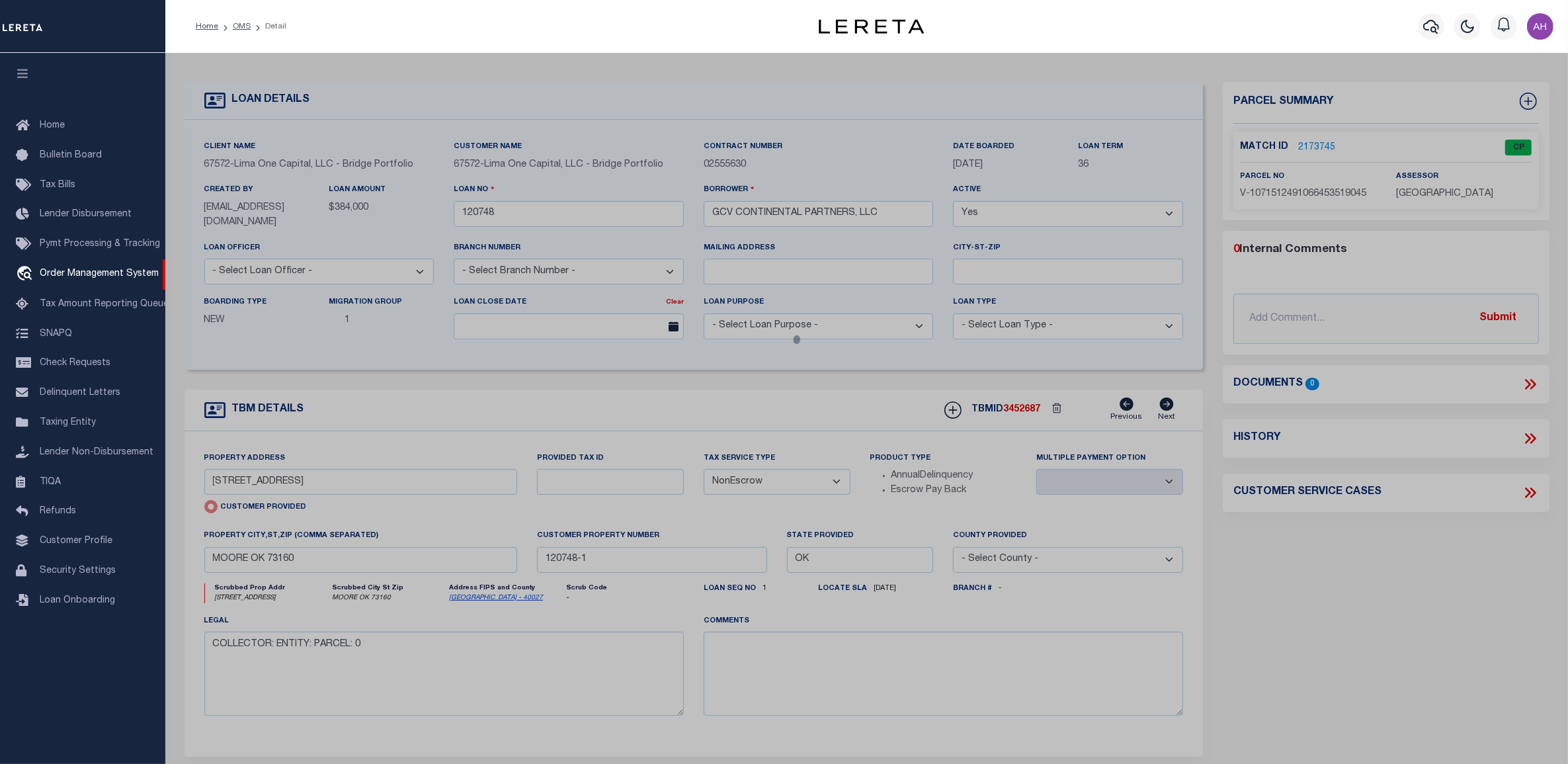
checkbox input "false"
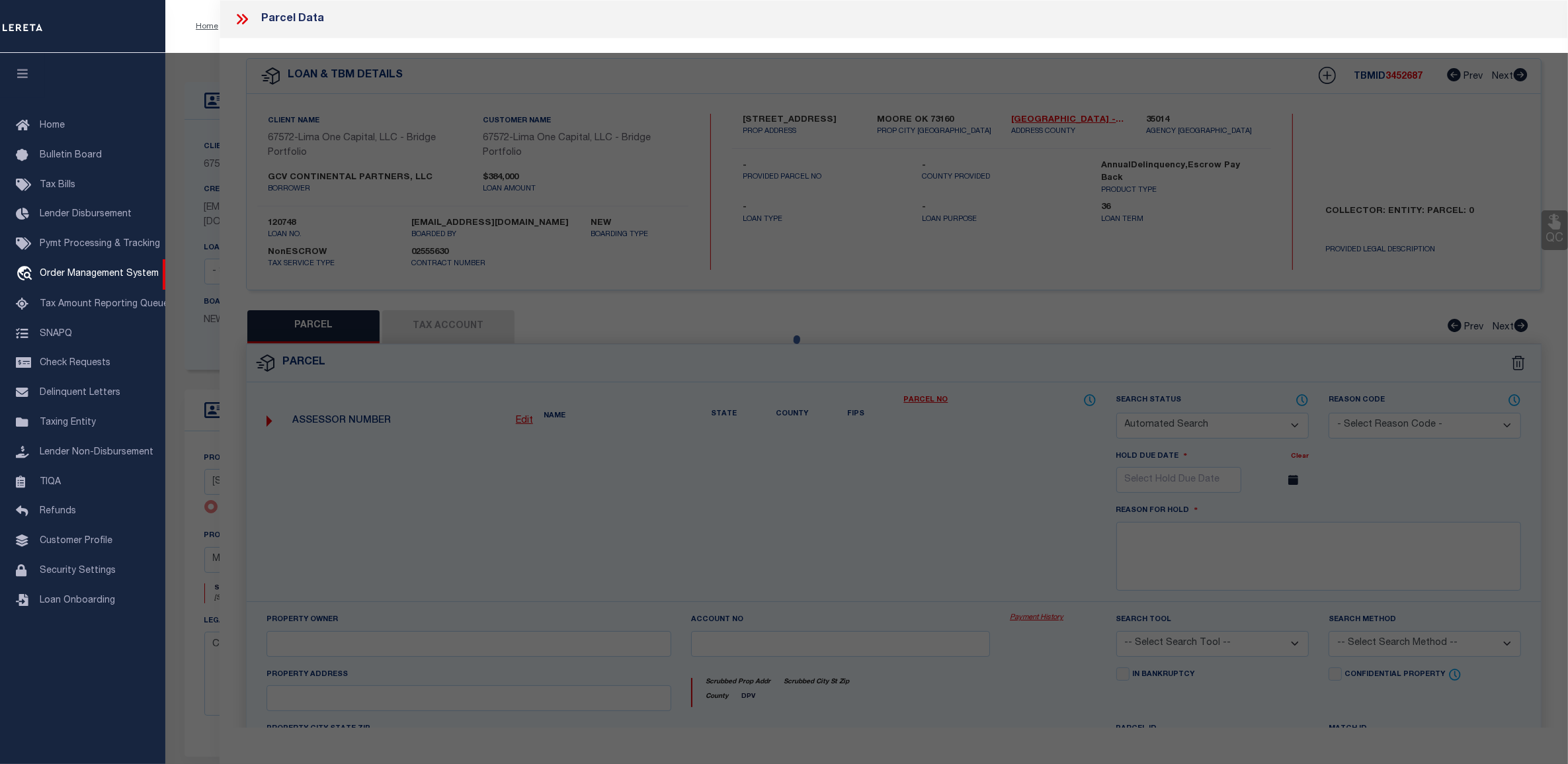
select select "CP"
type input "2424 N NOTTINGHAM WAY"
checkbox input "false"
type input "MOORE OK 73160"
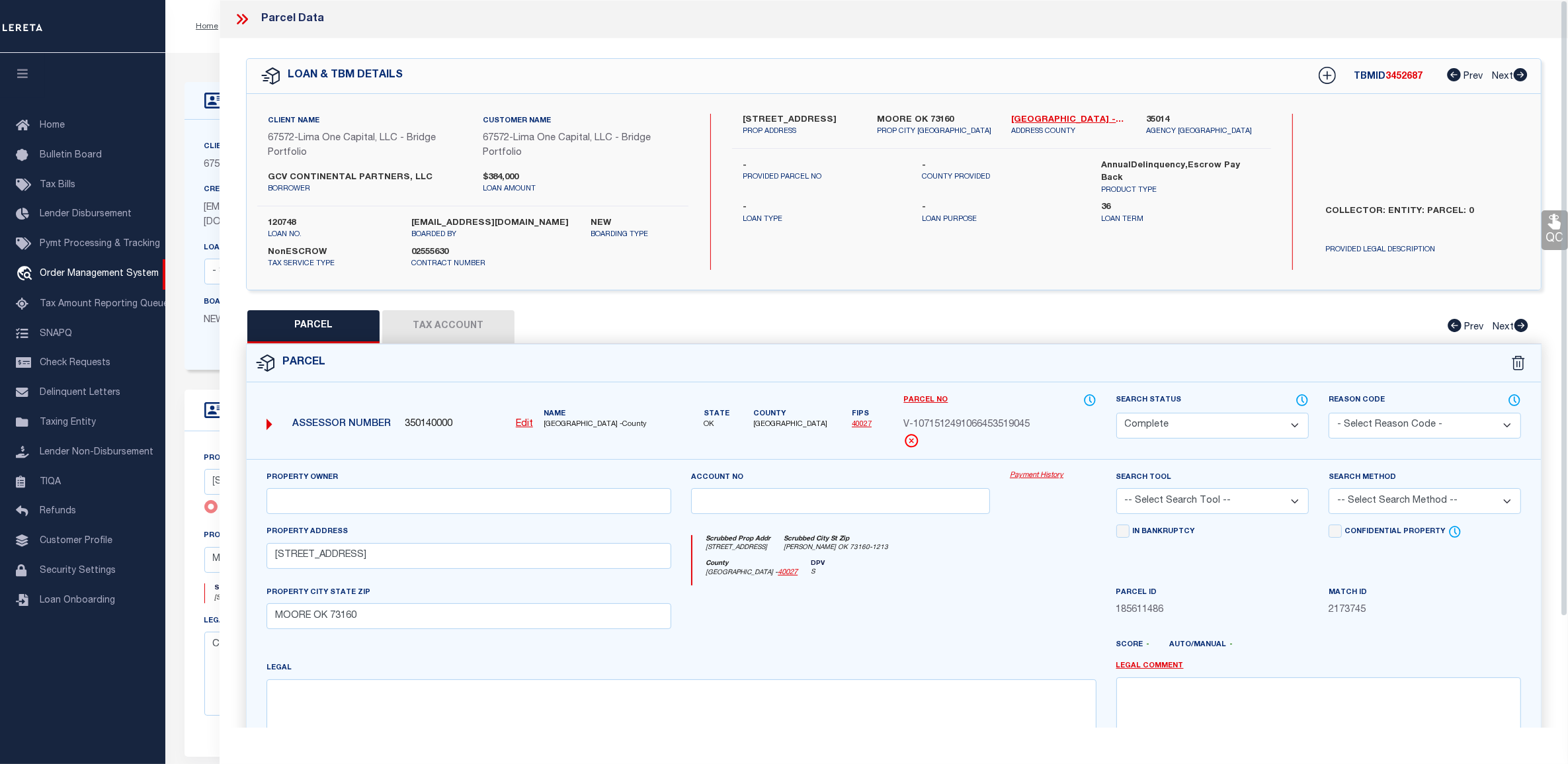
click at [431, 321] on button "Tax Account" at bounding box center [447, 327] width 132 height 33
select select "100"
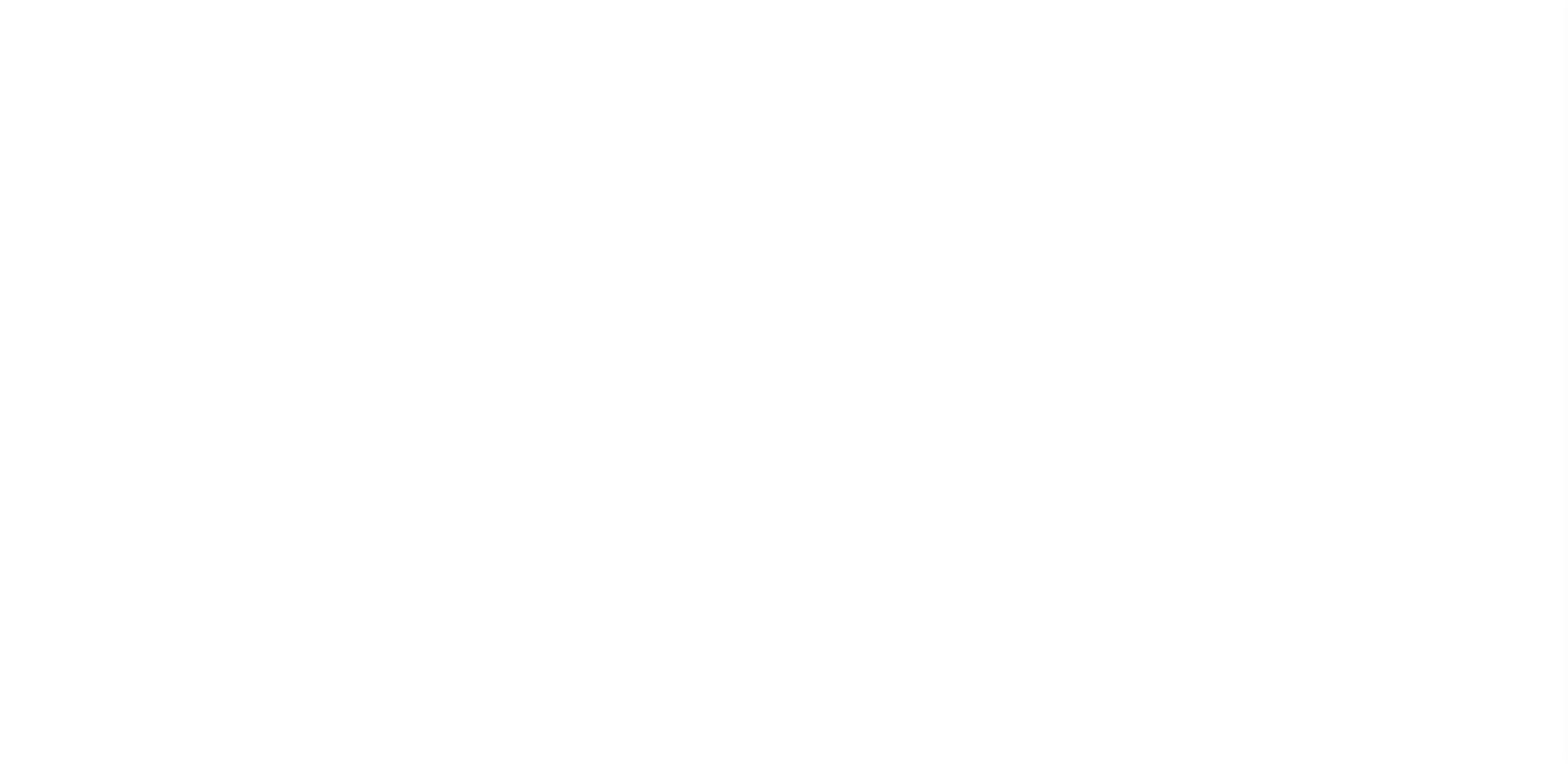
select select "Escrow"
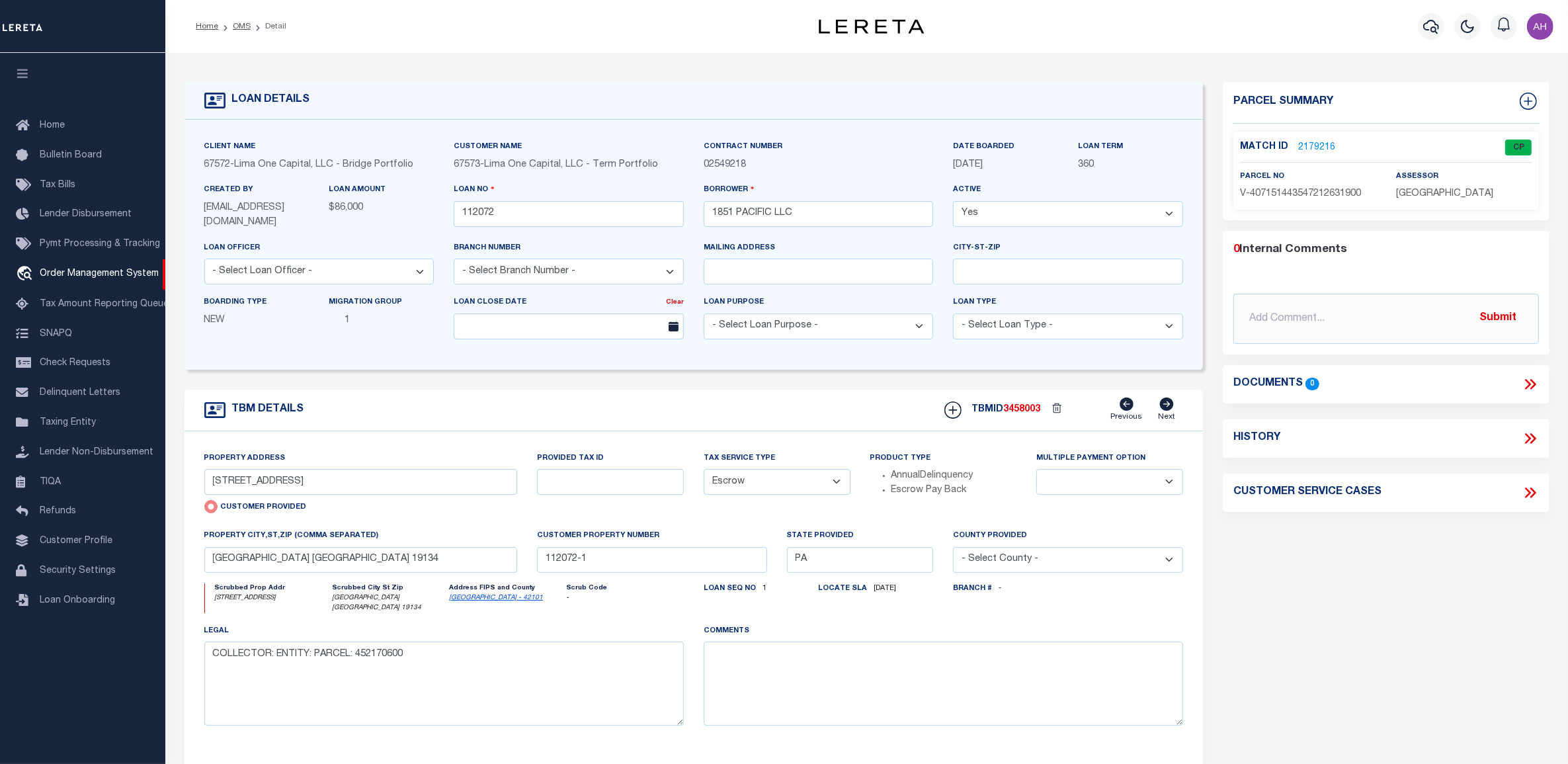
click at [1324, 144] on link "2179216" at bounding box center [1316, 147] width 37 height 14
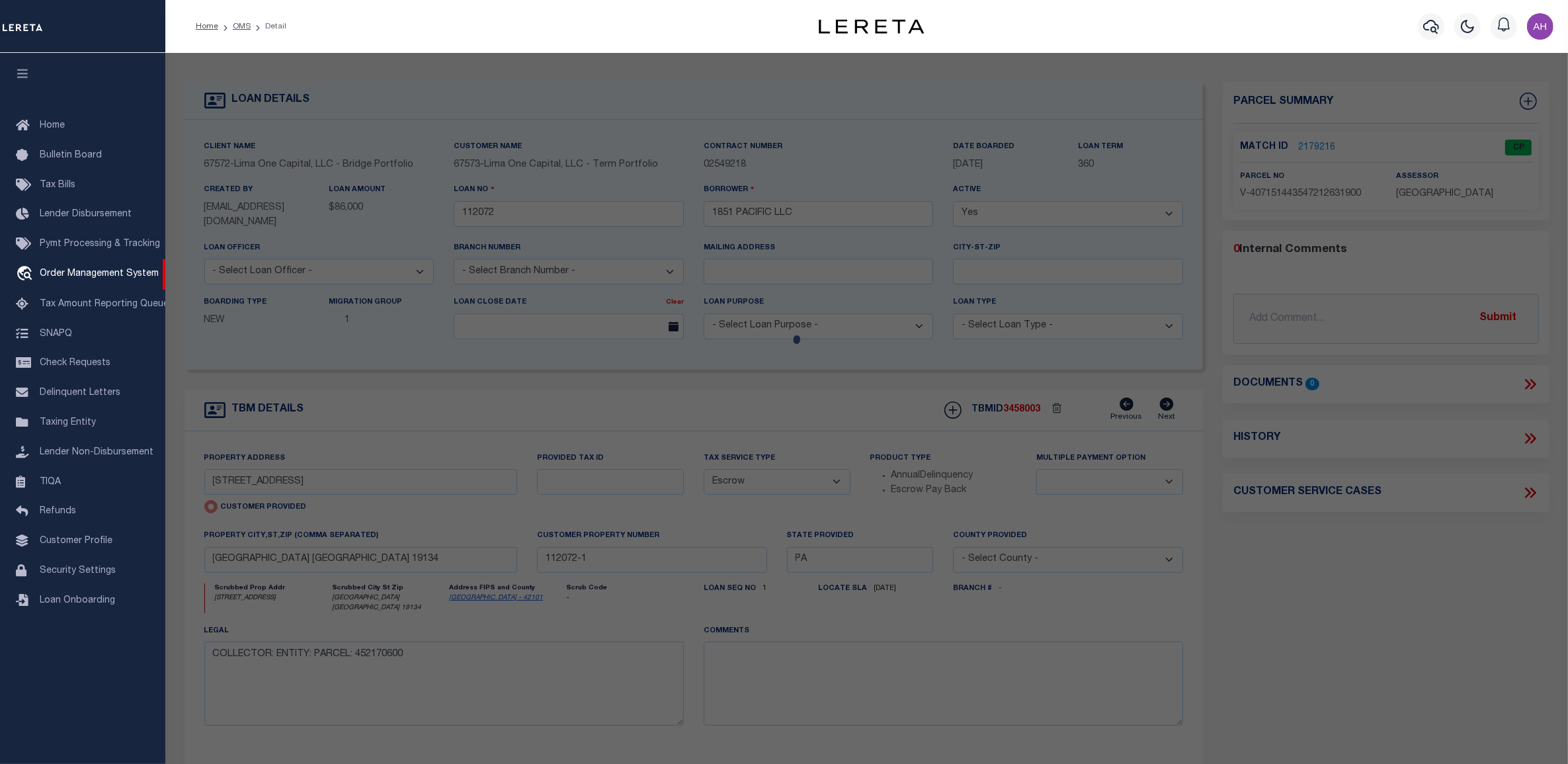
checkbox input "false"
select select "CP"
select select "AGW"
select select "ADD"
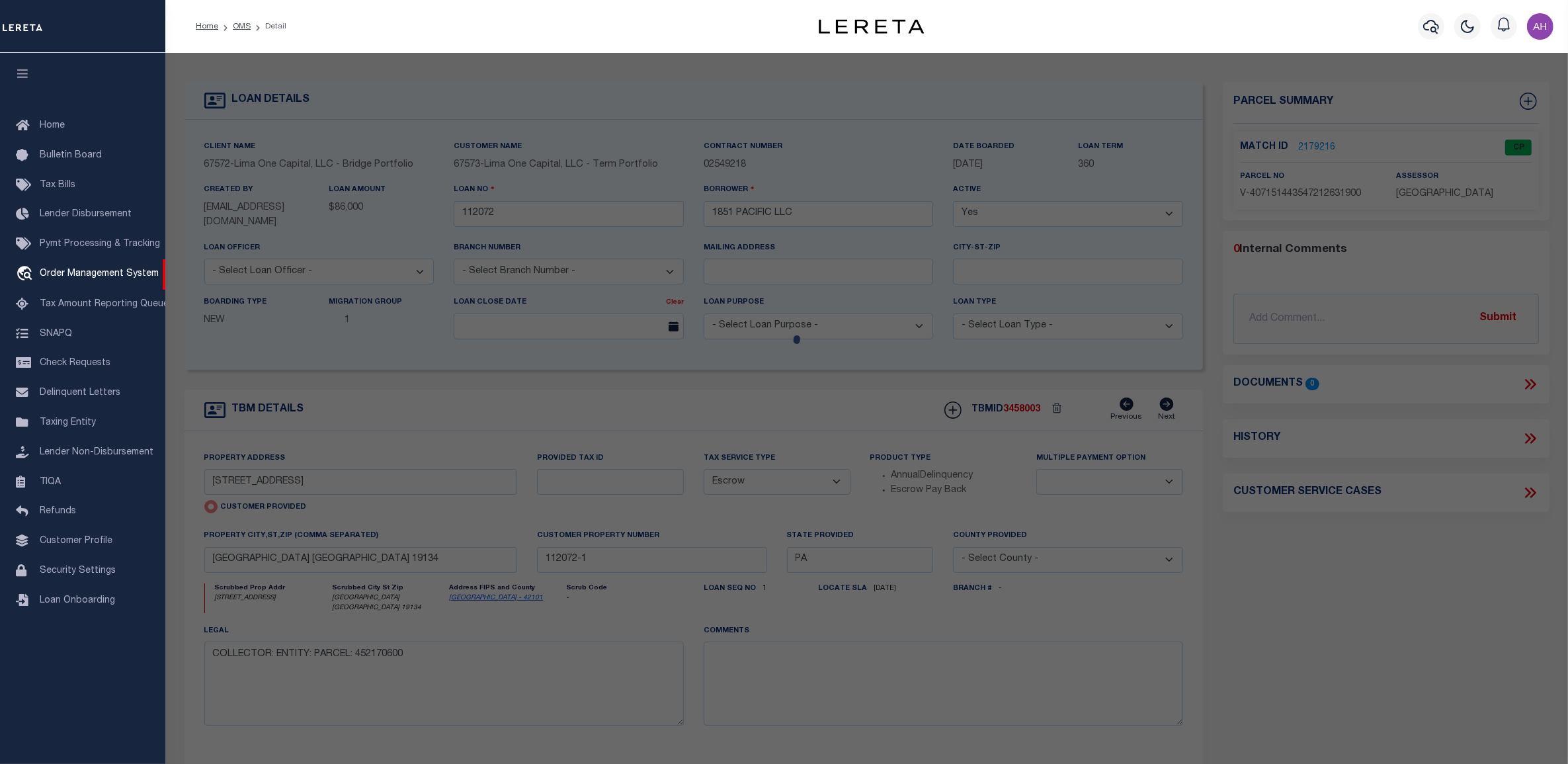
type input "[STREET_ADDRESS]"
checkbox input "false"
type input "[GEOGRAPHIC_DATA] [GEOGRAPHIC_DATA] 19134"
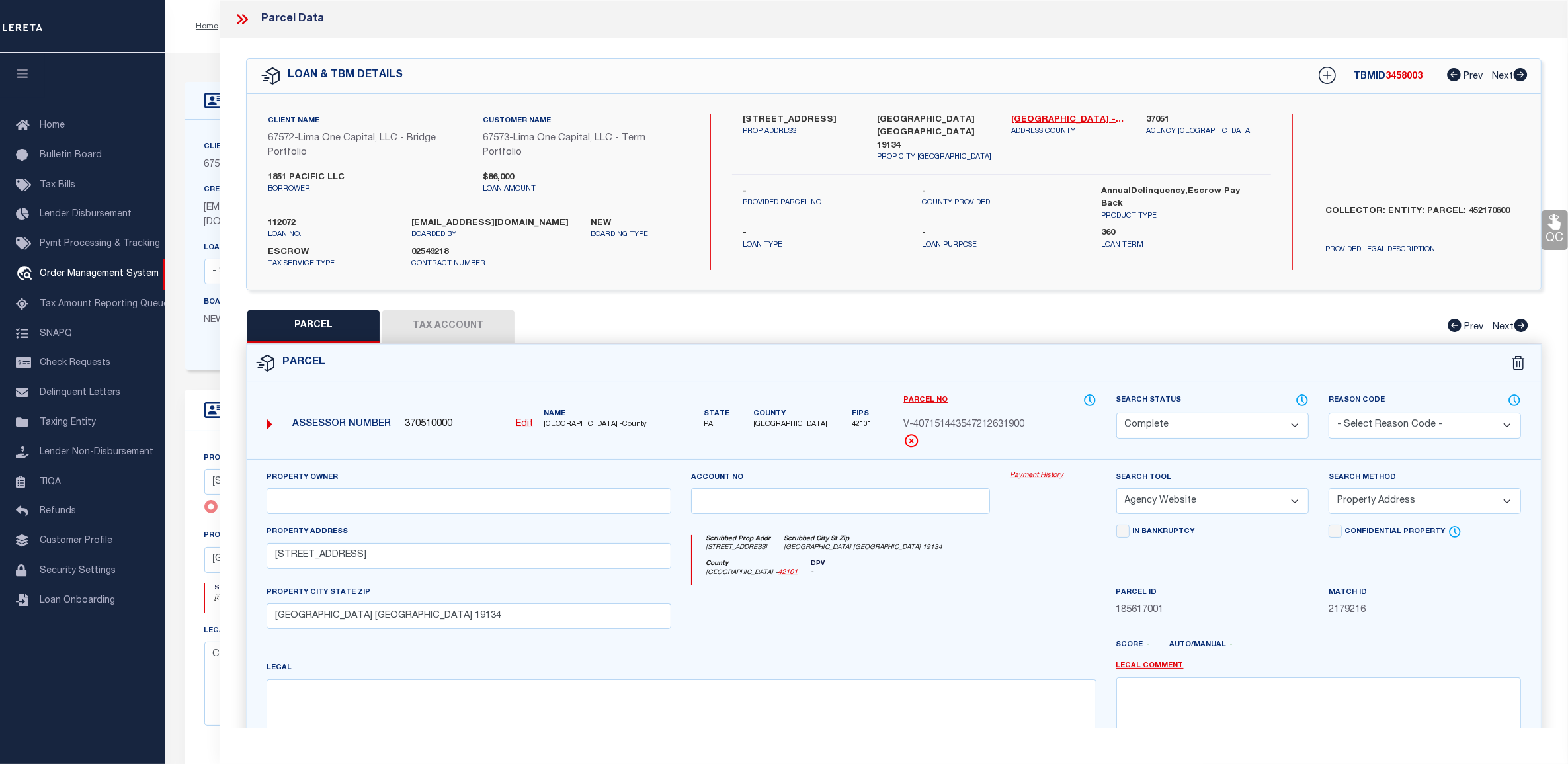
click at [468, 319] on button "Tax Account" at bounding box center [447, 327] width 132 height 33
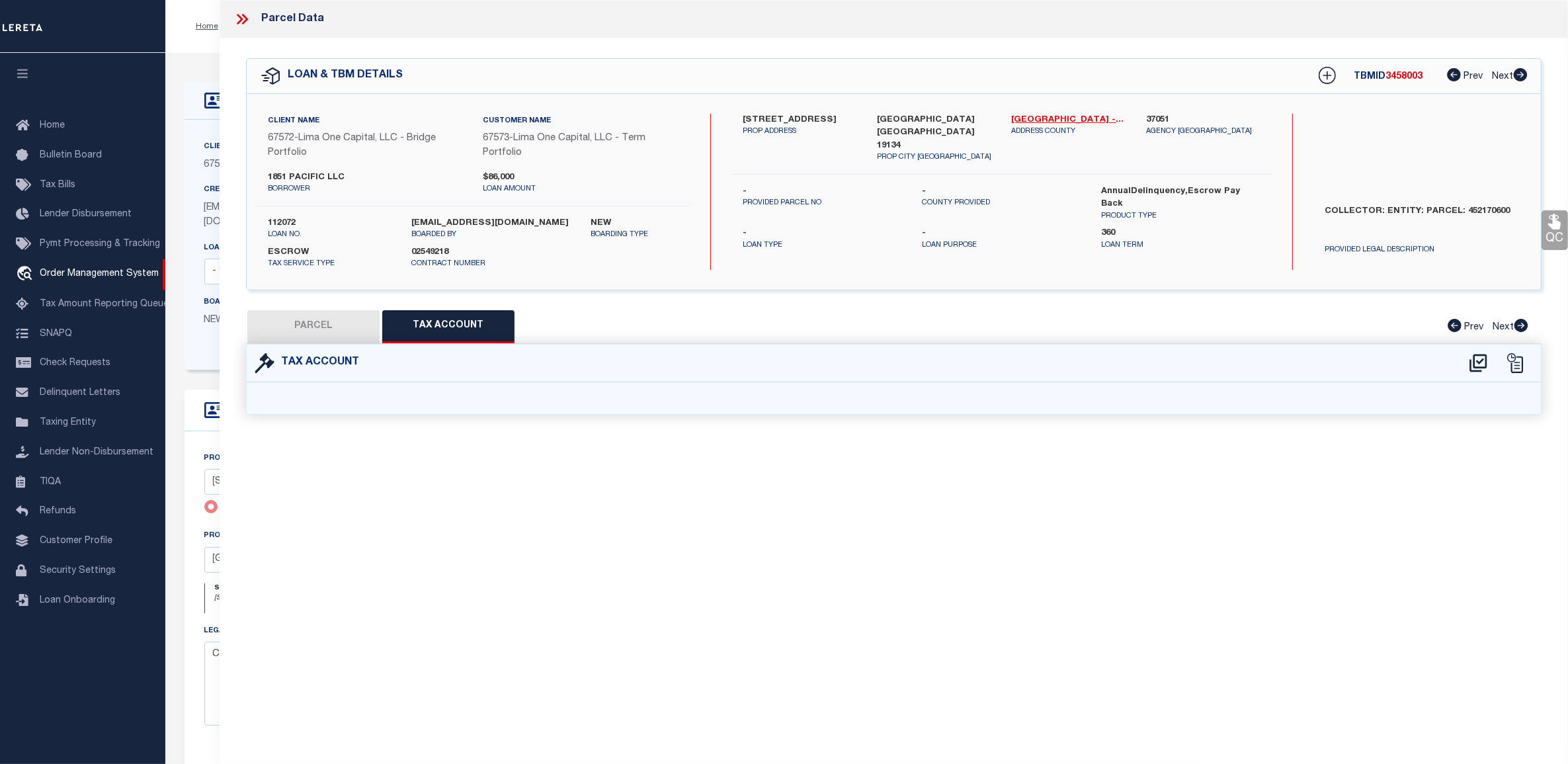
select select "100"
